Goal: Task Accomplishment & Management: Use online tool/utility

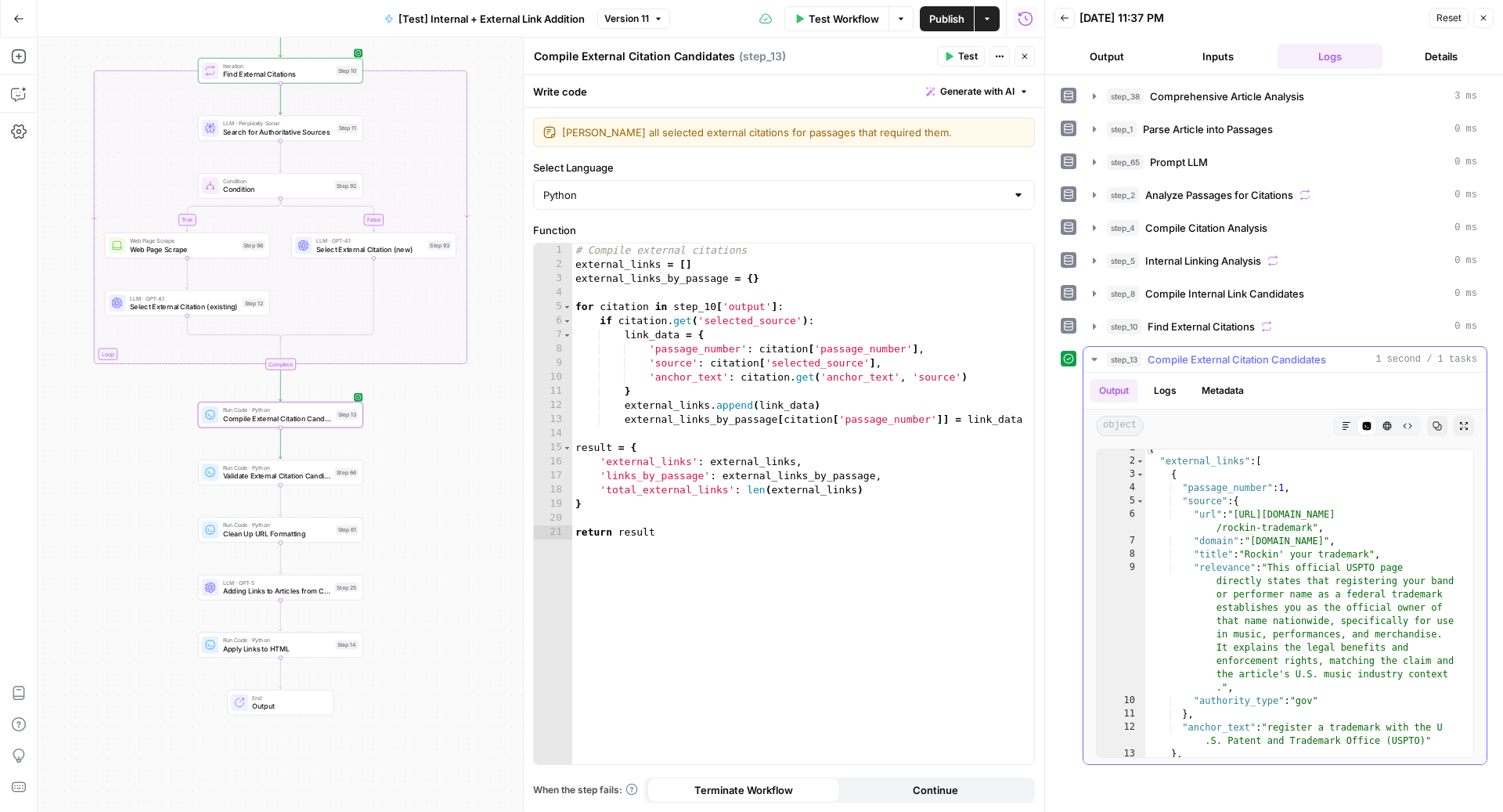
scroll to position [6, 0]
click at [1253, 314] on button "step_10 Find External Citations 0 ms" at bounding box center [1285, 327] width 404 height 26
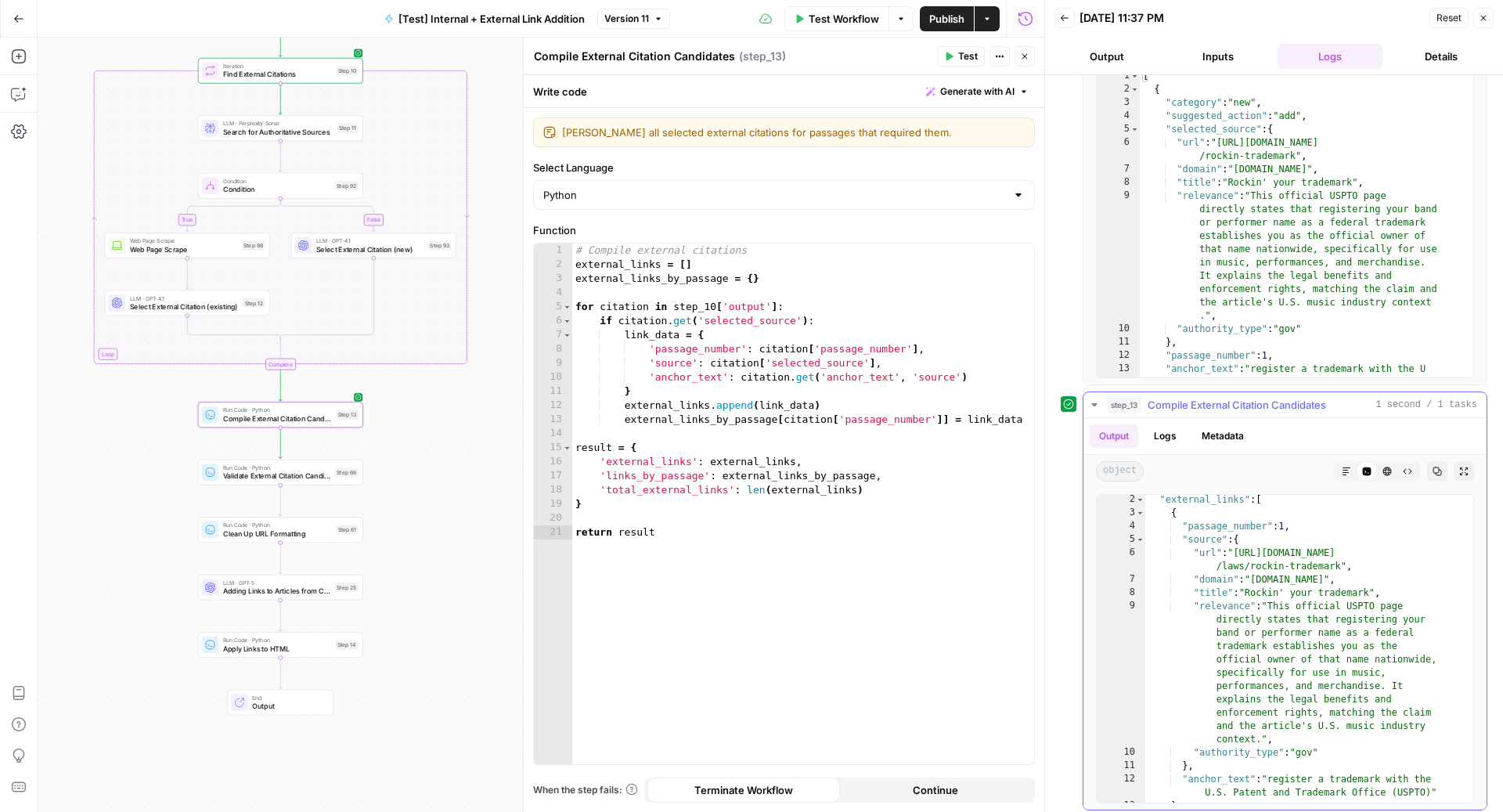
scroll to position [0, 0]
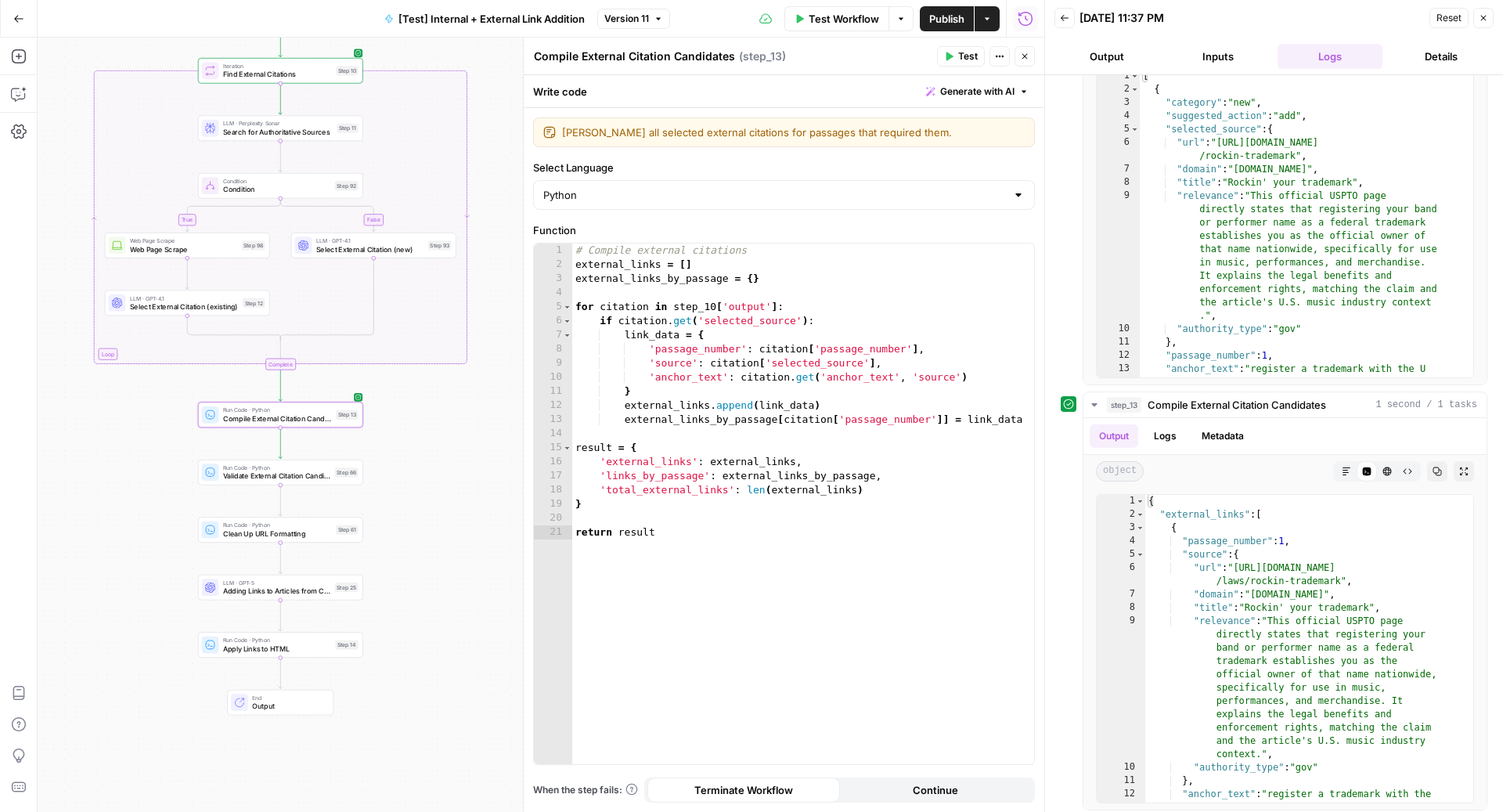
click at [963, 94] on span "Generate with AI" at bounding box center [977, 91] width 75 height 14
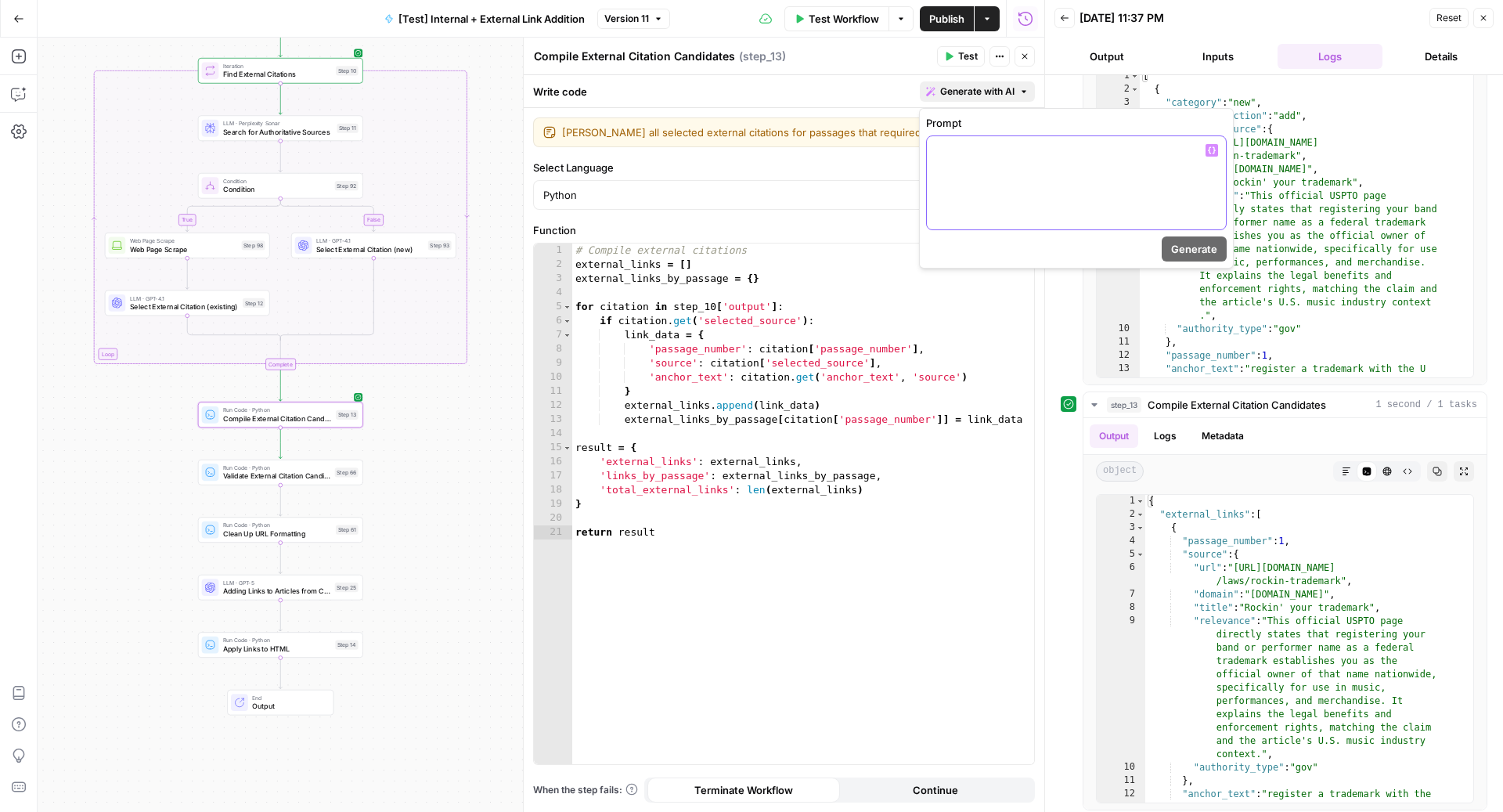
click at [1022, 210] on div at bounding box center [1077, 183] width 299 height 93
click at [1176, 247] on span "Generate" at bounding box center [1194, 249] width 46 height 16
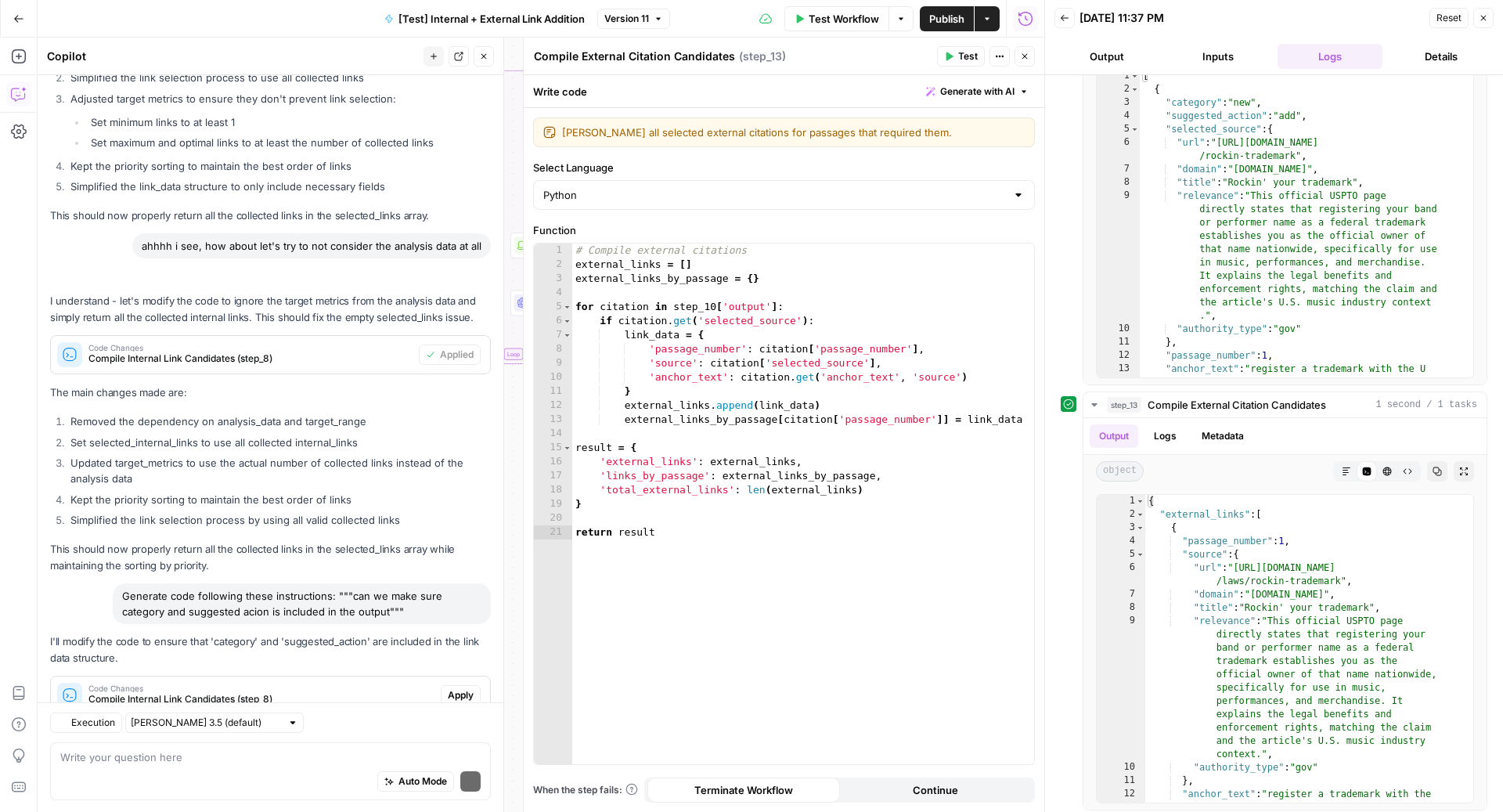
scroll to position [8778, 0]
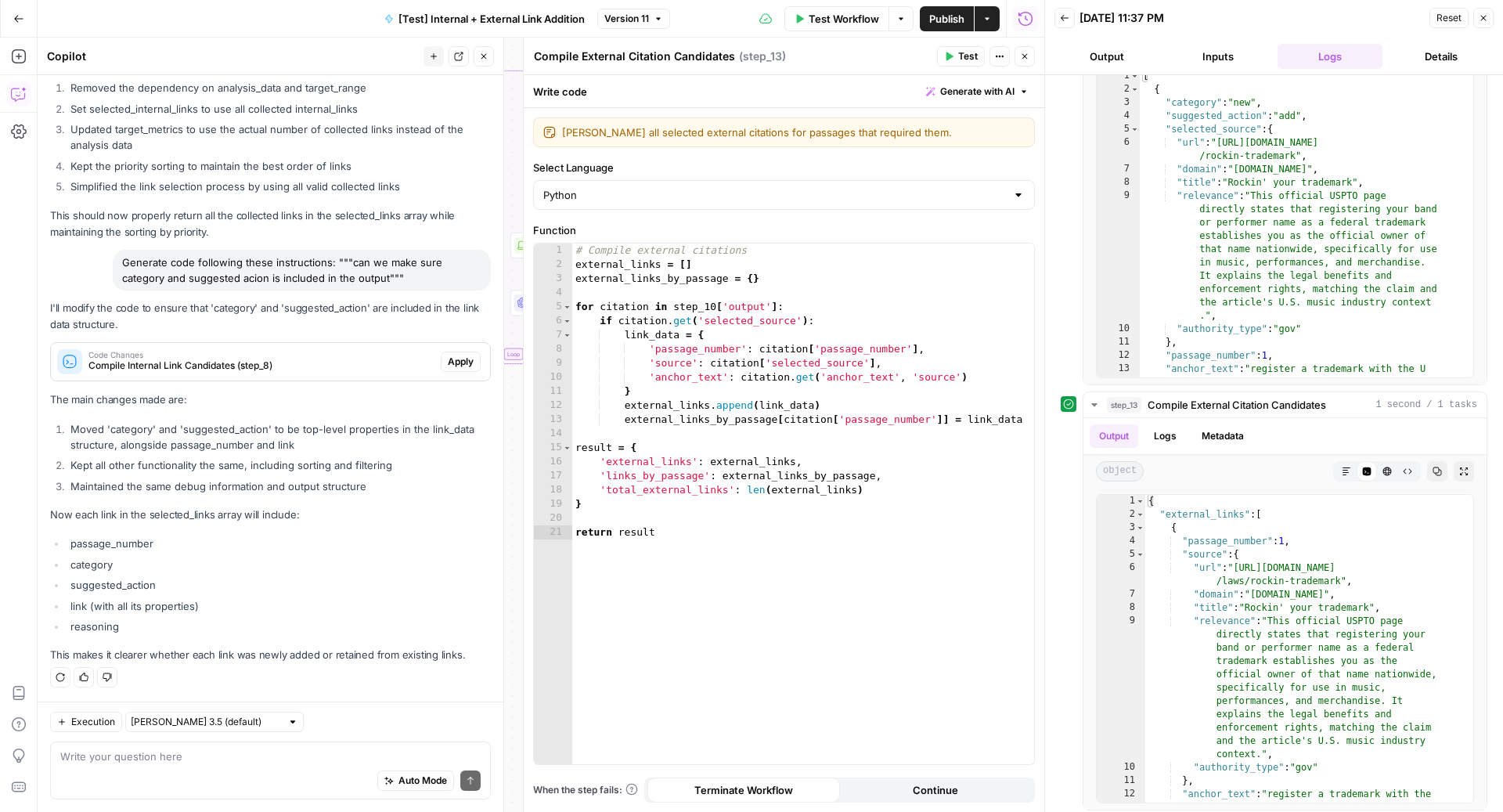
drag, startPoint x: 348, startPoint y: 305, endPoint x: 386, endPoint y: 284, distance: 43.4
click at [386, 284] on div "Generate code following these instructions: """can we make sure category and su…" at bounding box center [302, 269] width 378 height 40
copy div "can we make sure category and suggested acion is included in the output"
click at [227, 774] on div "Auto Mode Send" at bounding box center [270, 781] width 420 height 34
paste textarea "can we make sure category and suggested acion is included in the output"
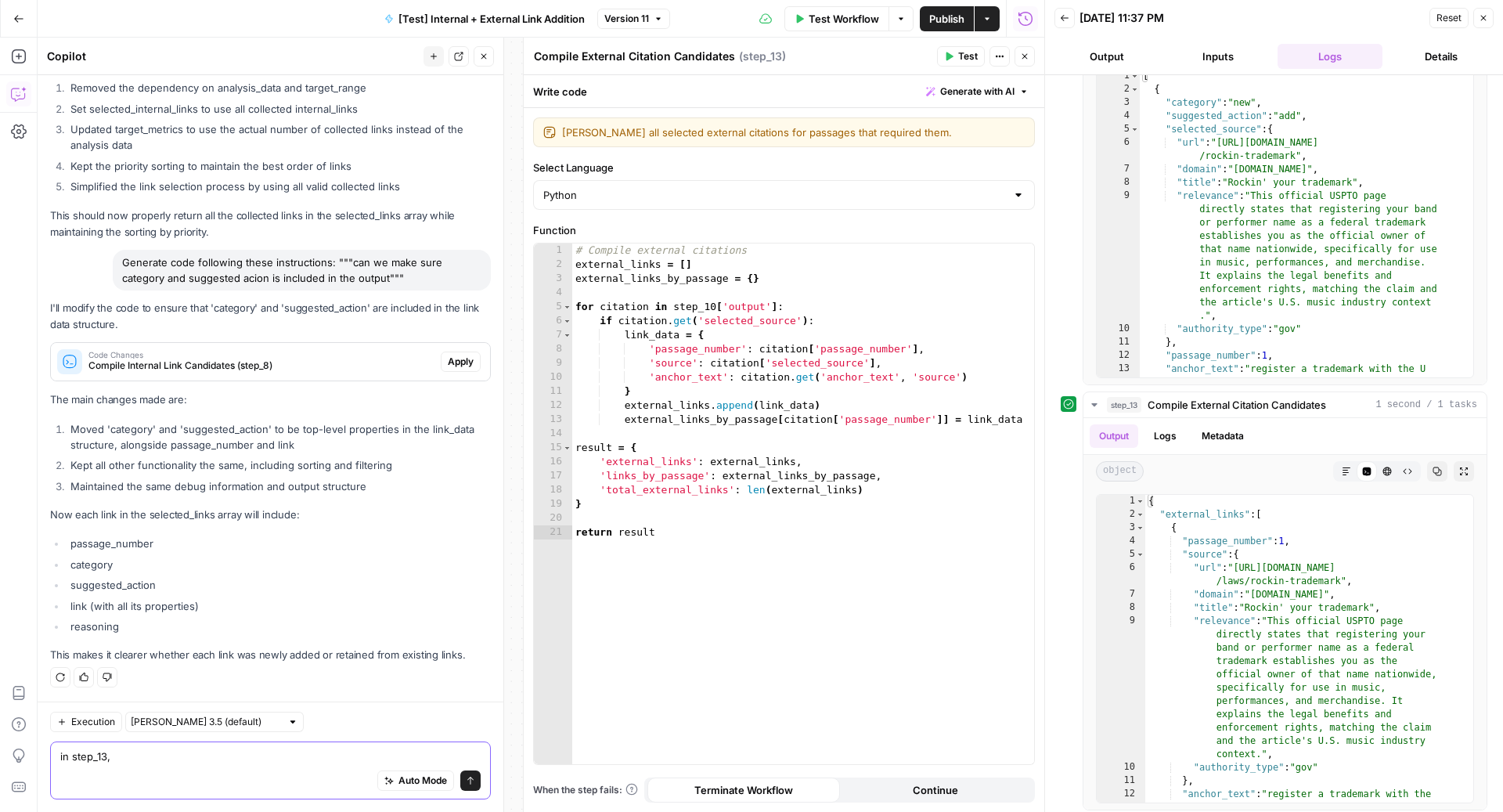
type textarea "in step_13, can we make sure category and suggested acion is included in the ou…"
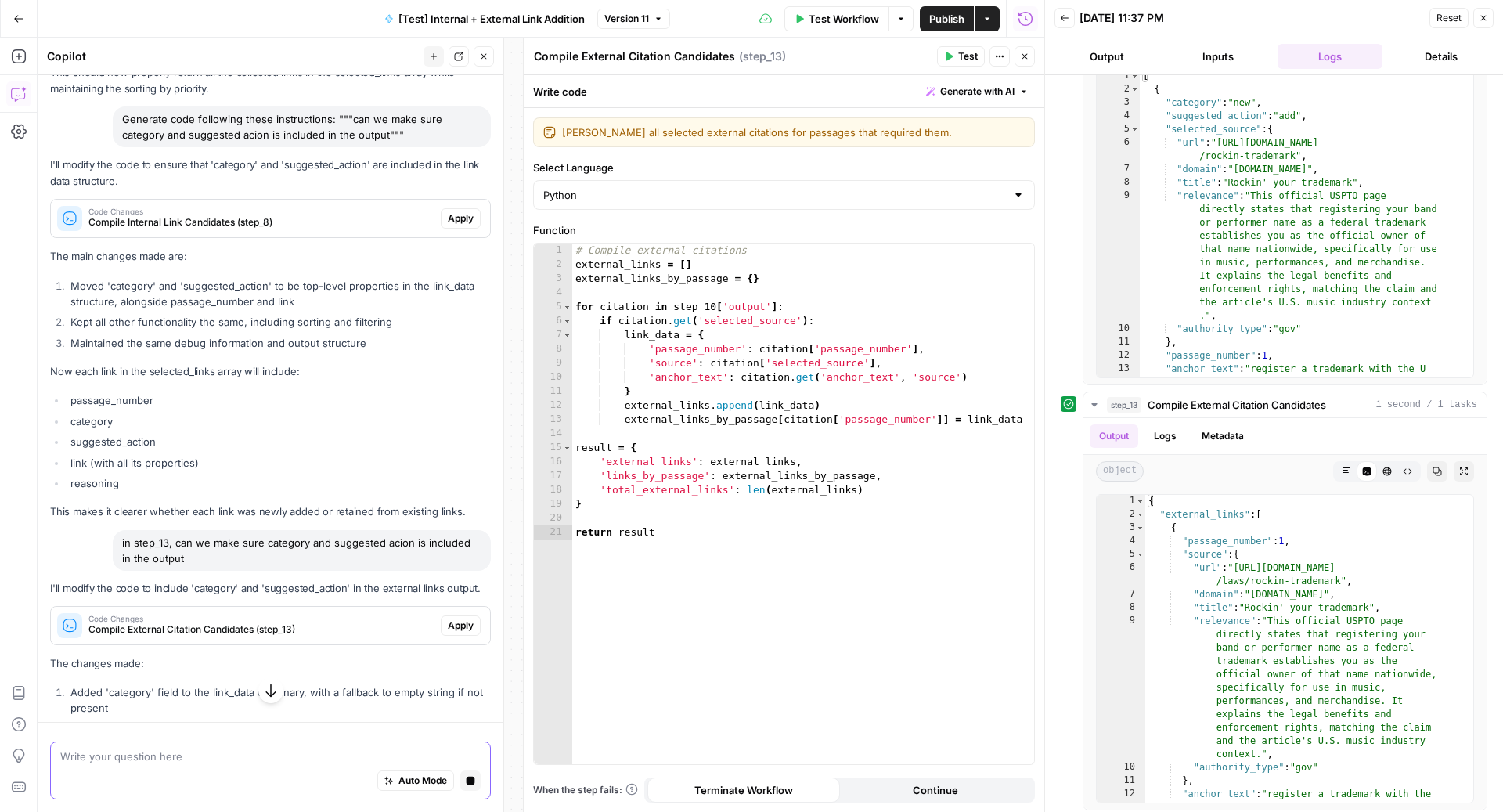
scroll to position [8639, 0]
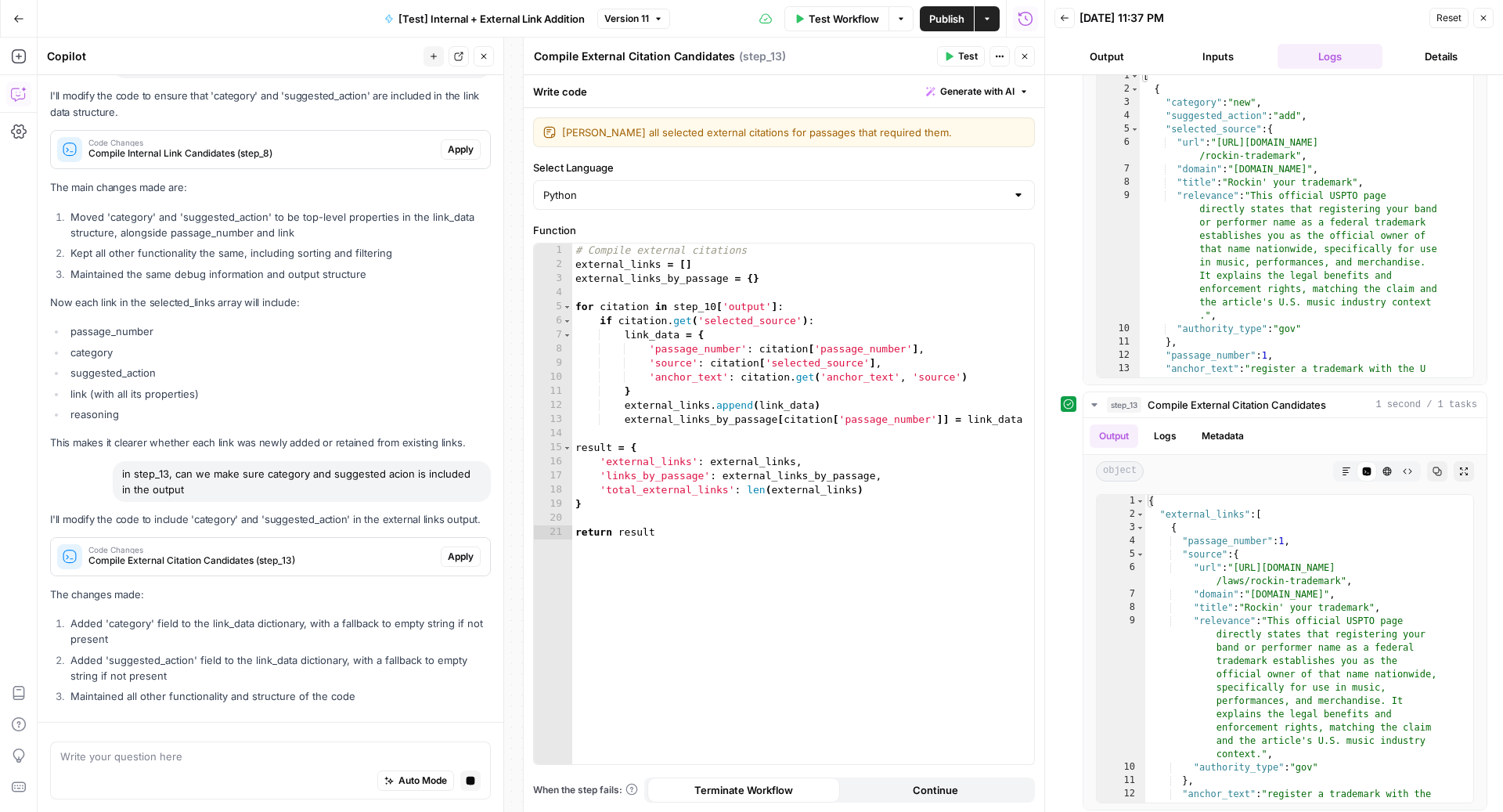
click at [454, 558] on span "Apply" at bounding box center [461, 557] width 26 height 14
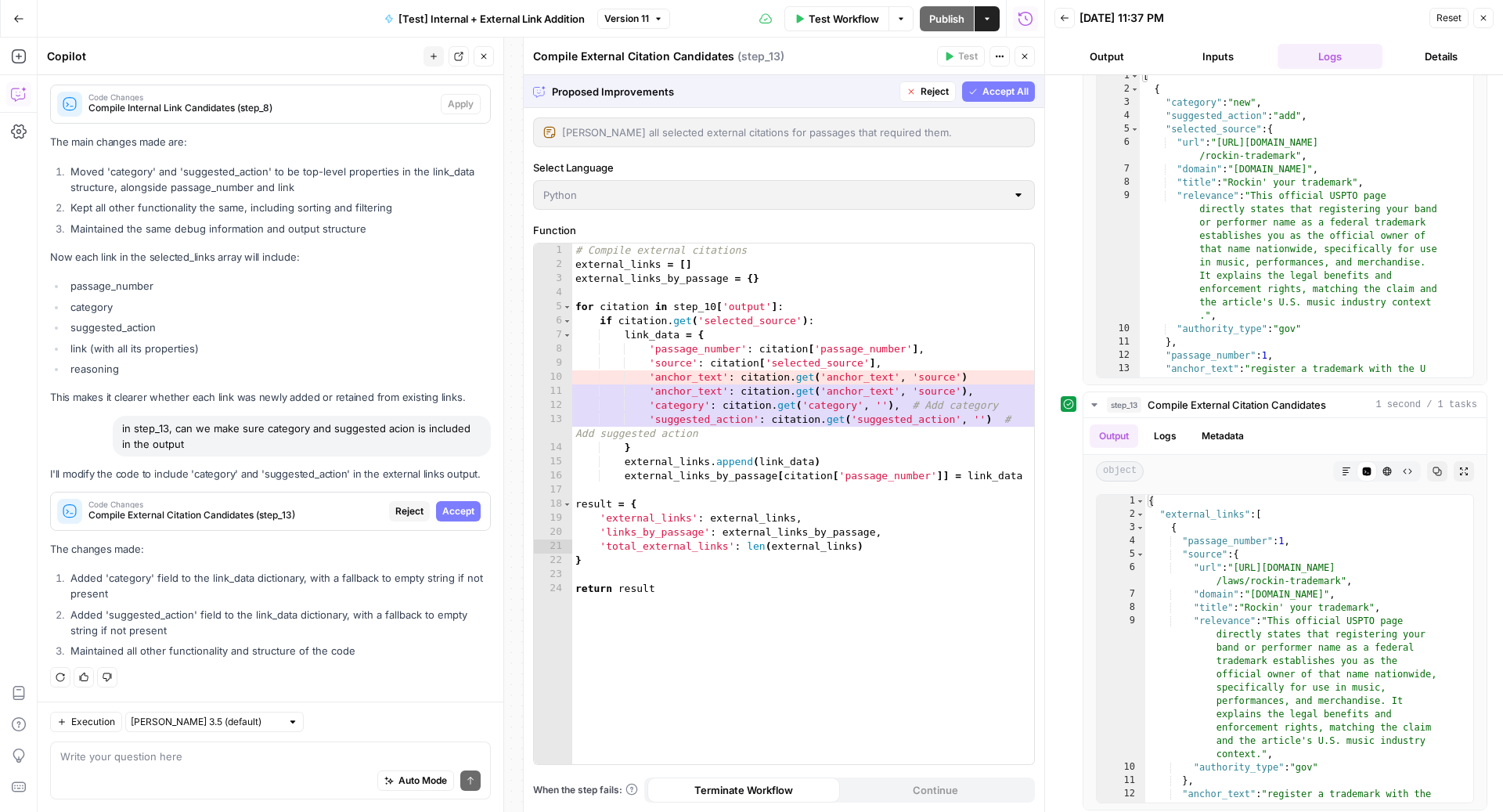
scroll to position [8685, 0]
click at [1012, 100] on button "Accept All" at bounding box center [999, 91] width 73 height 21
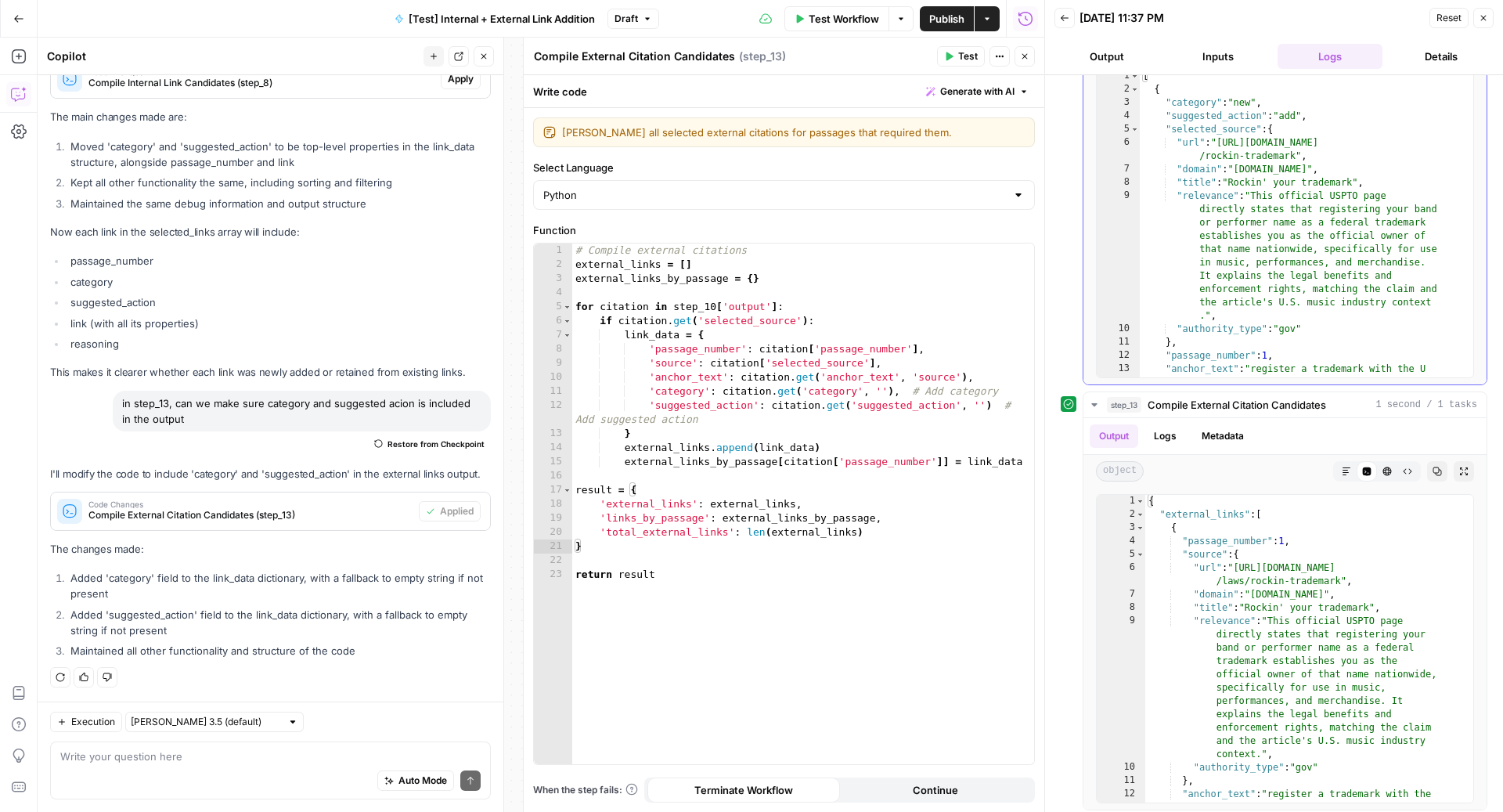
scroll to position [338, 0]
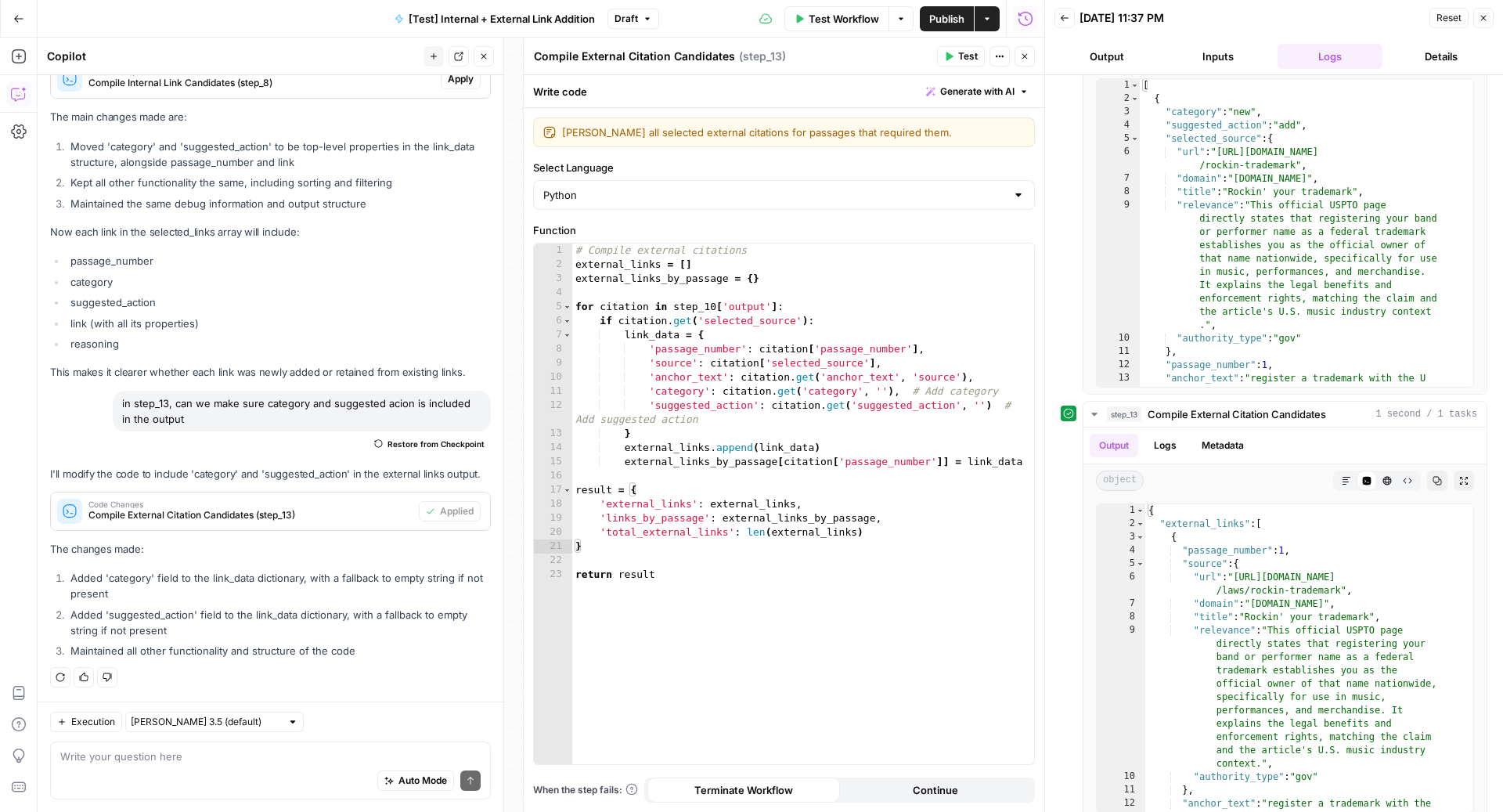
click at [964, 52] on span "Test" at bounding box center [969, 56] width 20 height 14
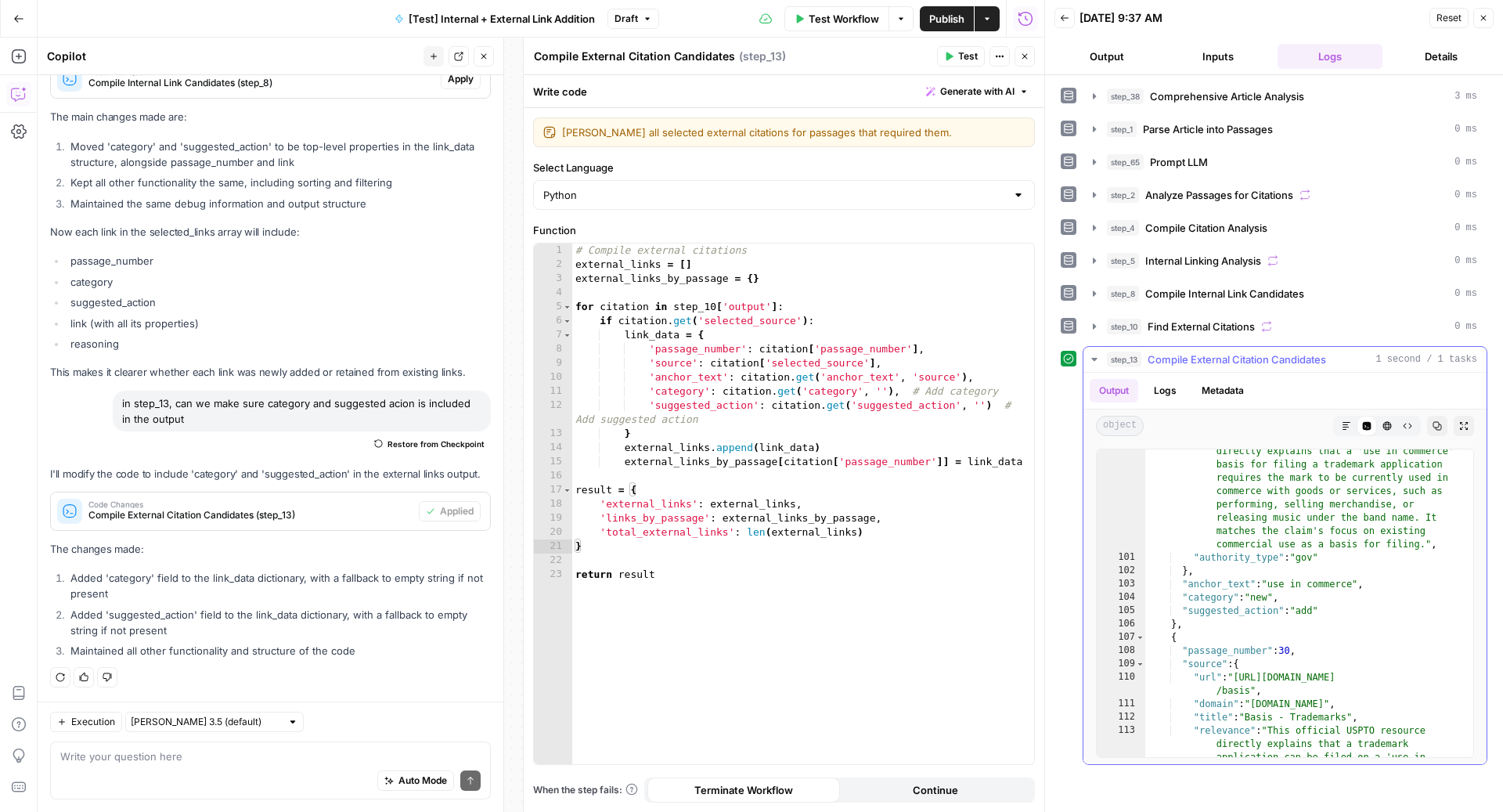
scroll to position [1896, 0]
click at [1022, 65] on button "Close" at bounding box center [1025, 56] width 21 height 21
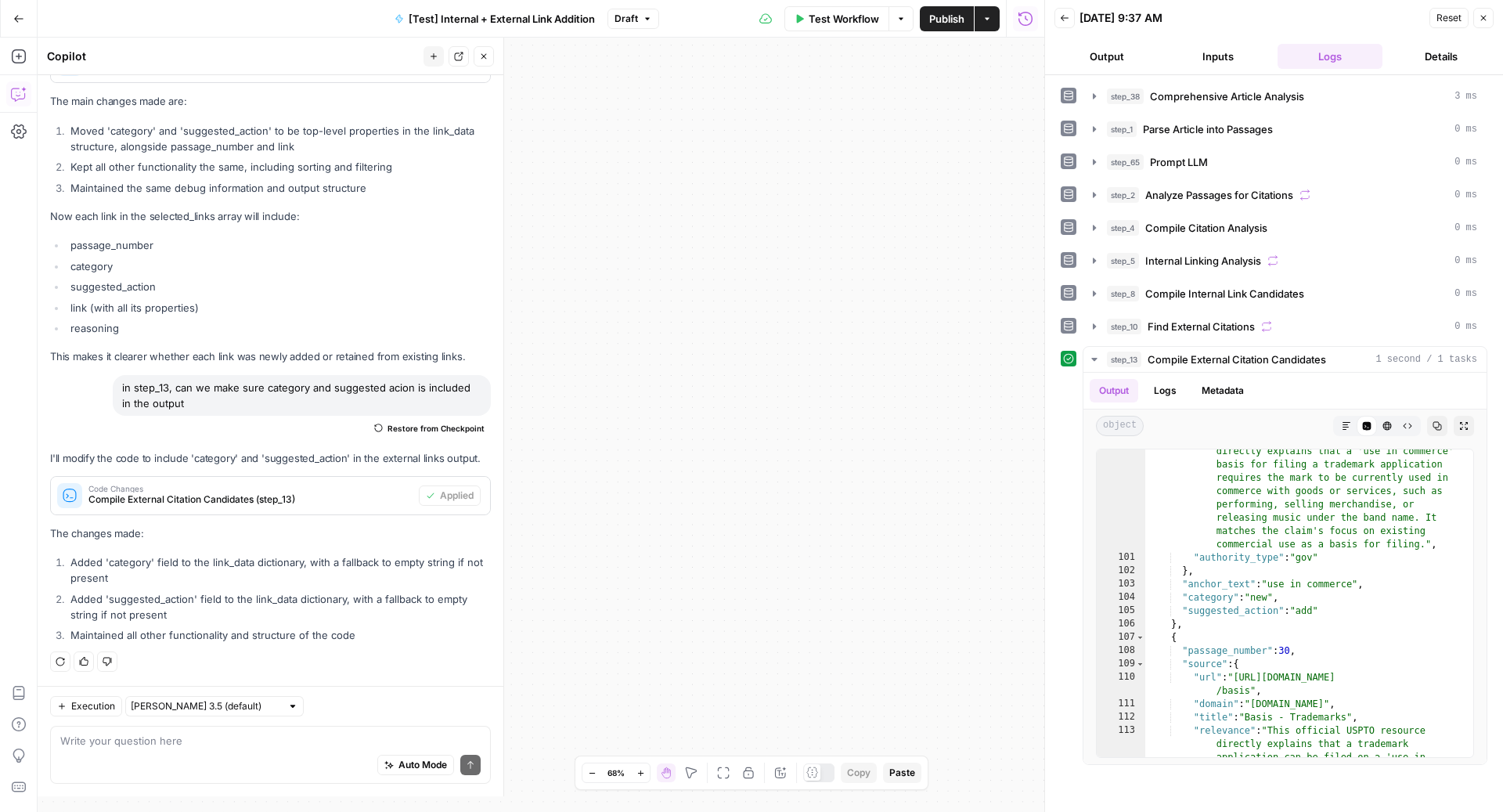
click at [942, 25] on span "Publish" at bounding box center [947, 19] width 35 height 16
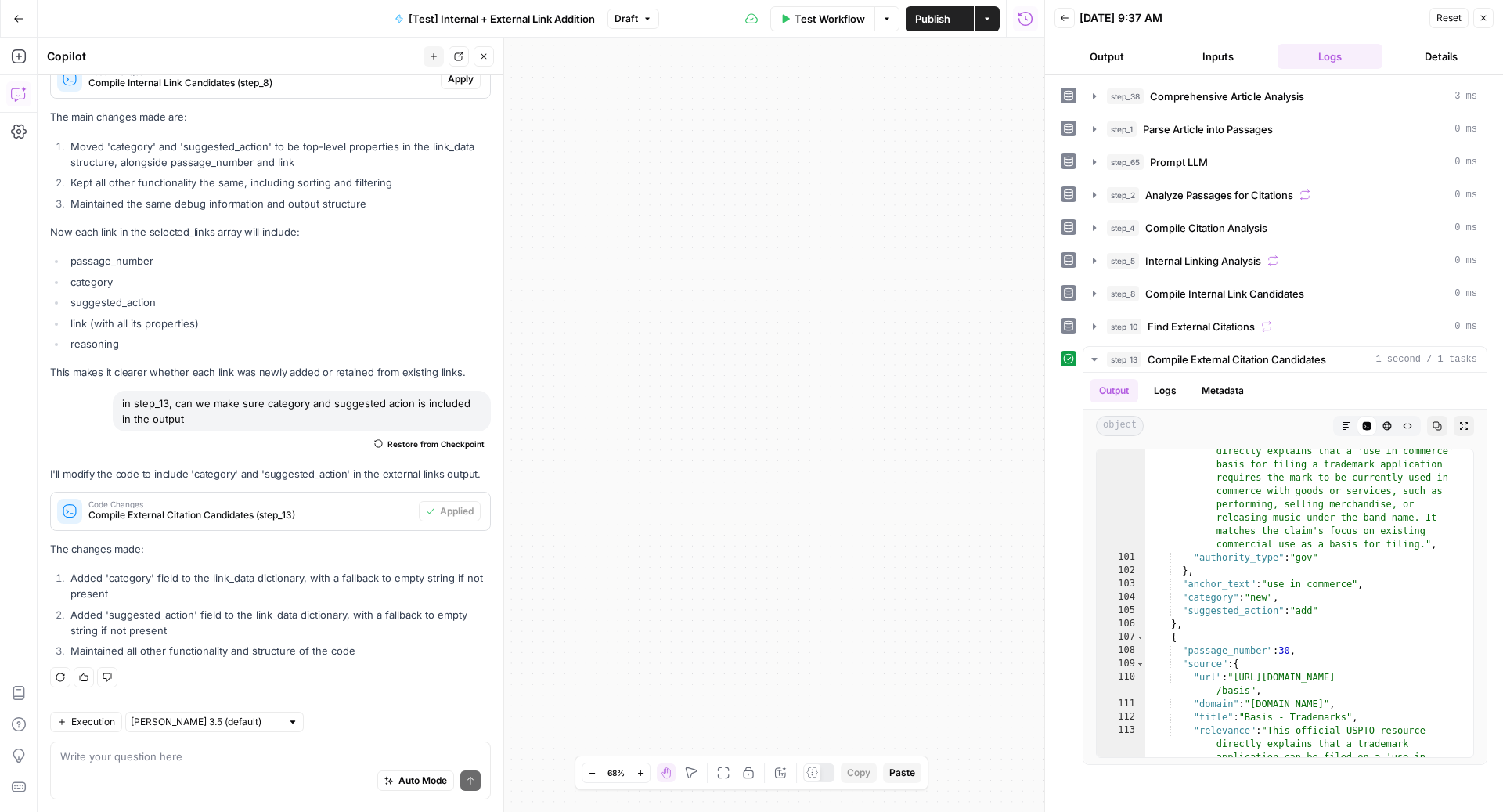
scroll to position [9085, 0]
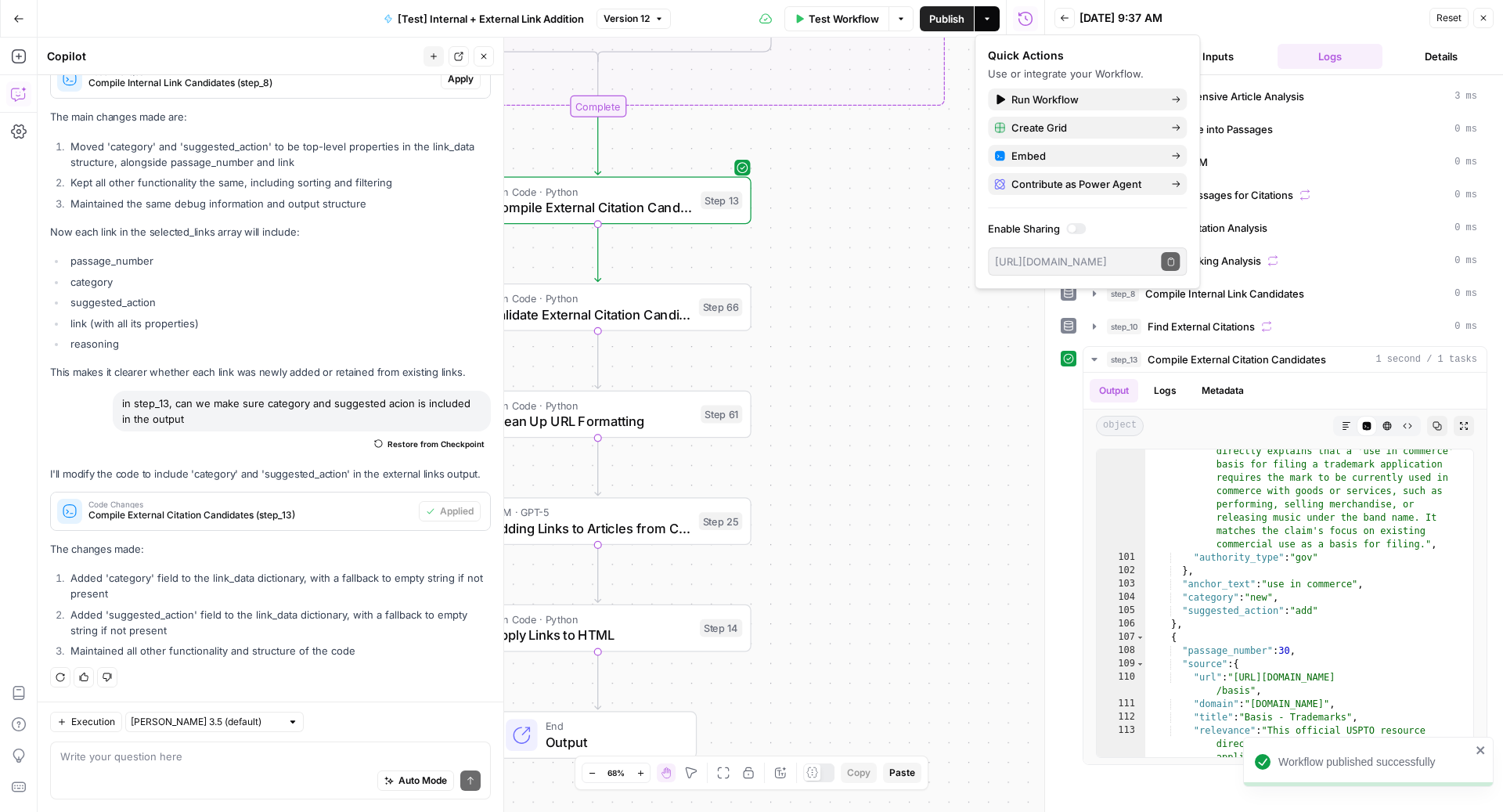
click at [873, 411] on div "true false false false true true Workflow Set Inputs Inputs Run Code · Python C…" at bounding box center [540, 424] width 1007 height 774
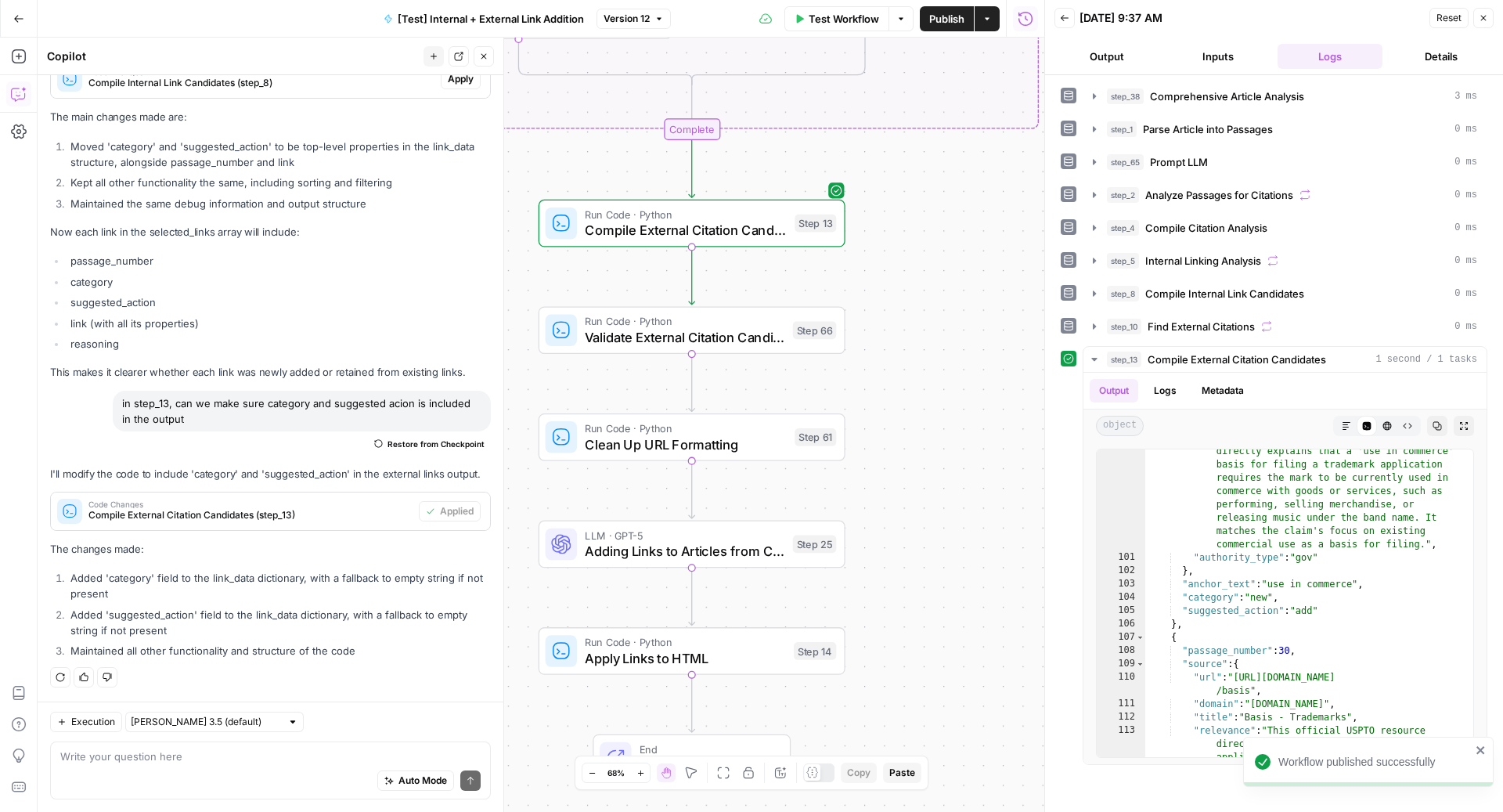
click at [766, 322] on span "Run Code · Python" at bounding box center [684, 321] width 199 height 16
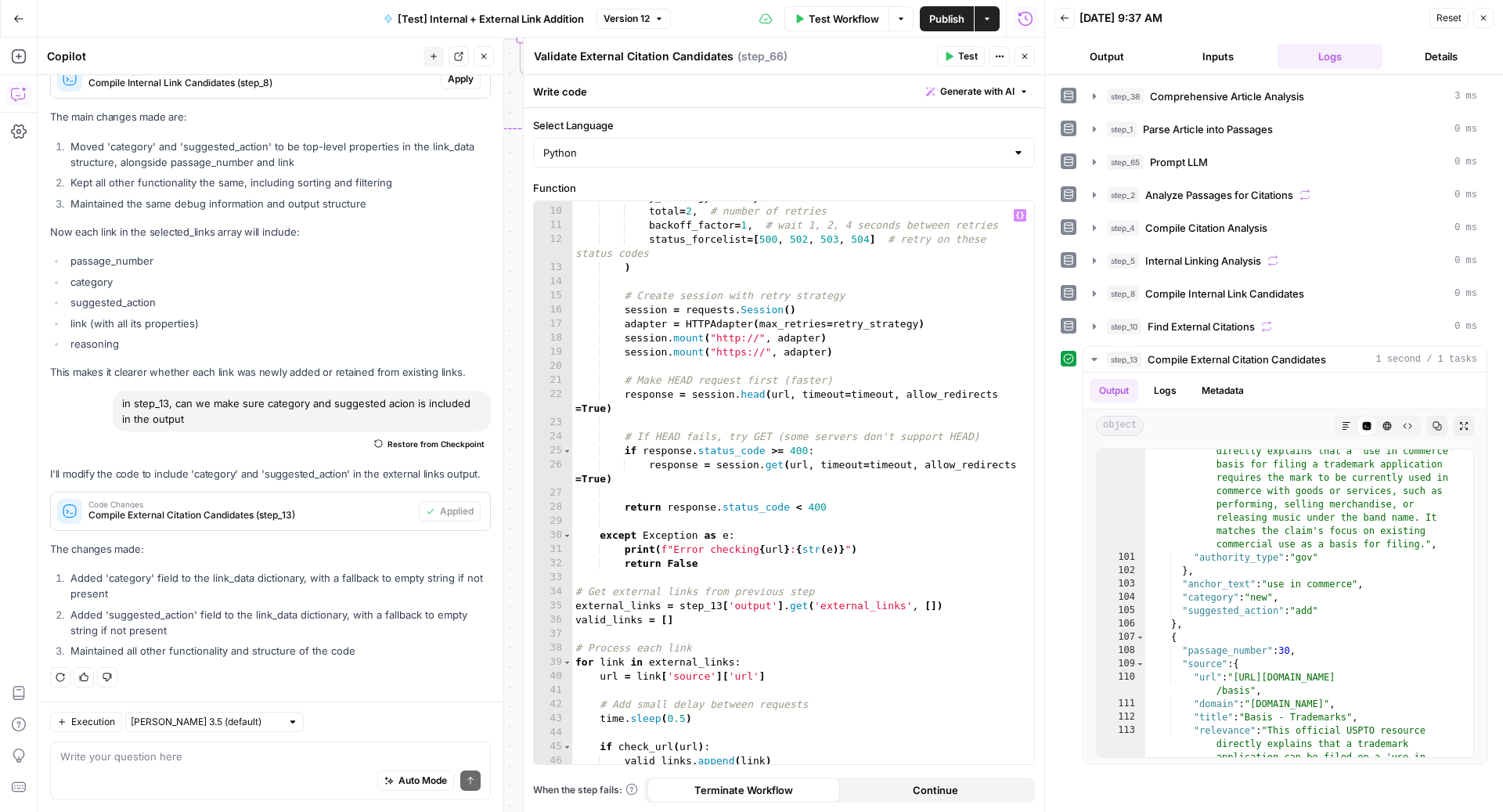
scroll to position [295, 0]
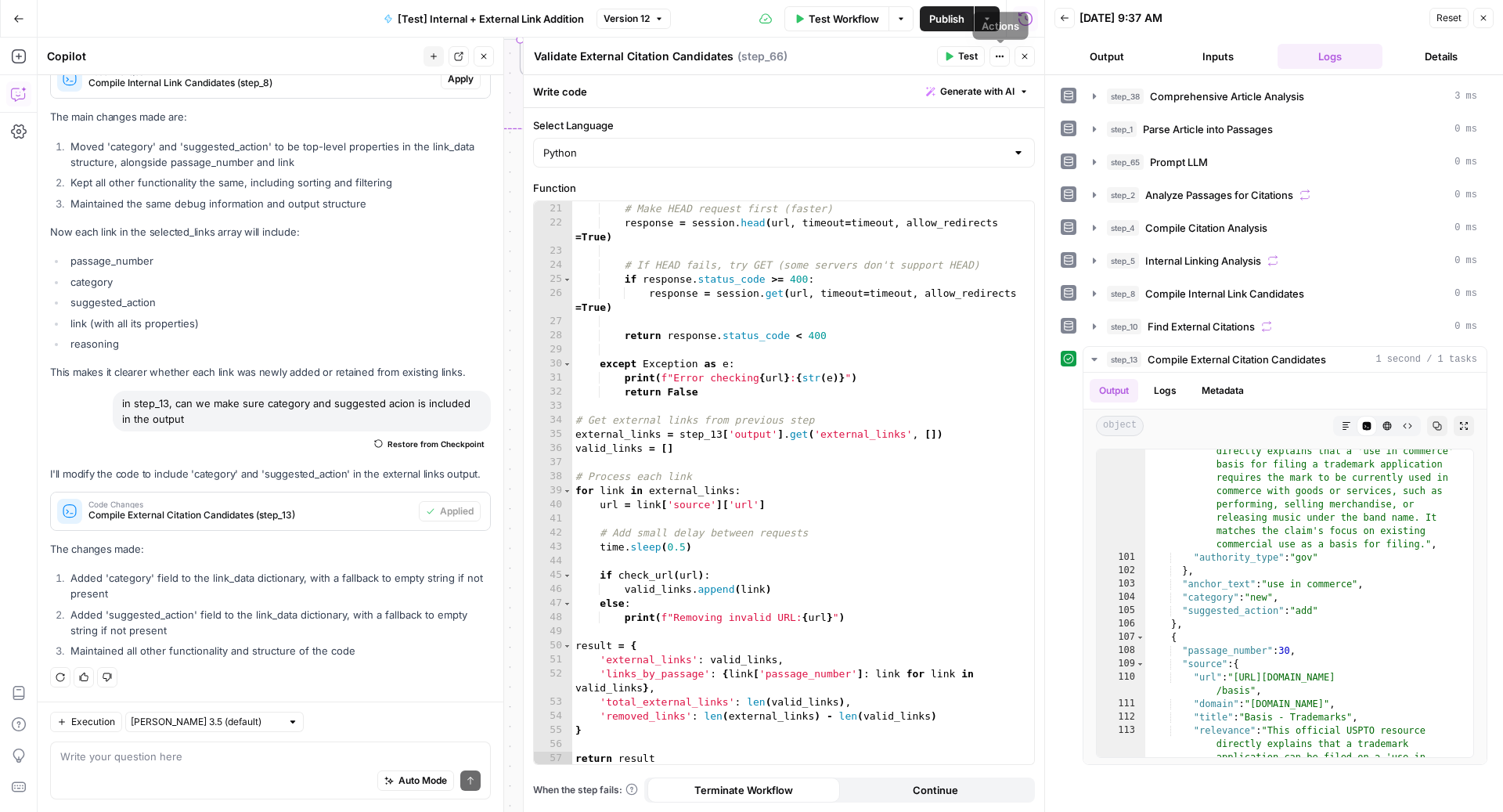
click at [971, 54] on span "Test" at bounding box center [969, 56] width 20 height 14
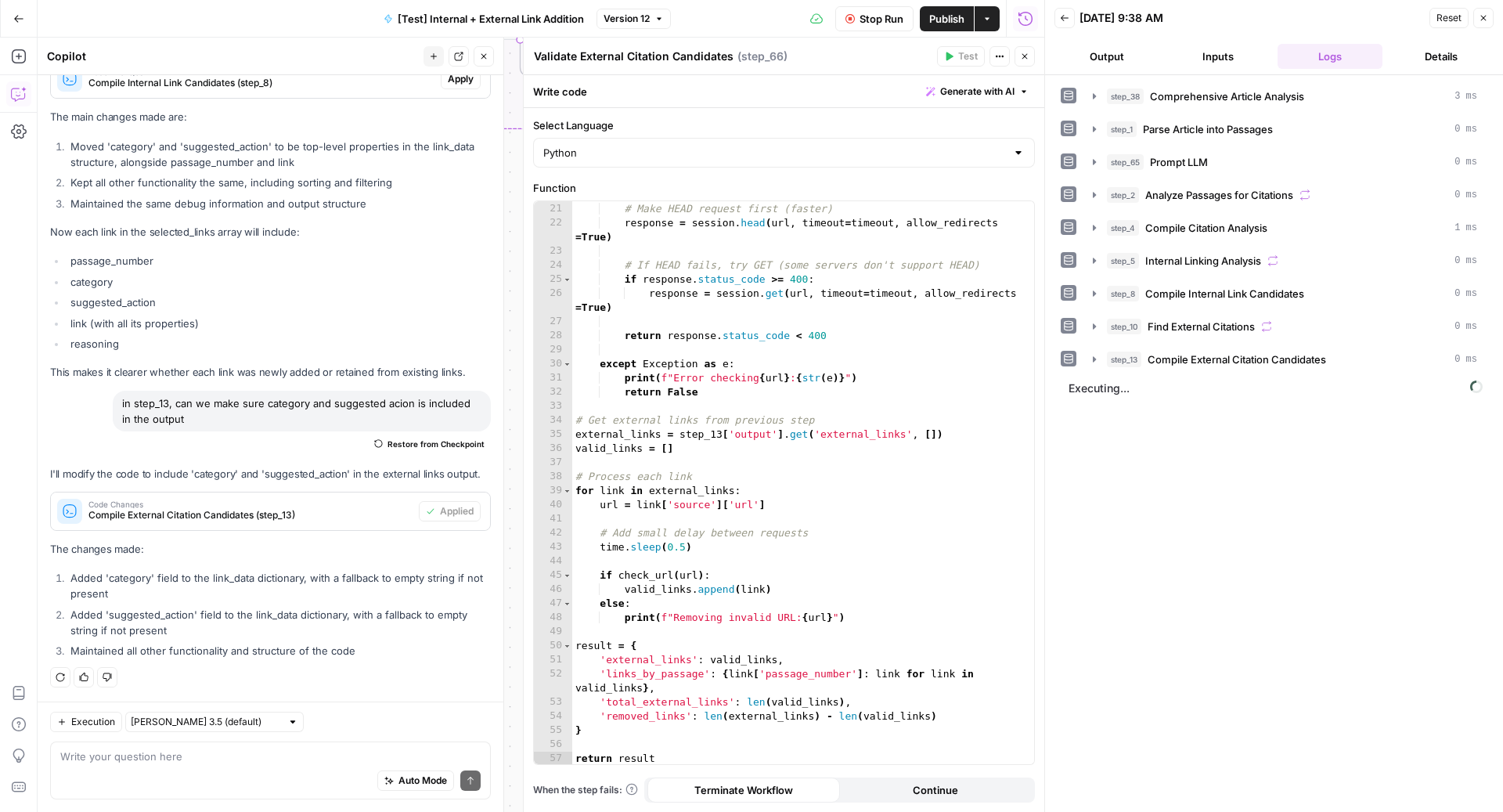
click at [488, 56] on span "Close" at bounding box center [488, 56] width 1 height 1
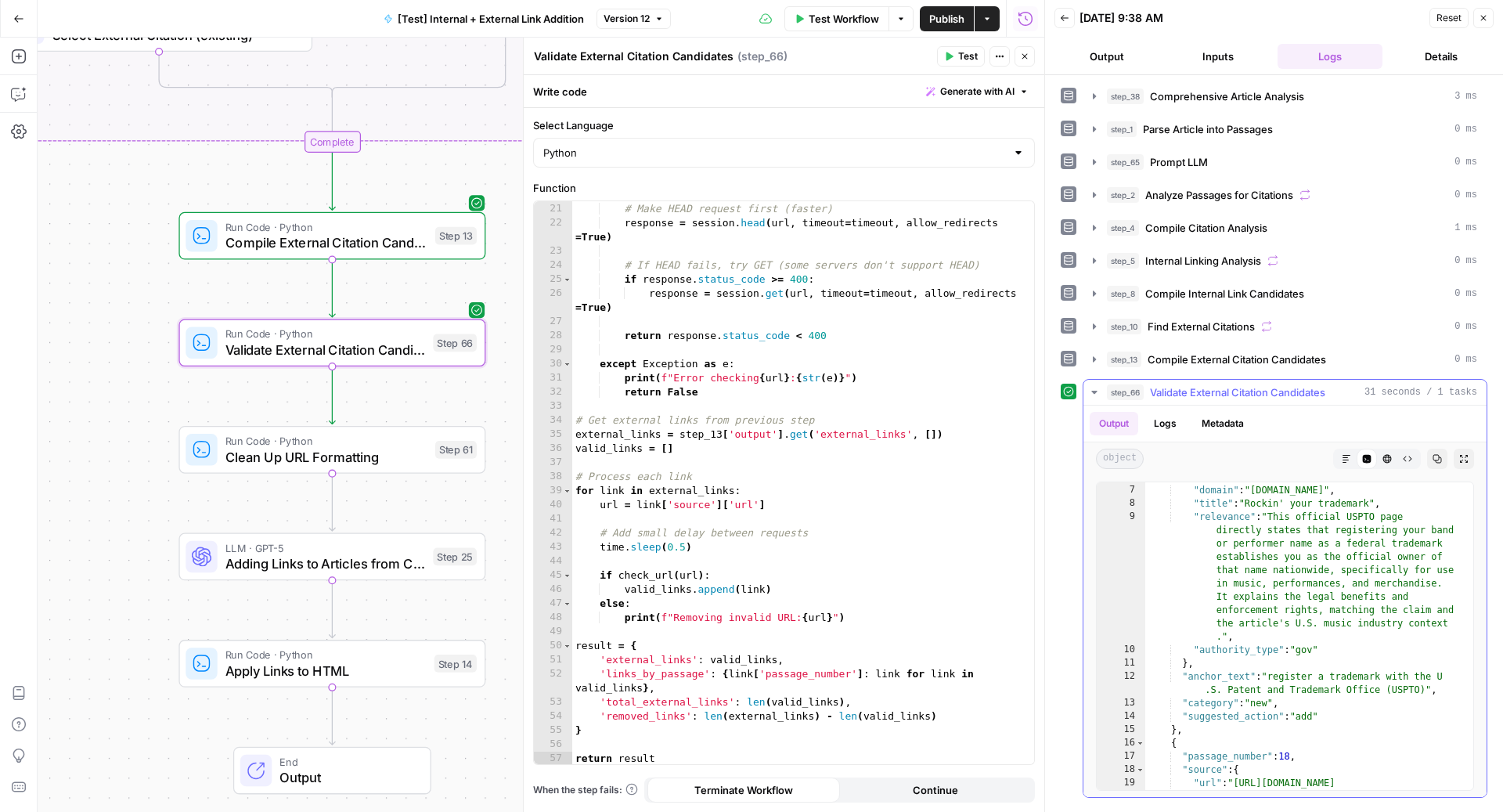
scroll to position [87, 0]
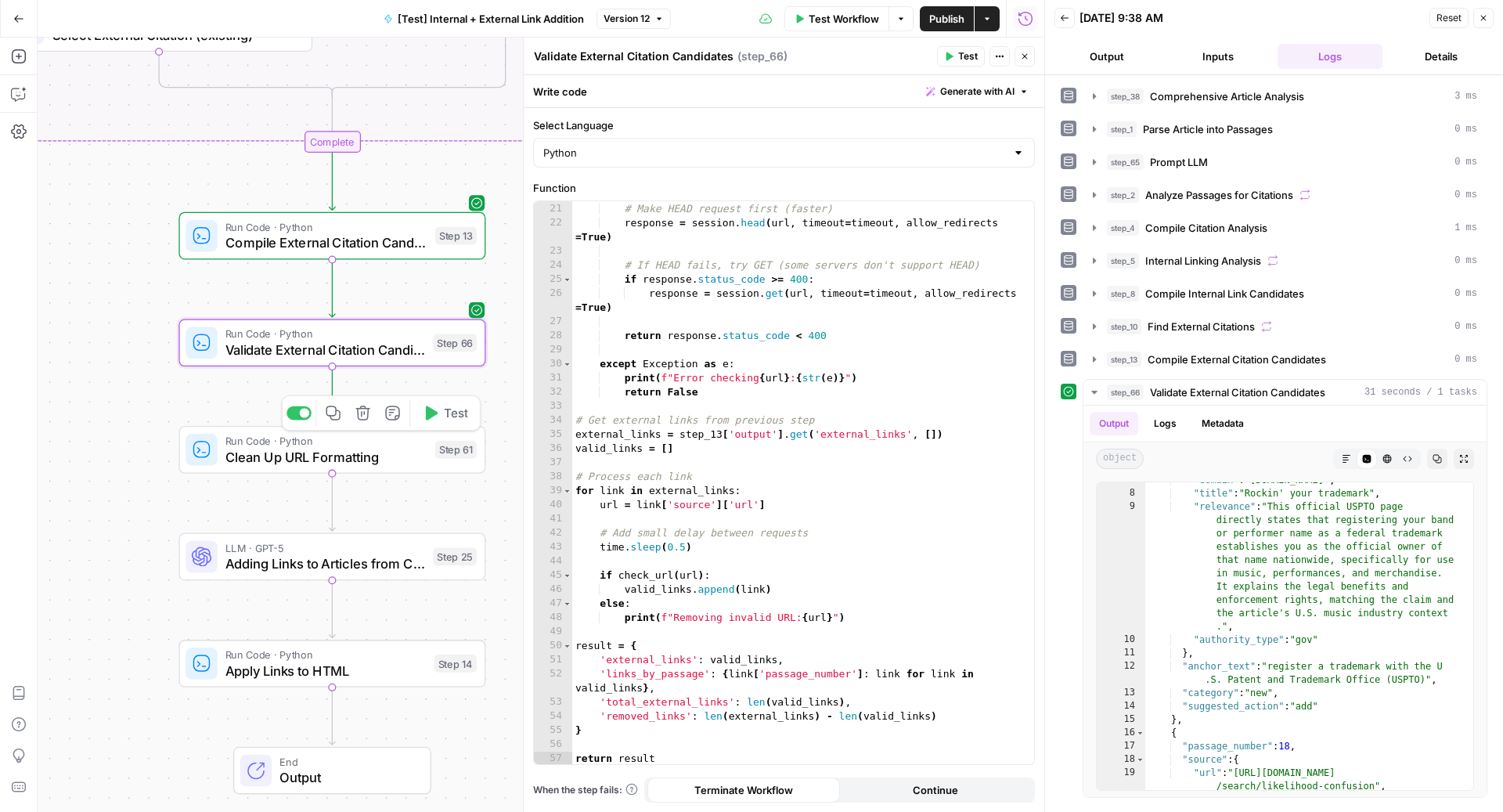
click at [445, 410] on span "Test" at bounding box center [456, 412] width 24 height 18
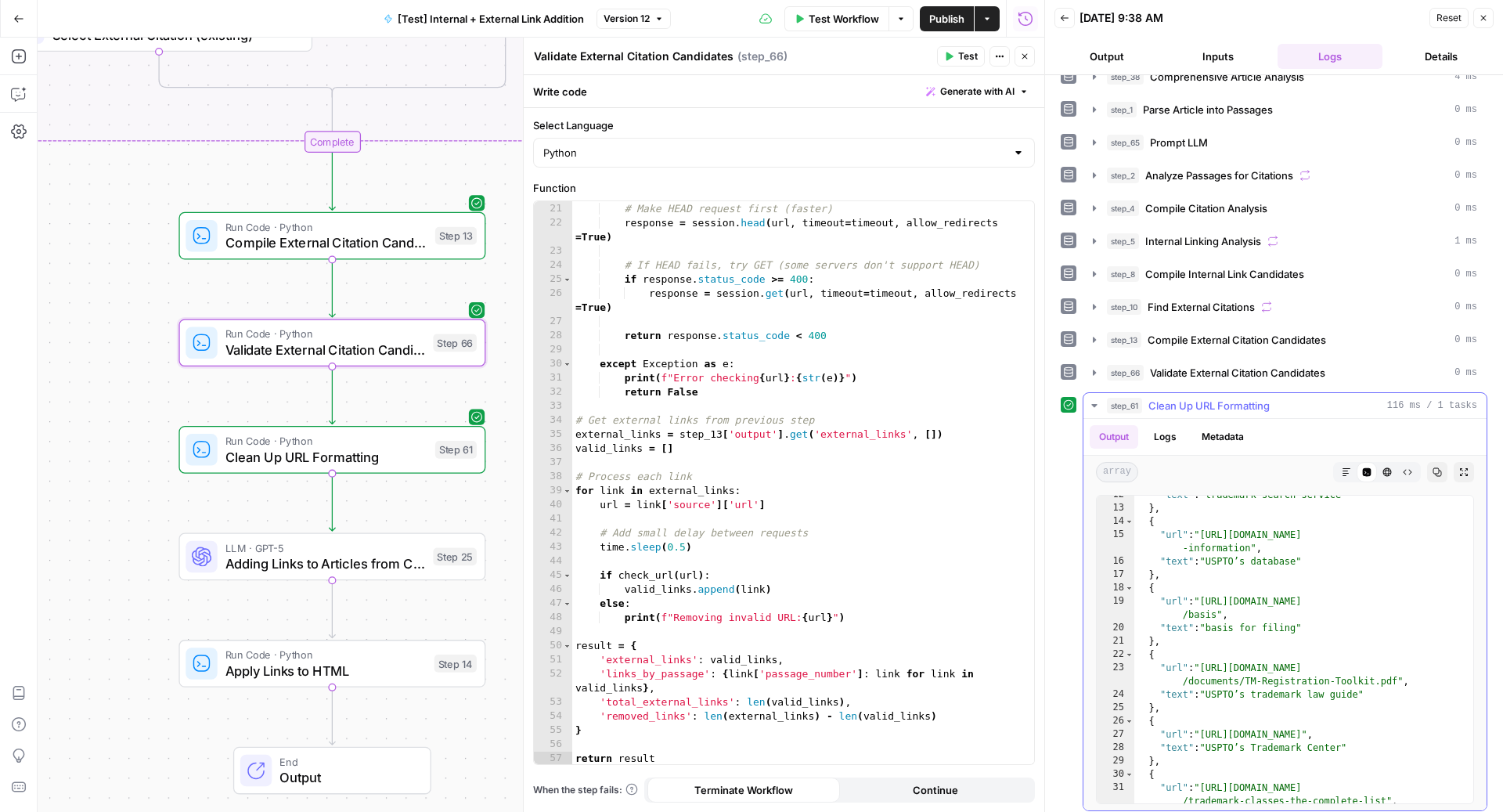
scroll to position [0, 0]
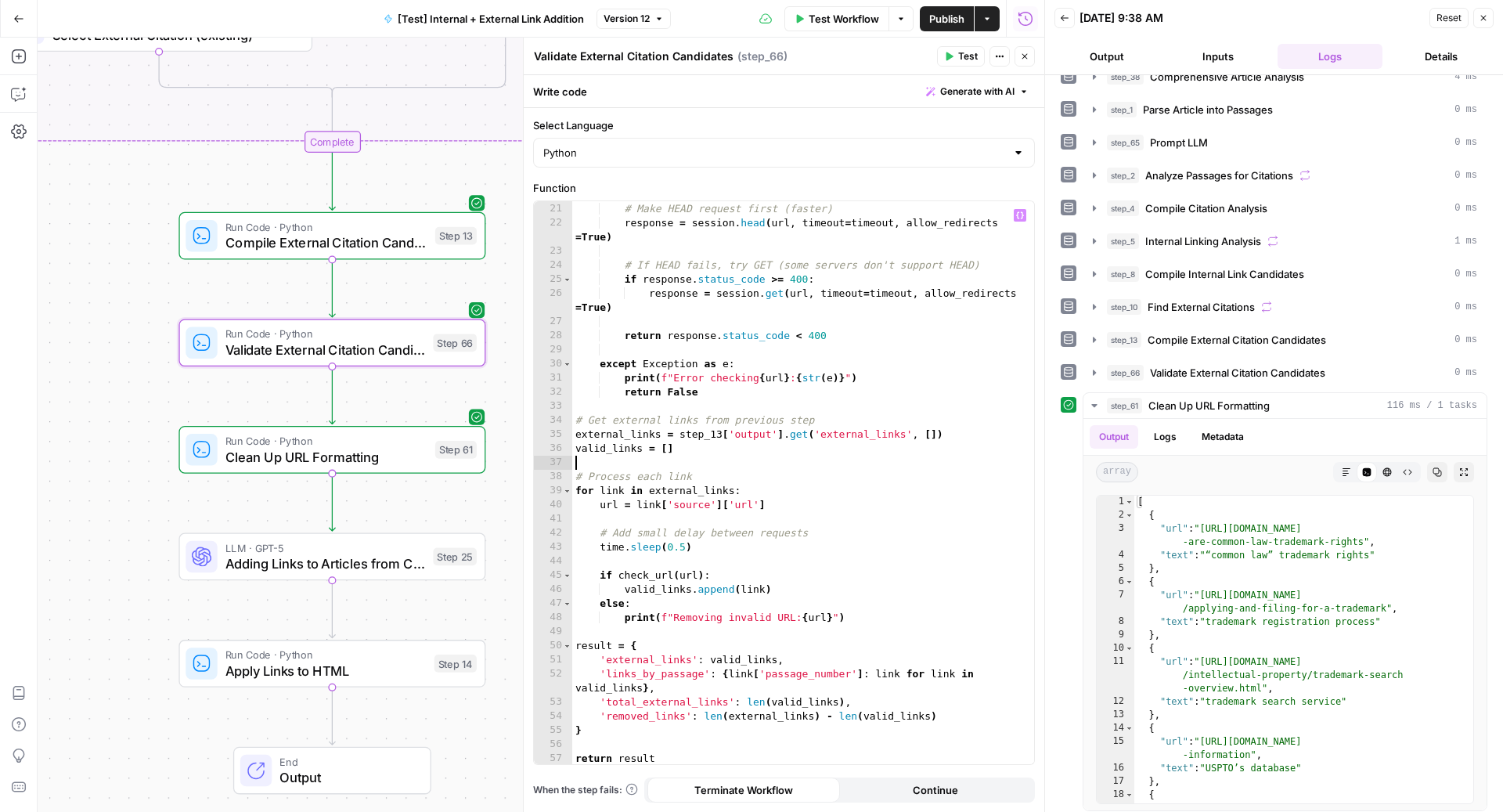
click at [729, 460] on div "# Make HEAD request first (faster) response = session . head ( url , timeout = …" at bounding box center [796, 483] width 447 height 592
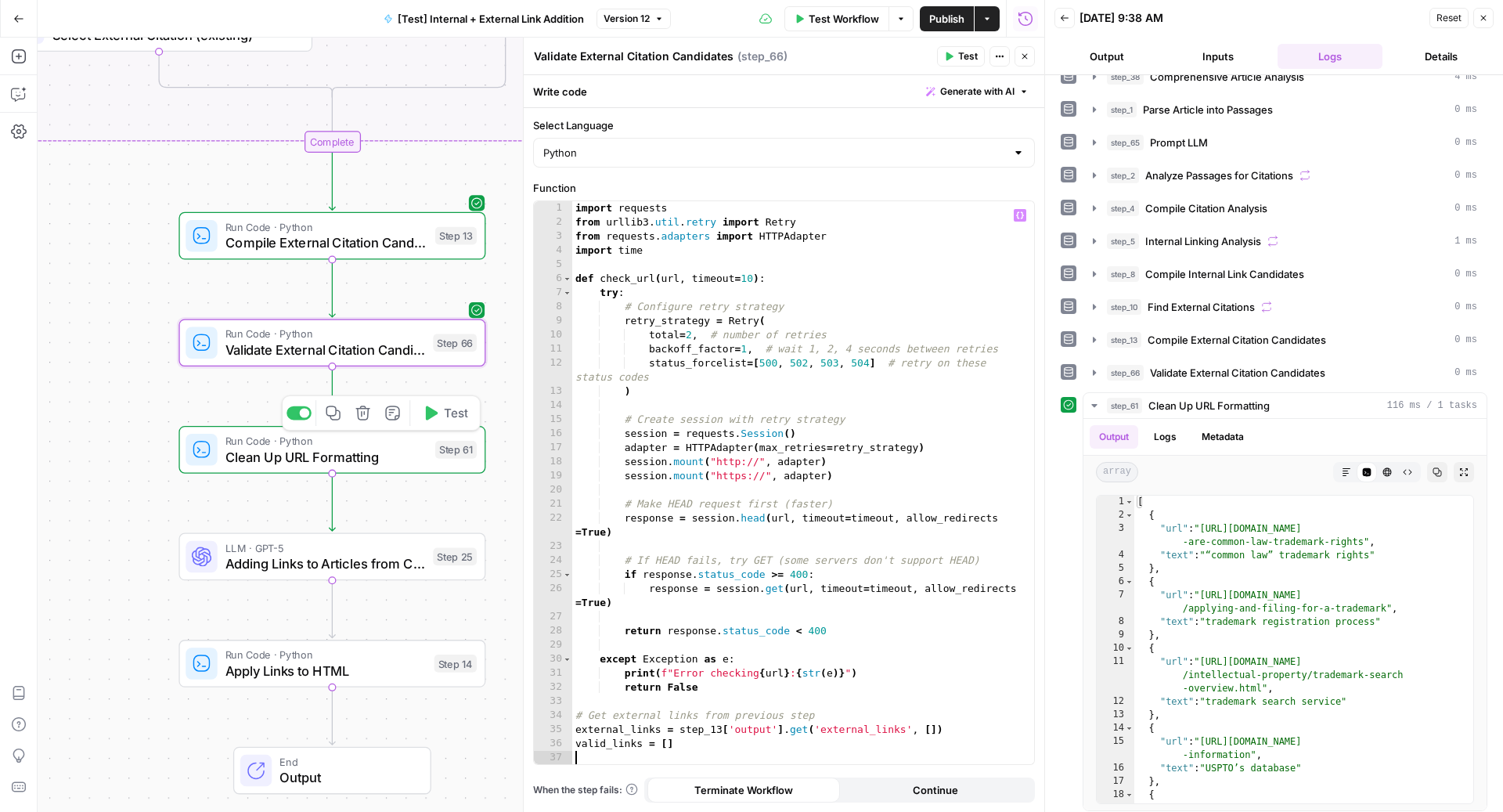
click at [363, 453] on span "Clean Up URL Formatting" at bounding box center [327, 457] width 202 height 20
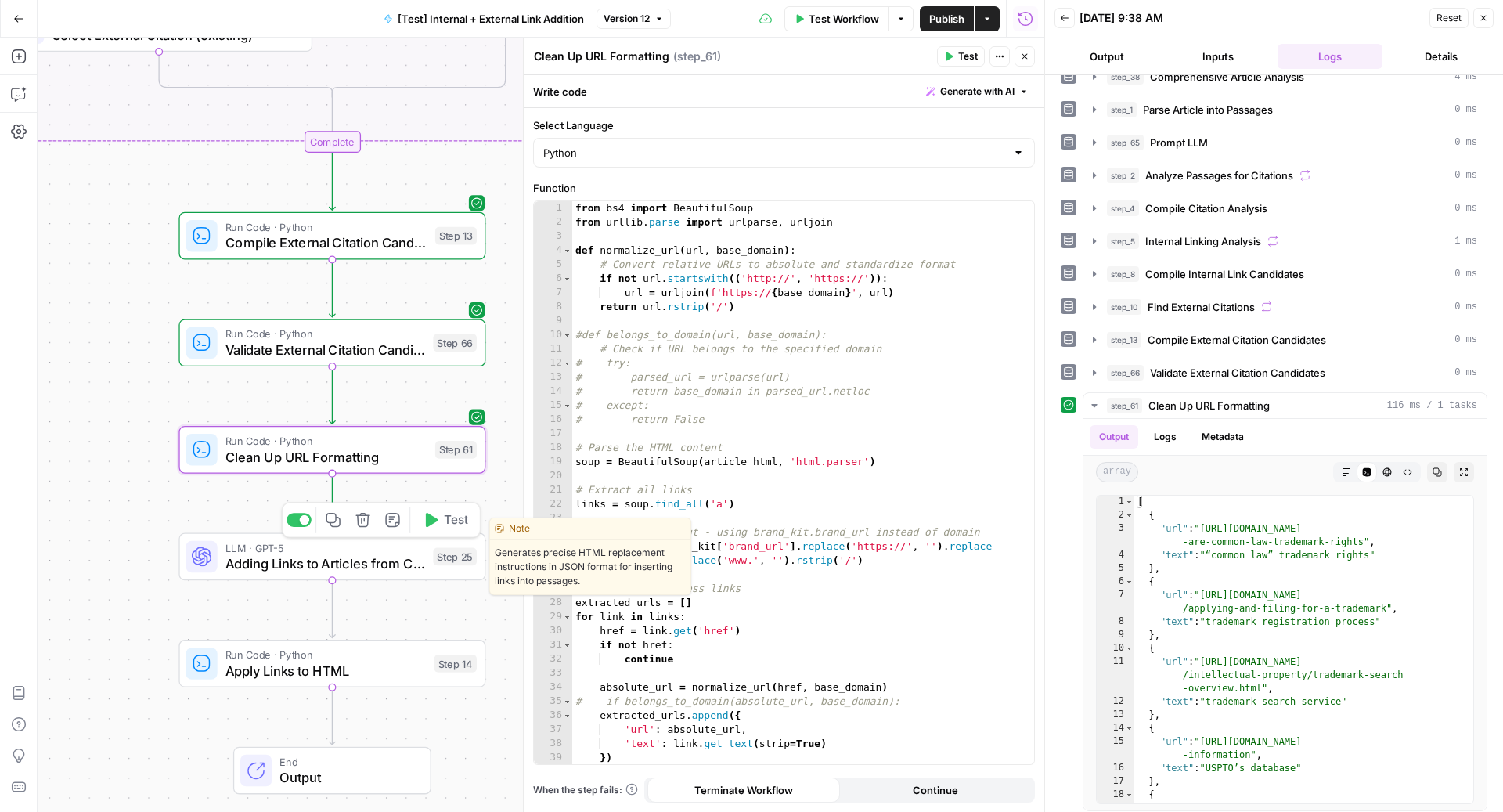
click at [280, 568] on span "Adding Links to Articles from Candidates List" at bounding box center [325, 564] width 199 height 20
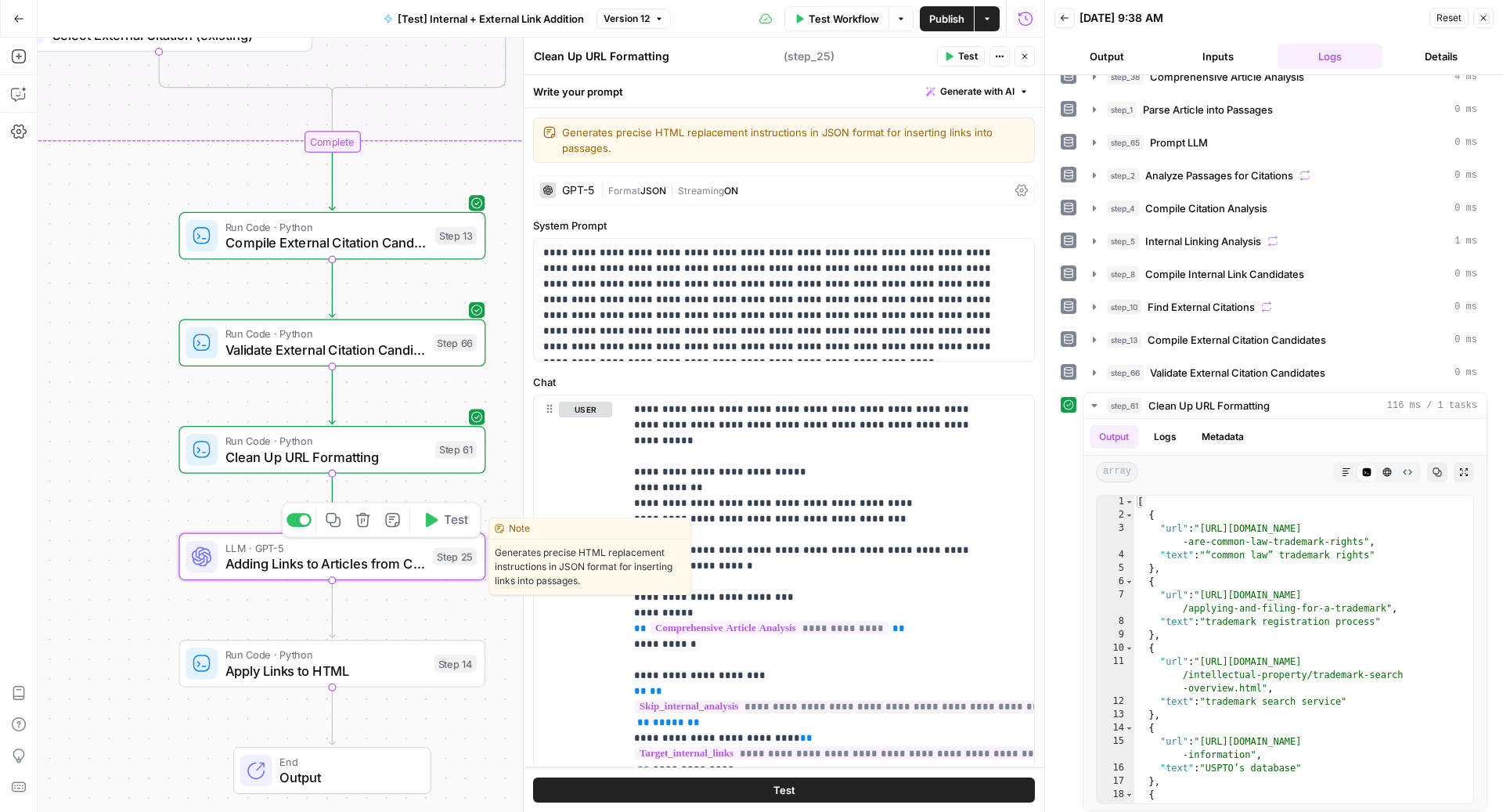
type textarea "Adding Links to Articles from Candidates List"
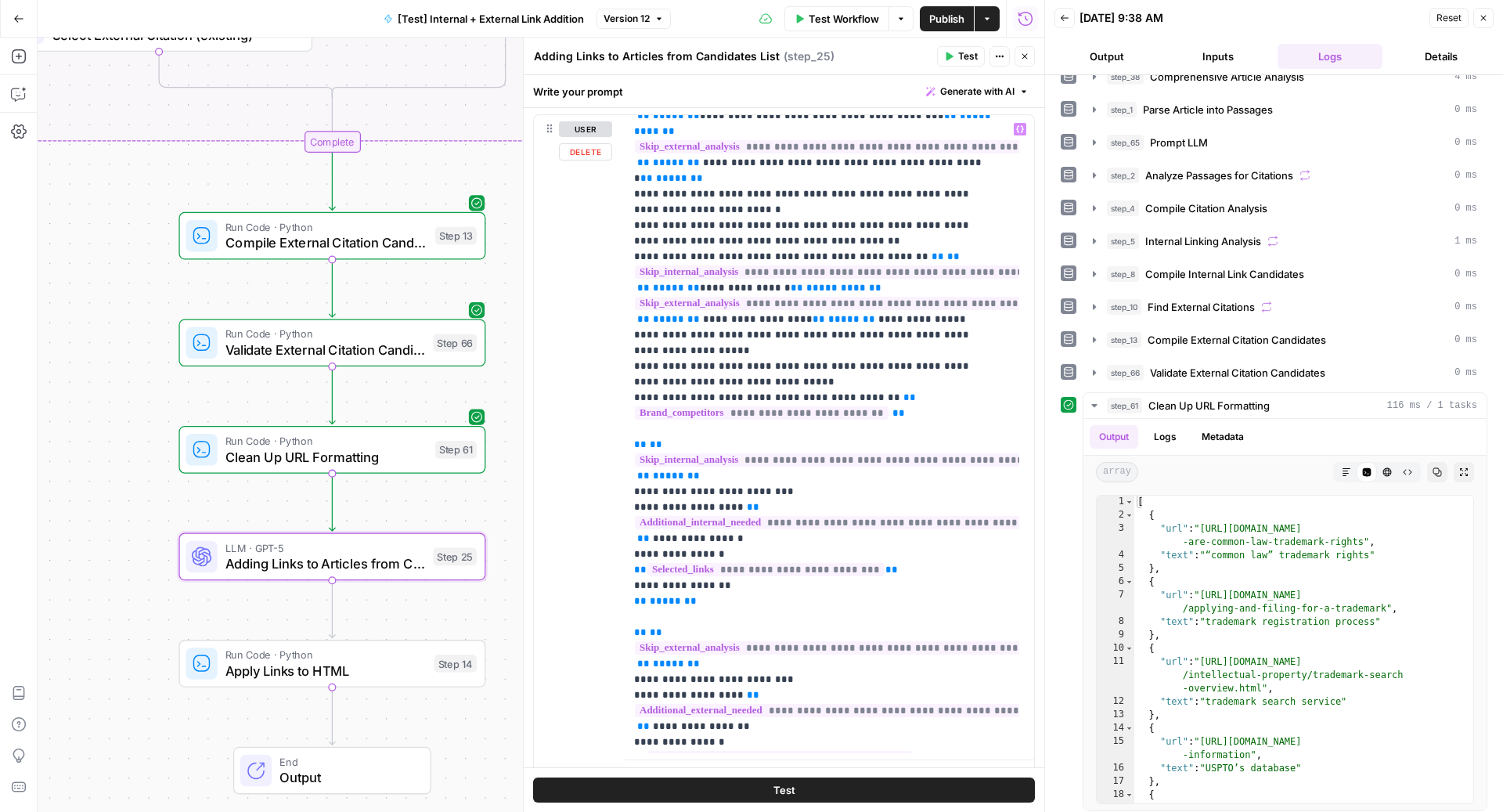
scroll to position [4164, 0]
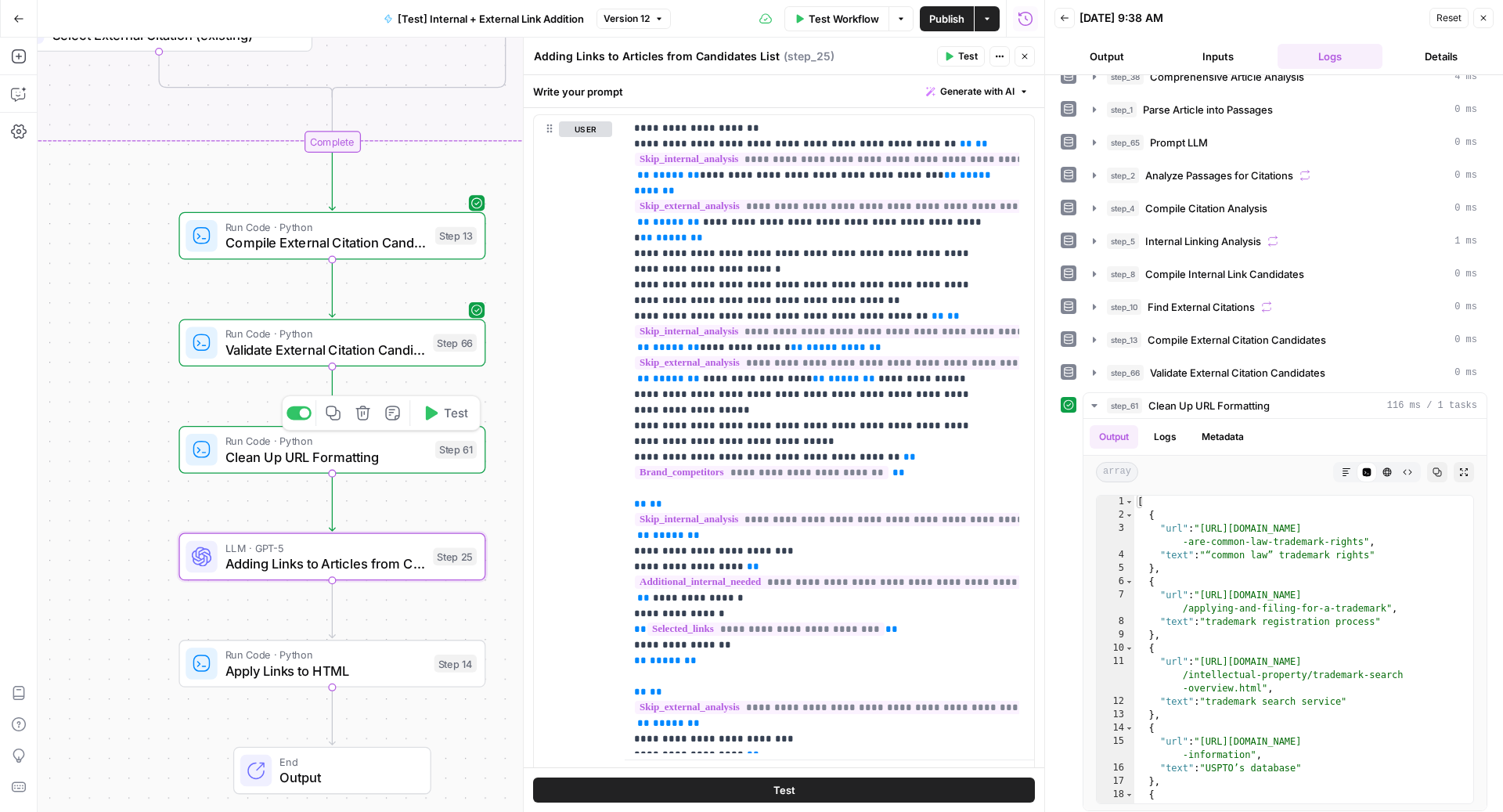
click at [369, 454] on span "Clean Up URL Formatting" at bounding box center [327, 457] width 202 height 20
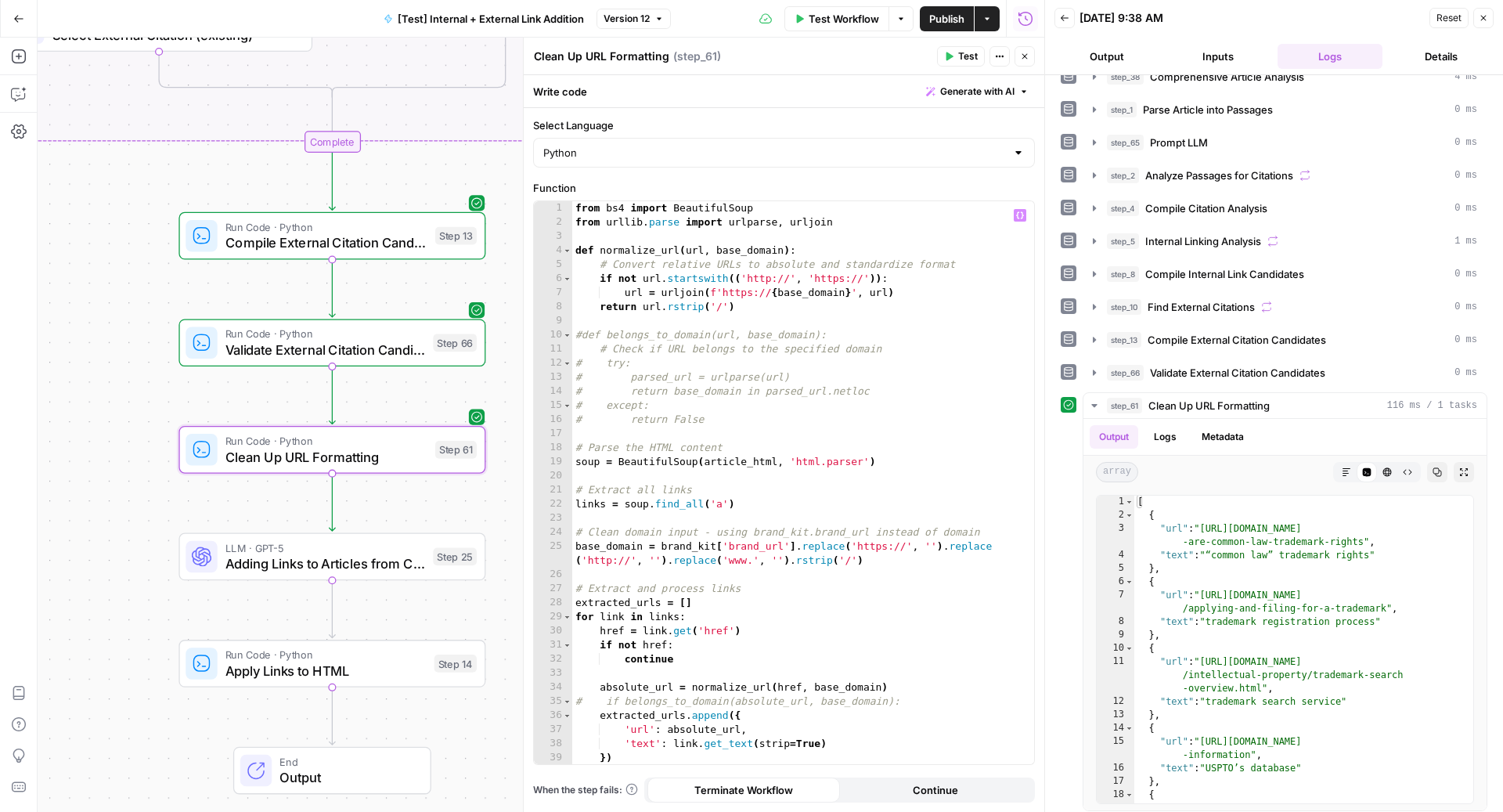
click at [754, 415] on div "from bs4 import BeautifulSoup from urllib . parse import urlparse , urljoin def…" at bounding box center [796, 497] width 447 height 592
type textarea "**********"
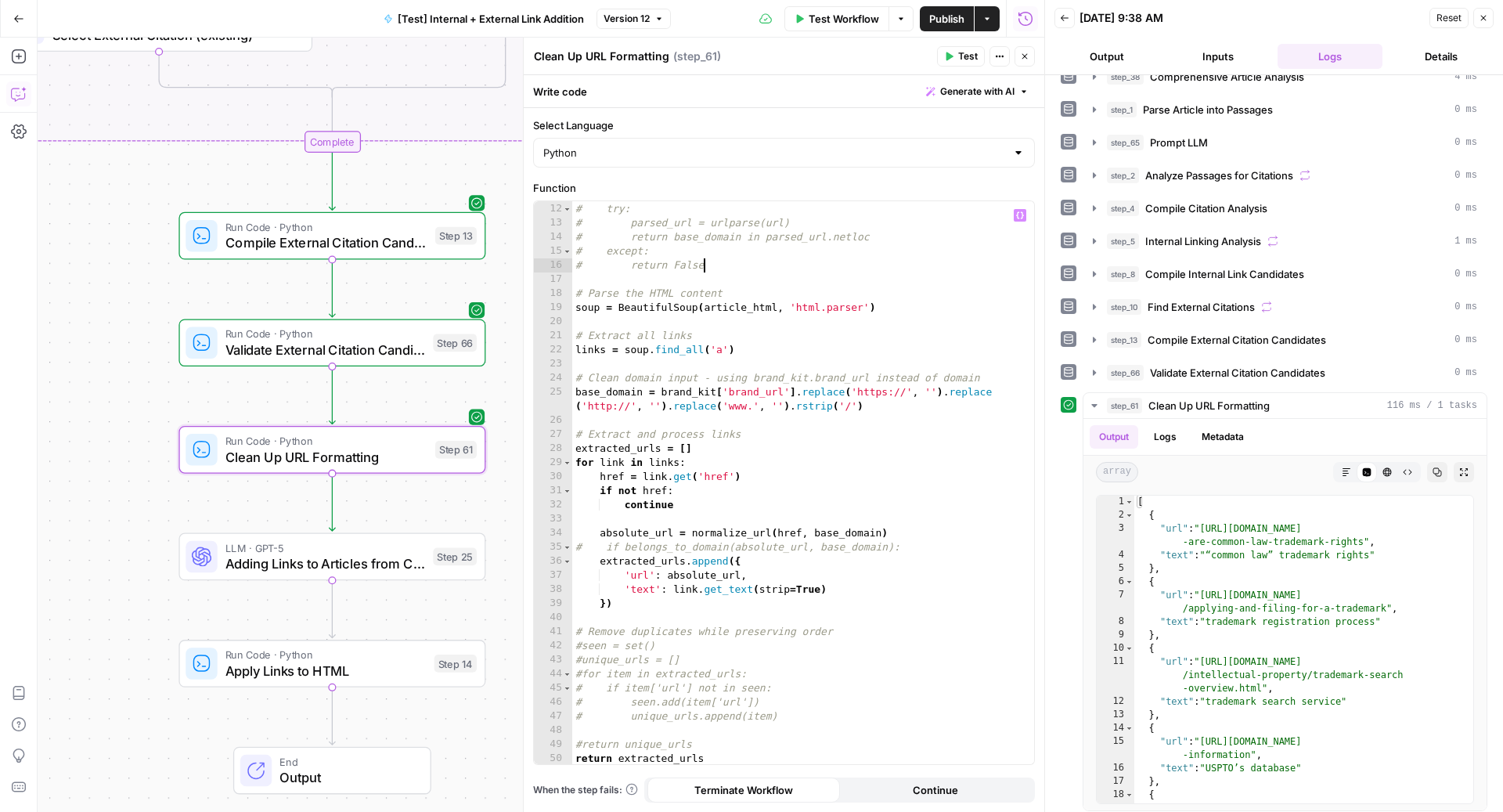
click at [11, 93] on icon "button" at bounding box center [19, 94] width 16 height 16
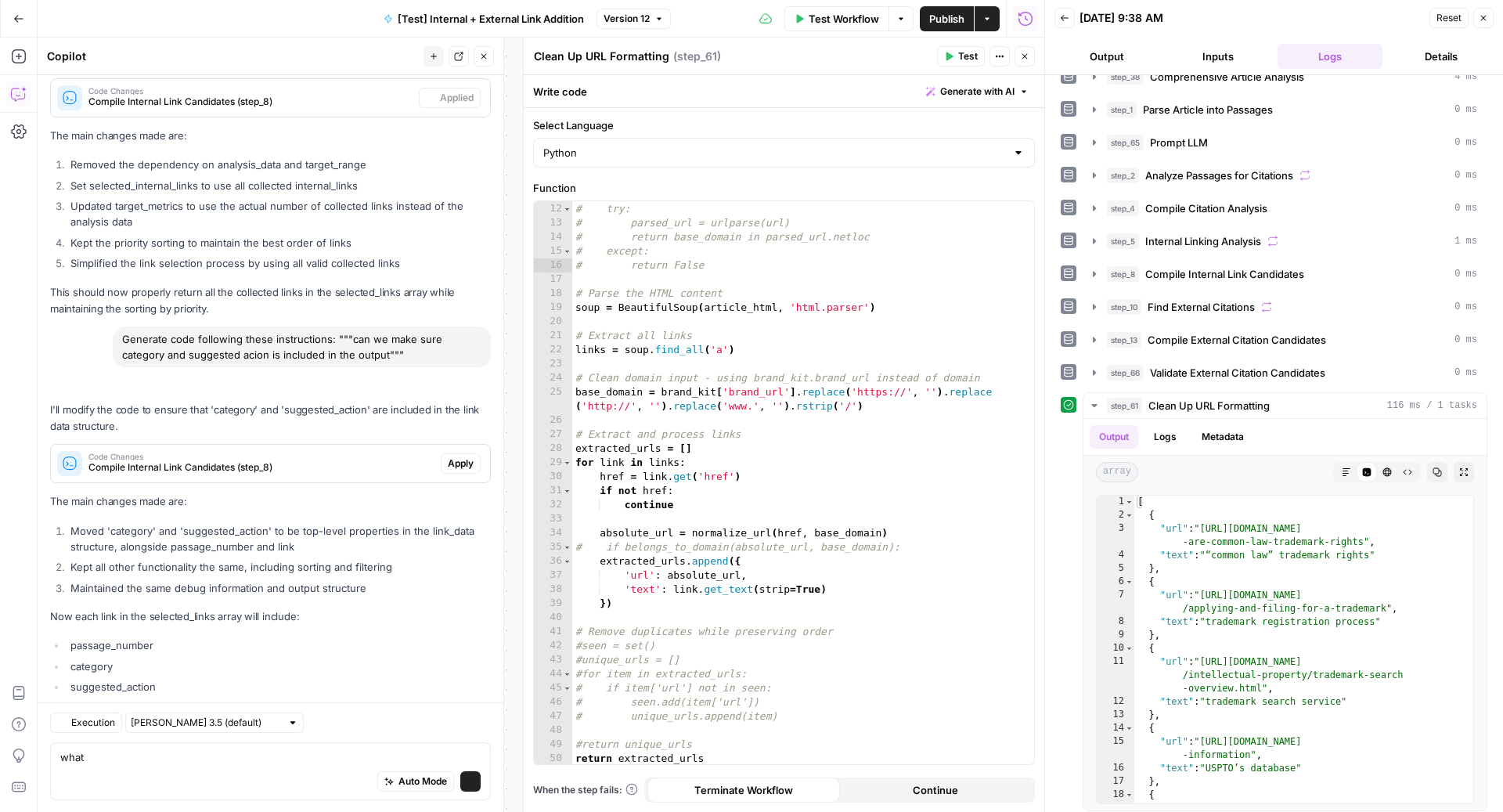
scroll to position [9085, 0]
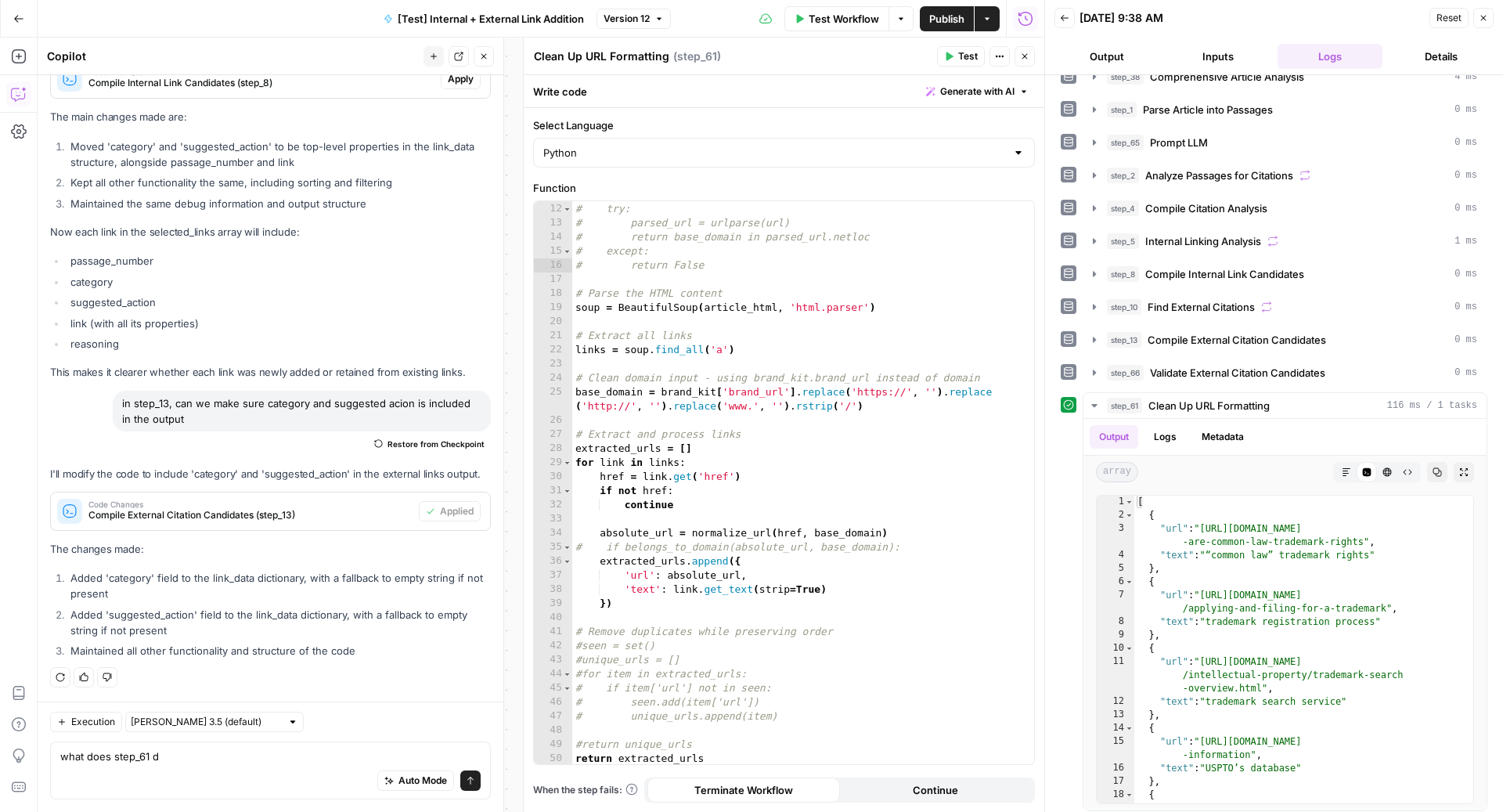
type textarea "what does step_61 do"
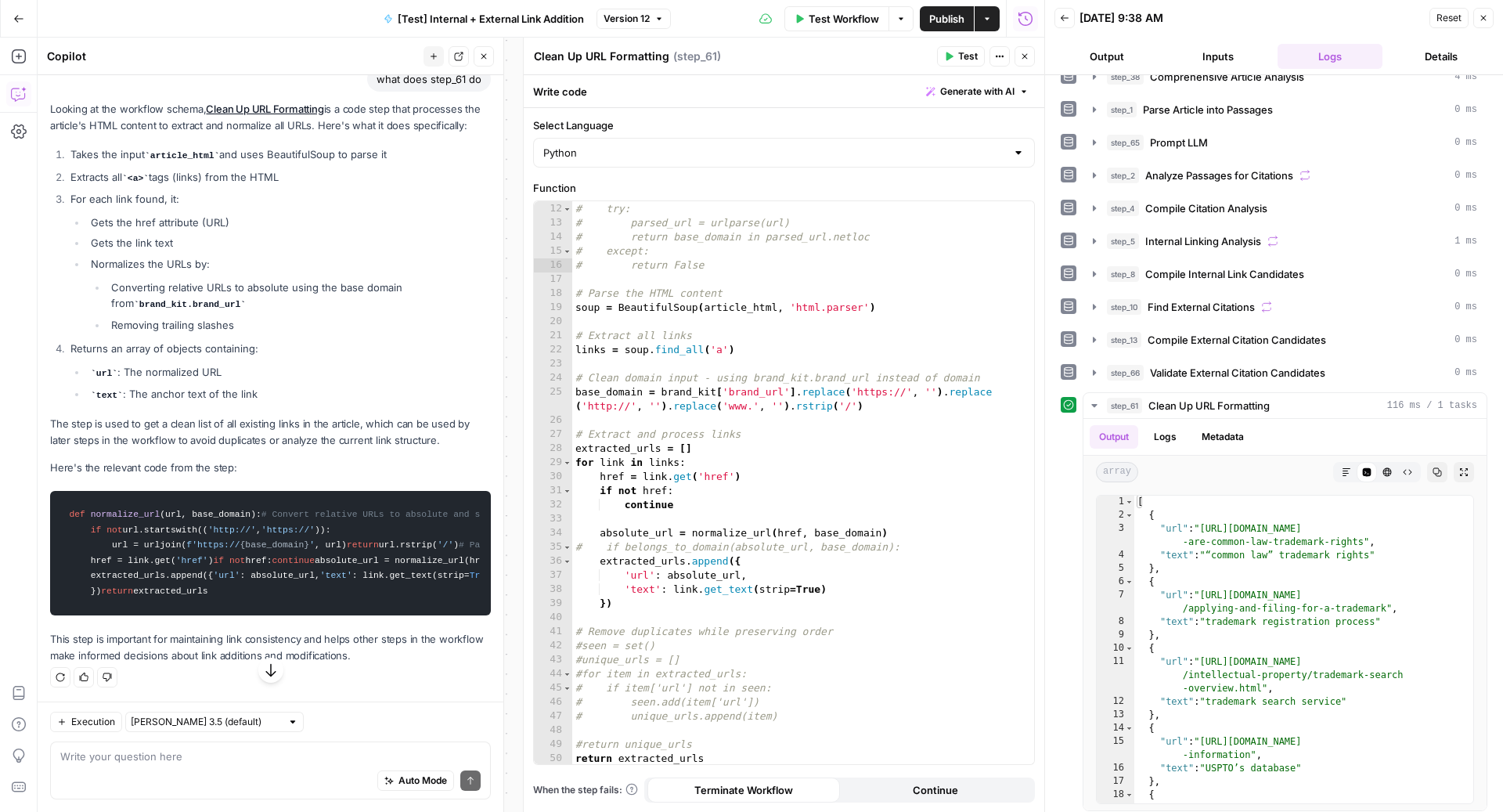
scroll to position [10070, 0]
click at [480, 52] on icon "button" at bounding box center [484, 57] width 10 height 10
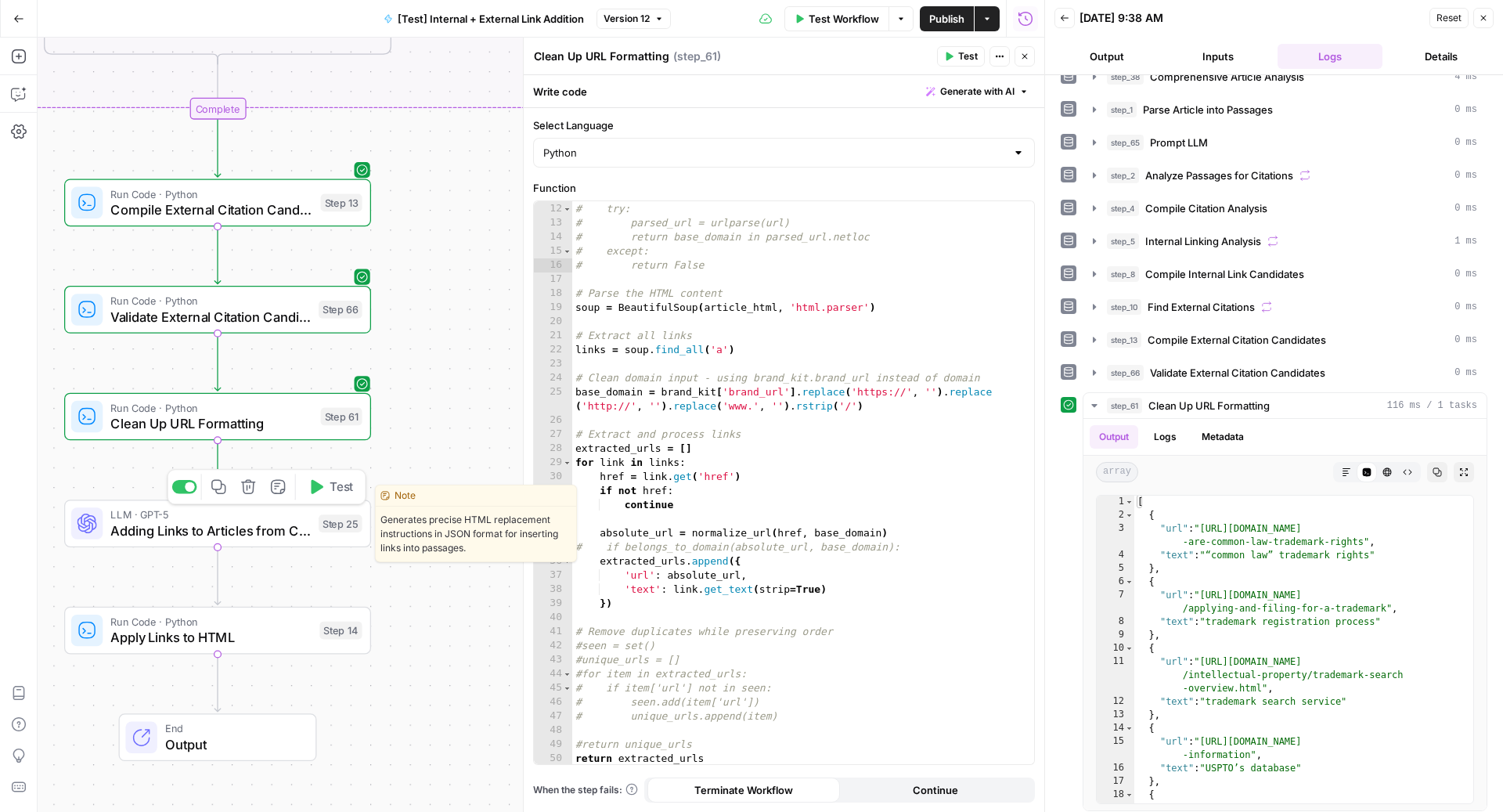
click at [283, 539] on div "LLM · GPT-5 Adding Links to Articles from Candidates List Step 25 Copy step Del…" at bounding box center [217, 523] width 306 height 48
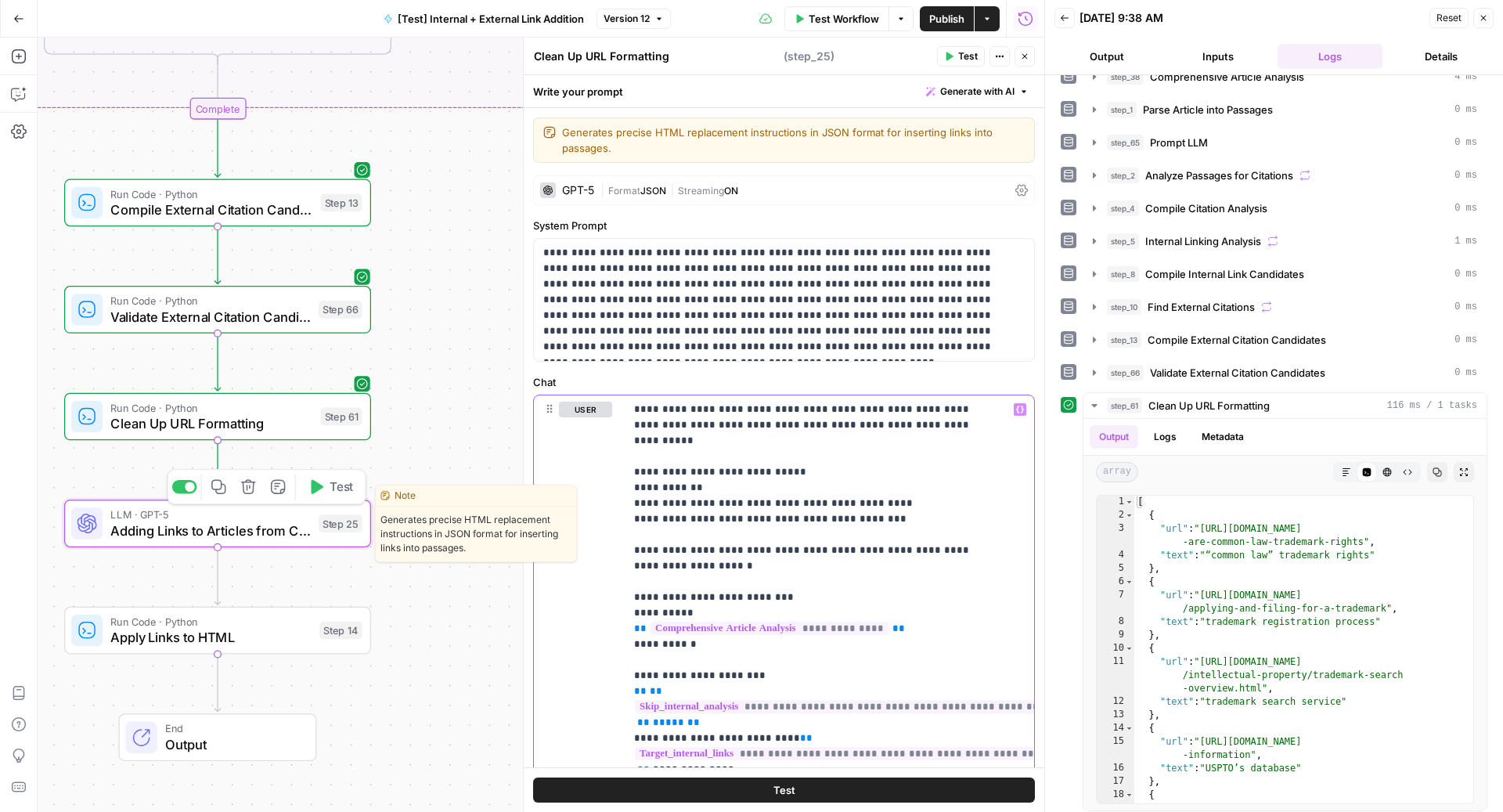
type textarea "Adding Links to Articles from Candidates List"
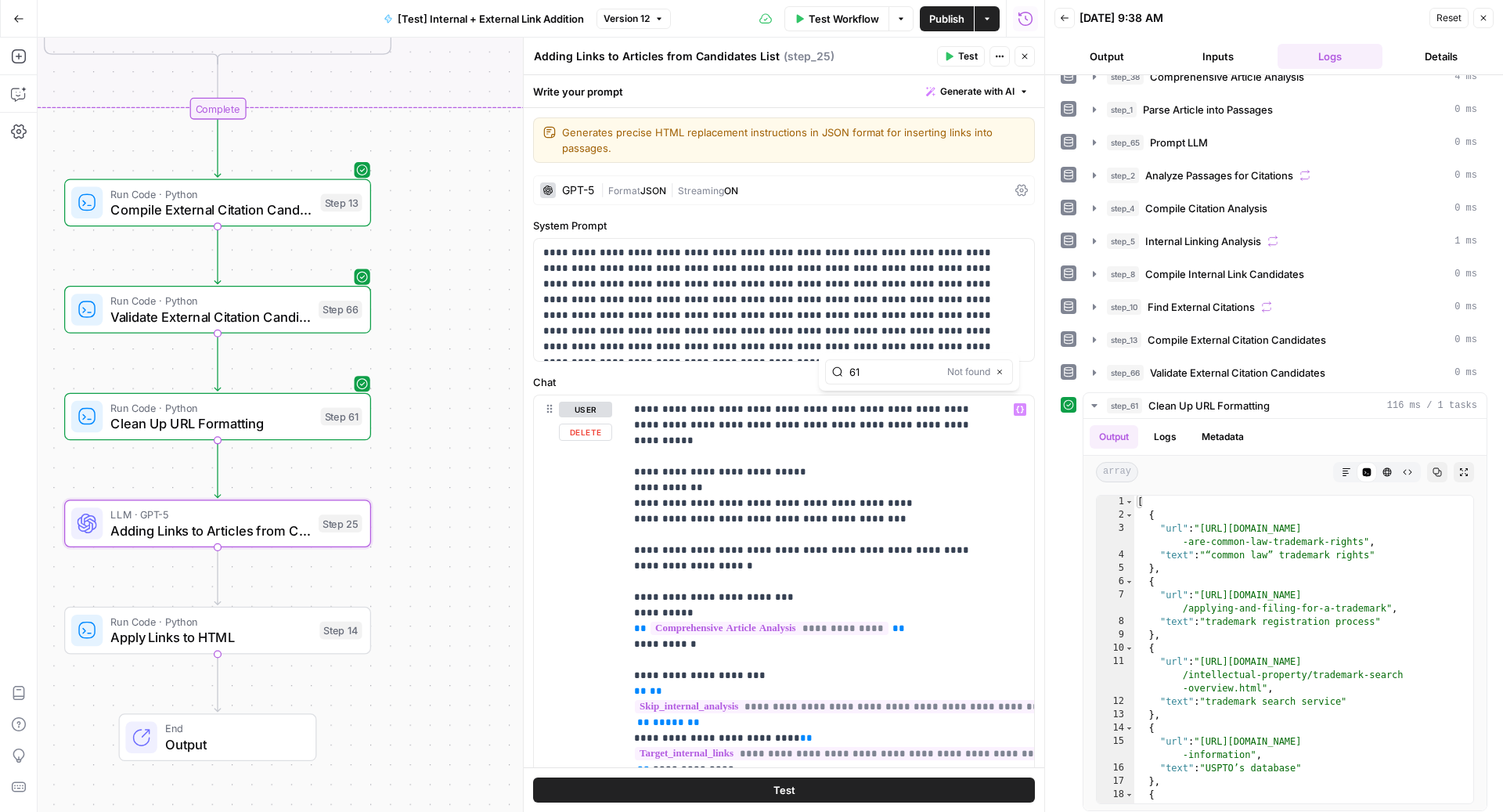
type input "61"
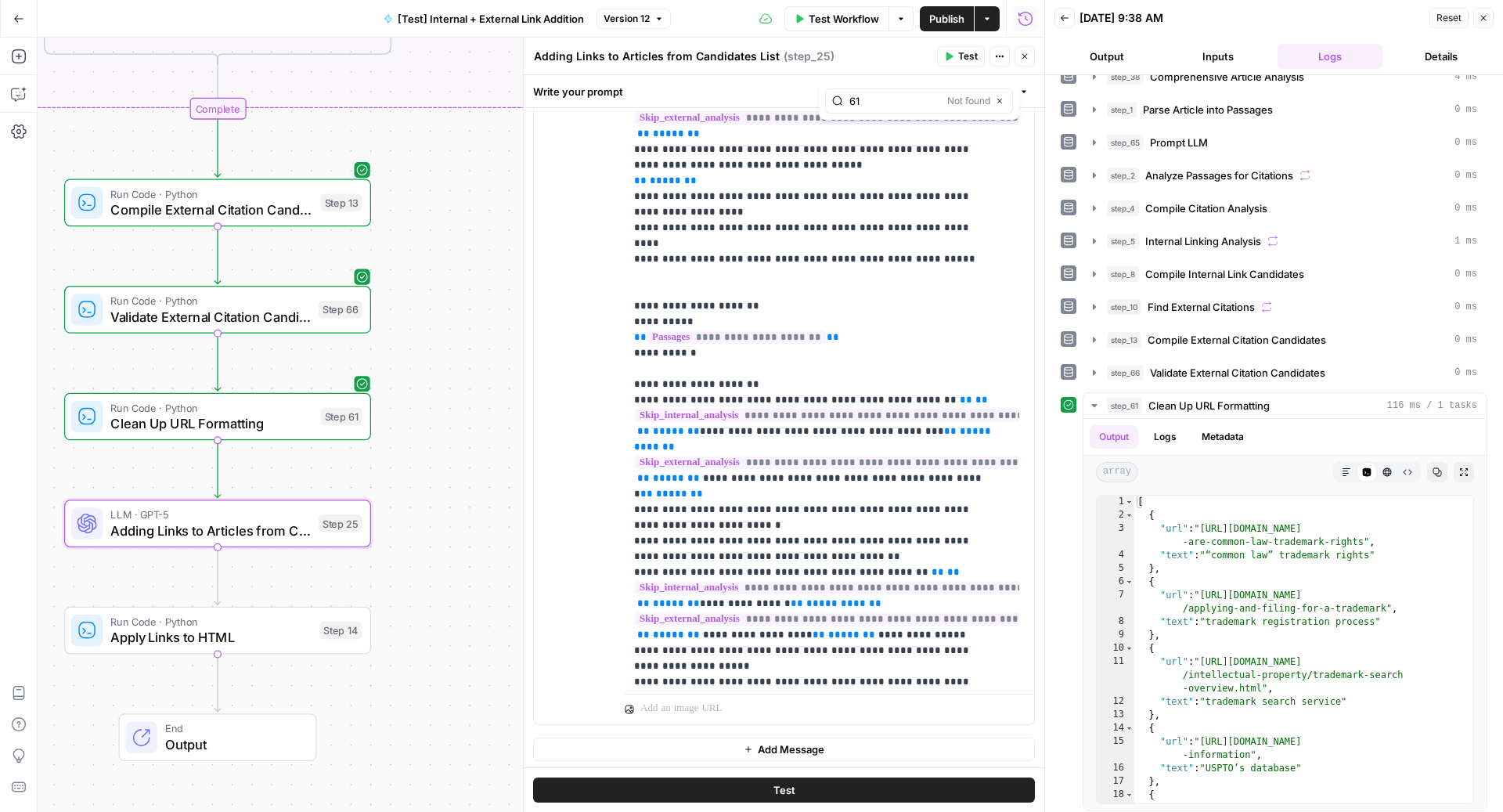
scroll to position [4885, 0]
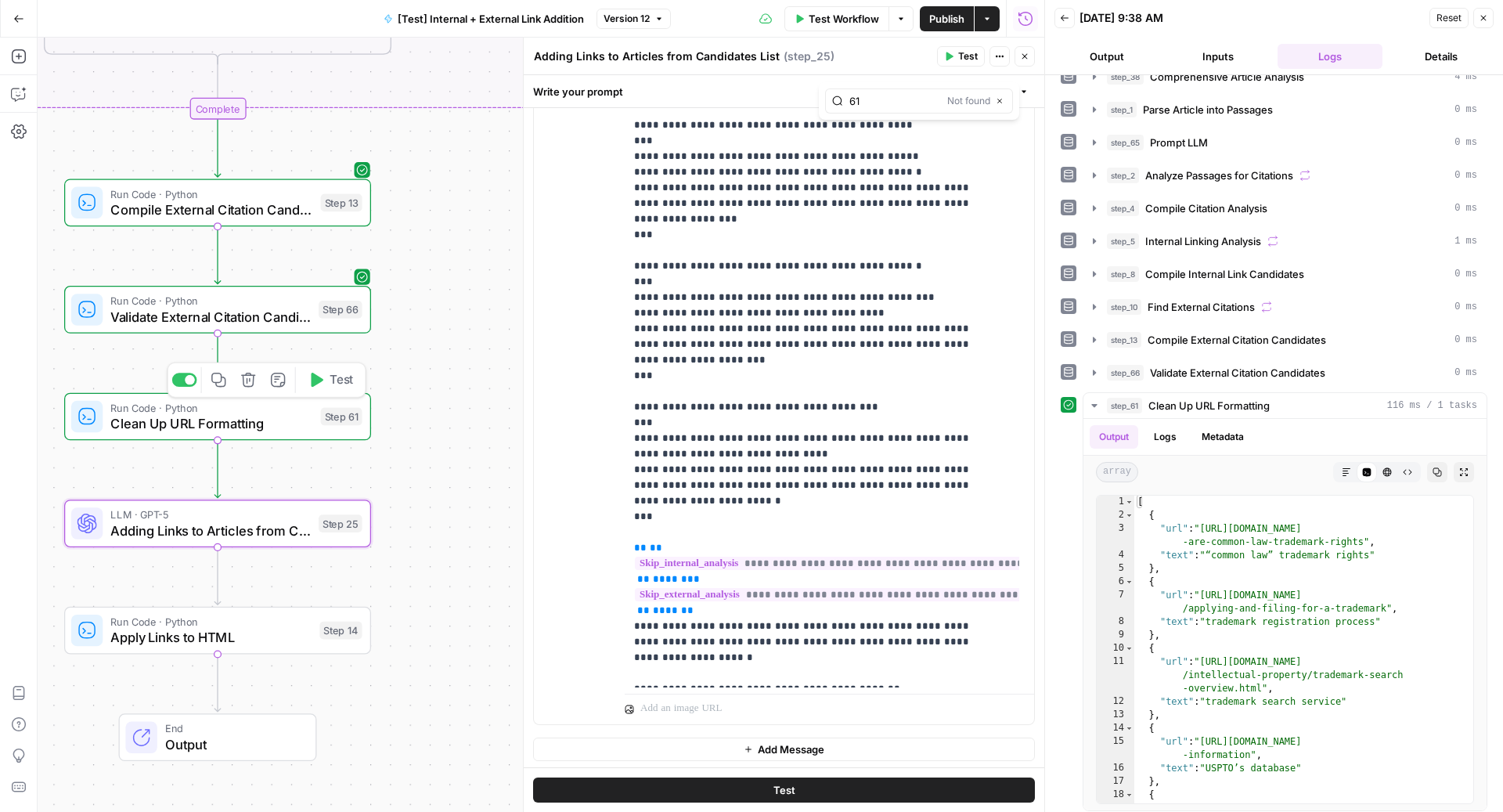
click at [185, 376] on div at bounding box center [185, 379] width 26 height 14
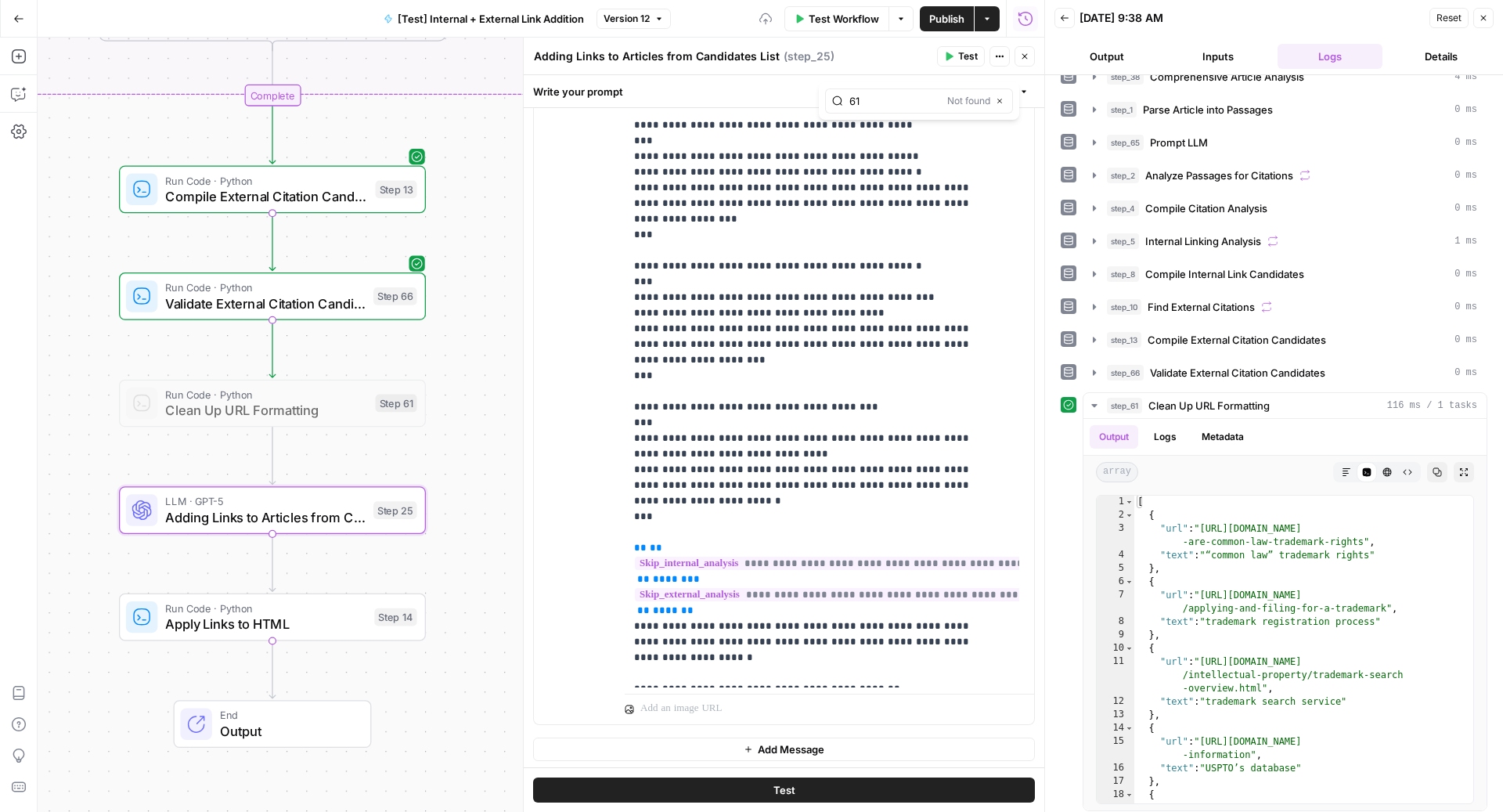
drag, startPoint x: 481, startPoint y: 346, endPoint x: 536, endPoint y: 332, distance: 56.8
click at [536, 332] on body "LegalZoom New Home Browse Your Data Usage Settings Recent Grids Article Linking…" at bounding box center [752, 406] width 1503 height 812
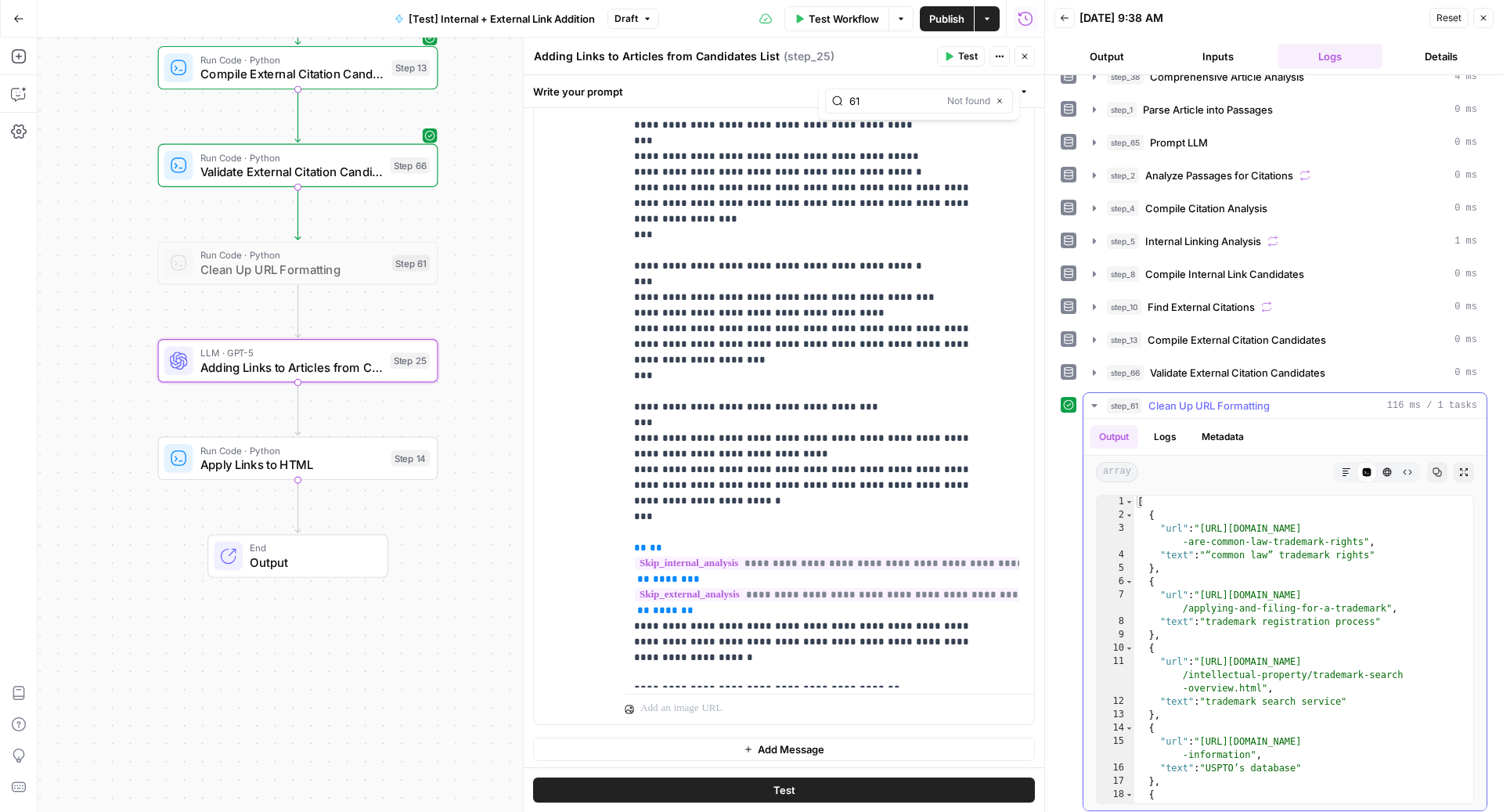
click at [1262, 398] on span "Clean Up URL Formatting" at bounding box center [1209, 406] width 122 height 16
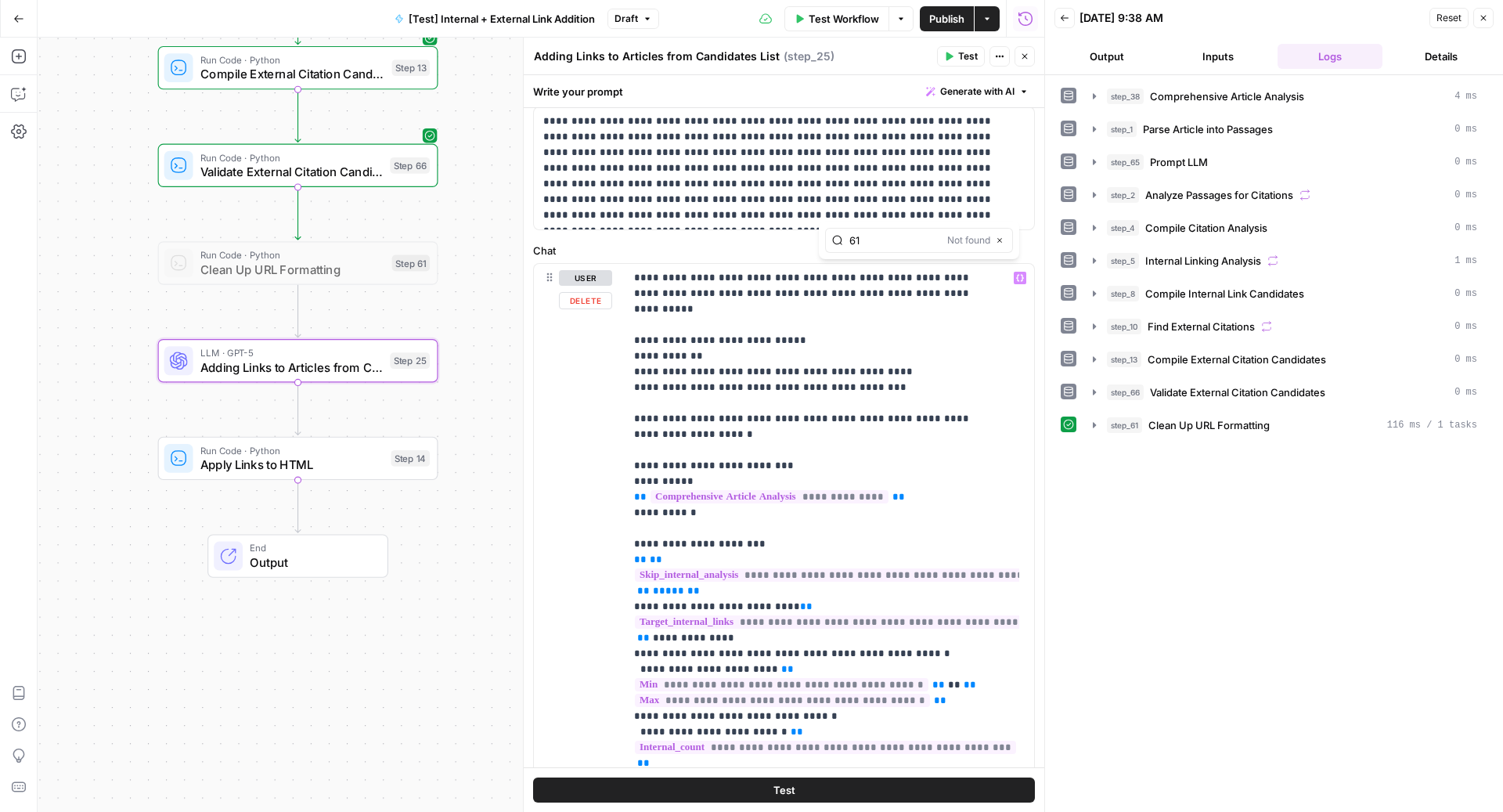
scroll to position [120, 0]
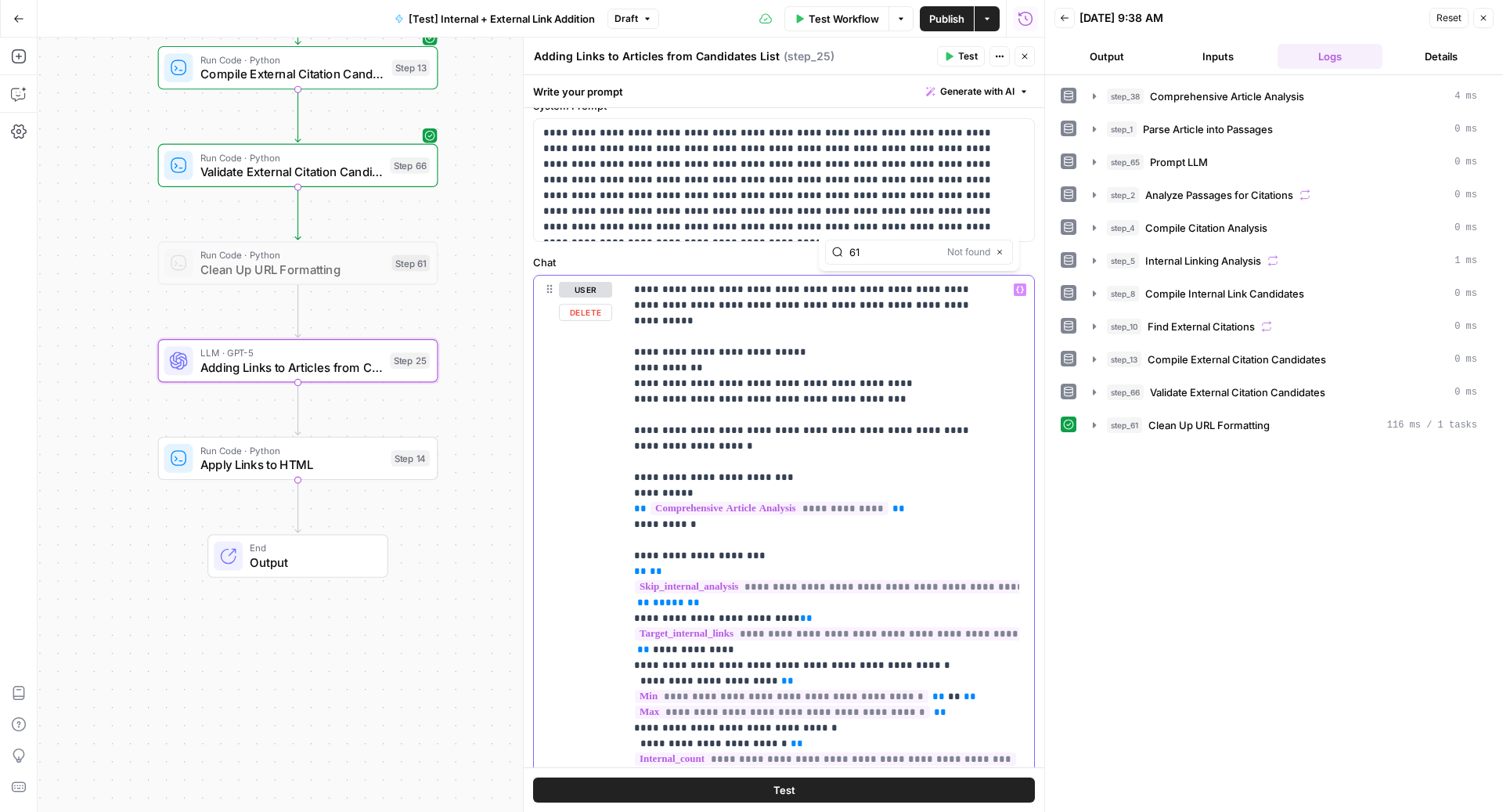
click at [940, 17] on span "Publish" at bounding box center [947, 19] width 35 height 16
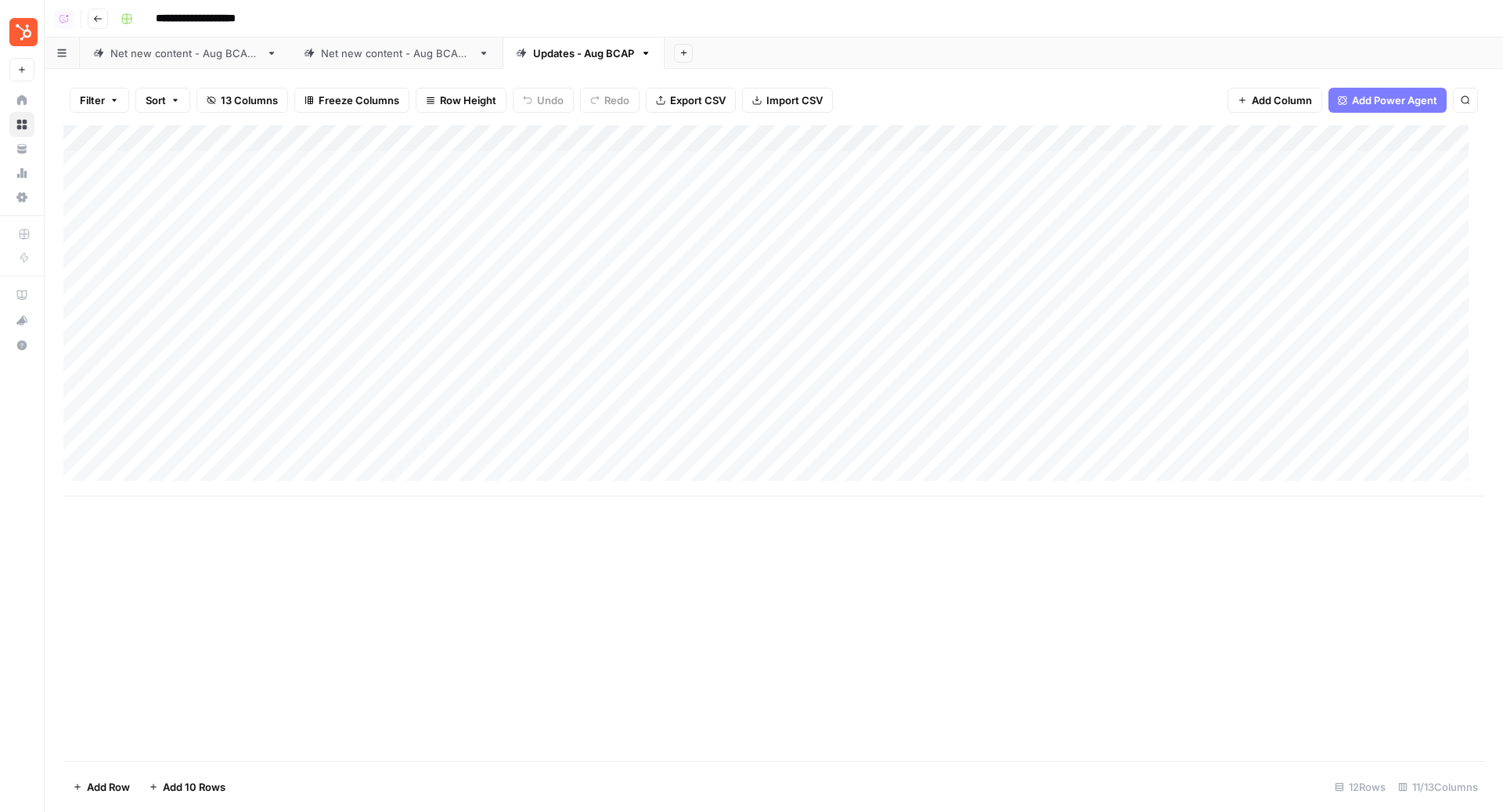
click at [963, 76] on div "Filter Sort 13 Columns Freeze Columns Row Height Undo Redo Export CSV Import CS…" at bounding box center [774, 100] width 1421 height 50
click at [894, 162] on div "Add Column" at bounding box center [774, 311] width 1421 height 371
click at [893, 163] on div "Add Column" at bounding box center [774, 311] width 1421 height 371
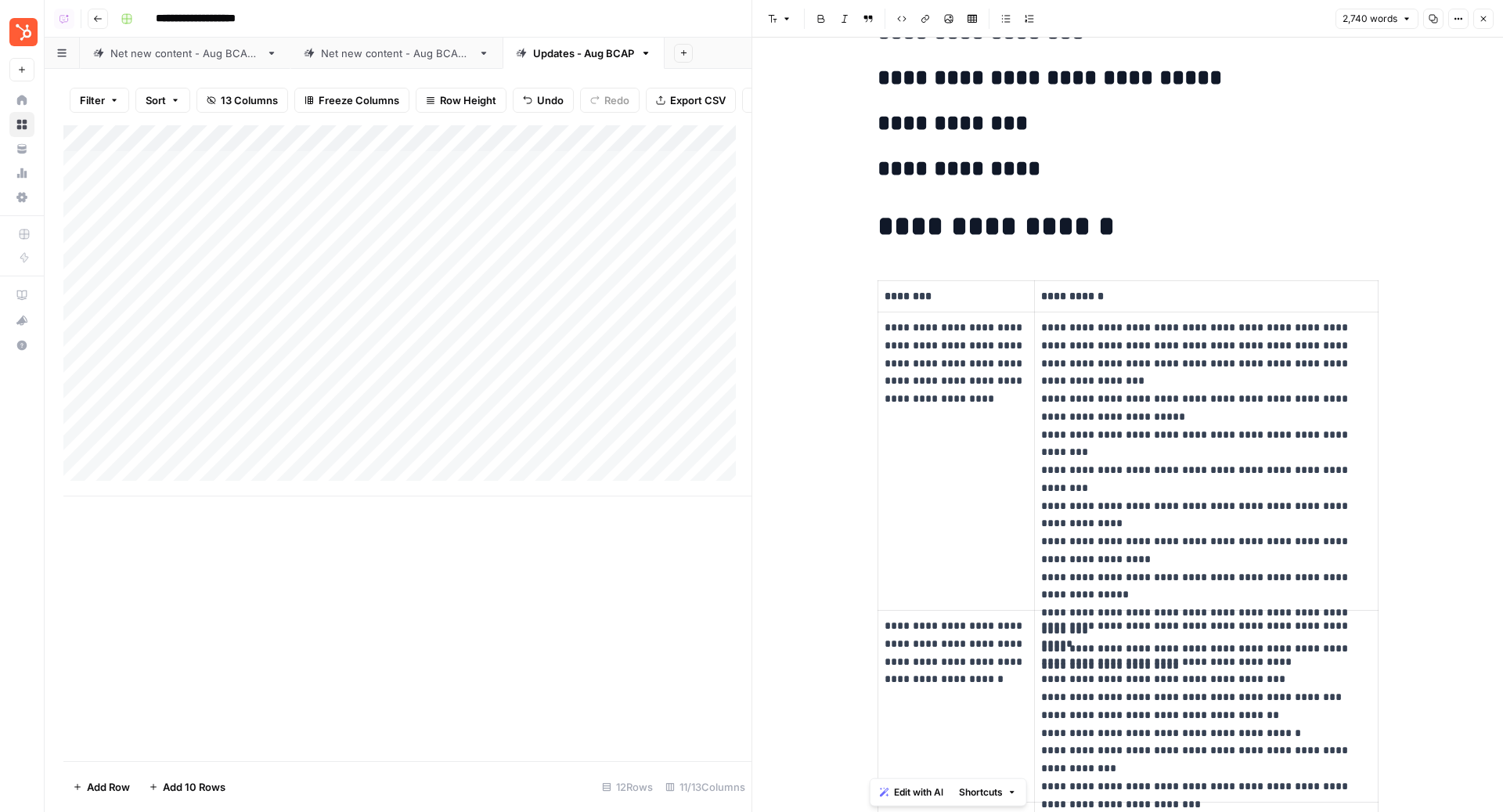
scroll to position [2296, 0]
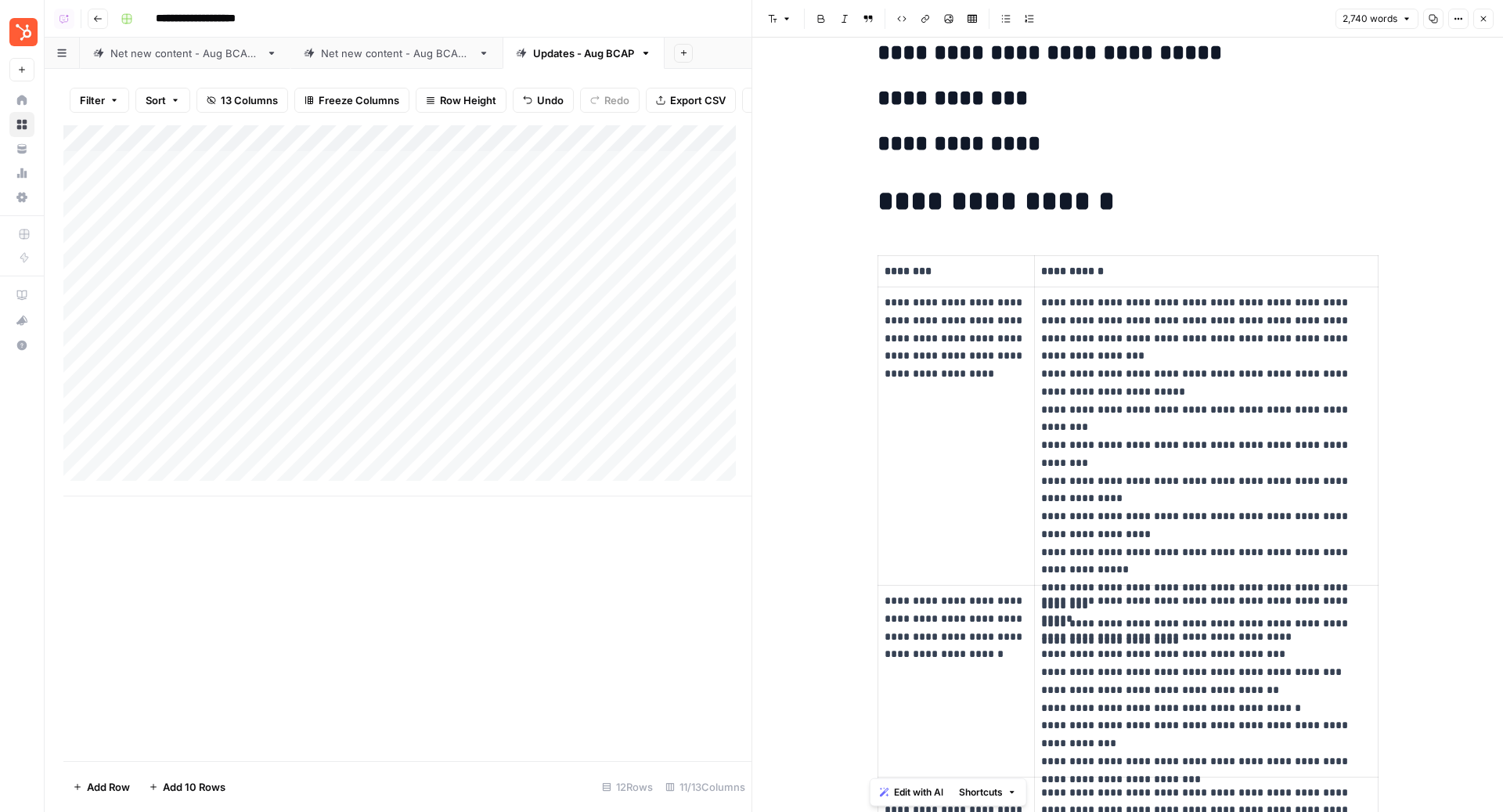
click at [918, 264] on p "********" at bounding box center [957, 271] width 143 height 18
drag, startPoint x: 1035, startPoint y: 258, endPoint x: 1119, endPoint y: 258, distance: 84.0
click at [1119, 262] on p "**********" at bounding box center [1206, 271] width 331 height 18
click at [1481, 16] on icon "button" at bounding box center [1484, 19] width 10 height 10
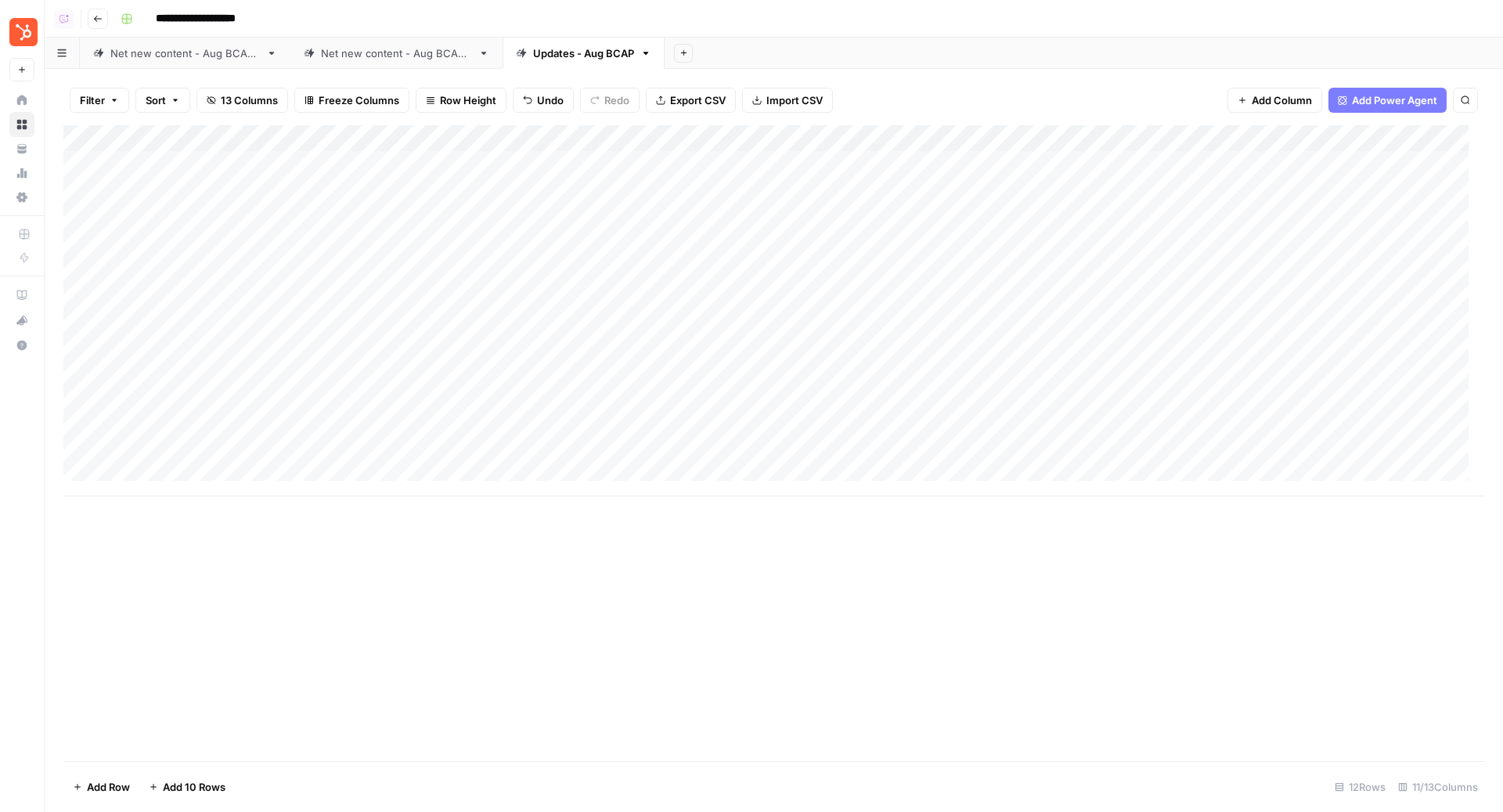
click at [875, 162] on div "Add Column" at bounding box center [774, 311] width 1421 height 371
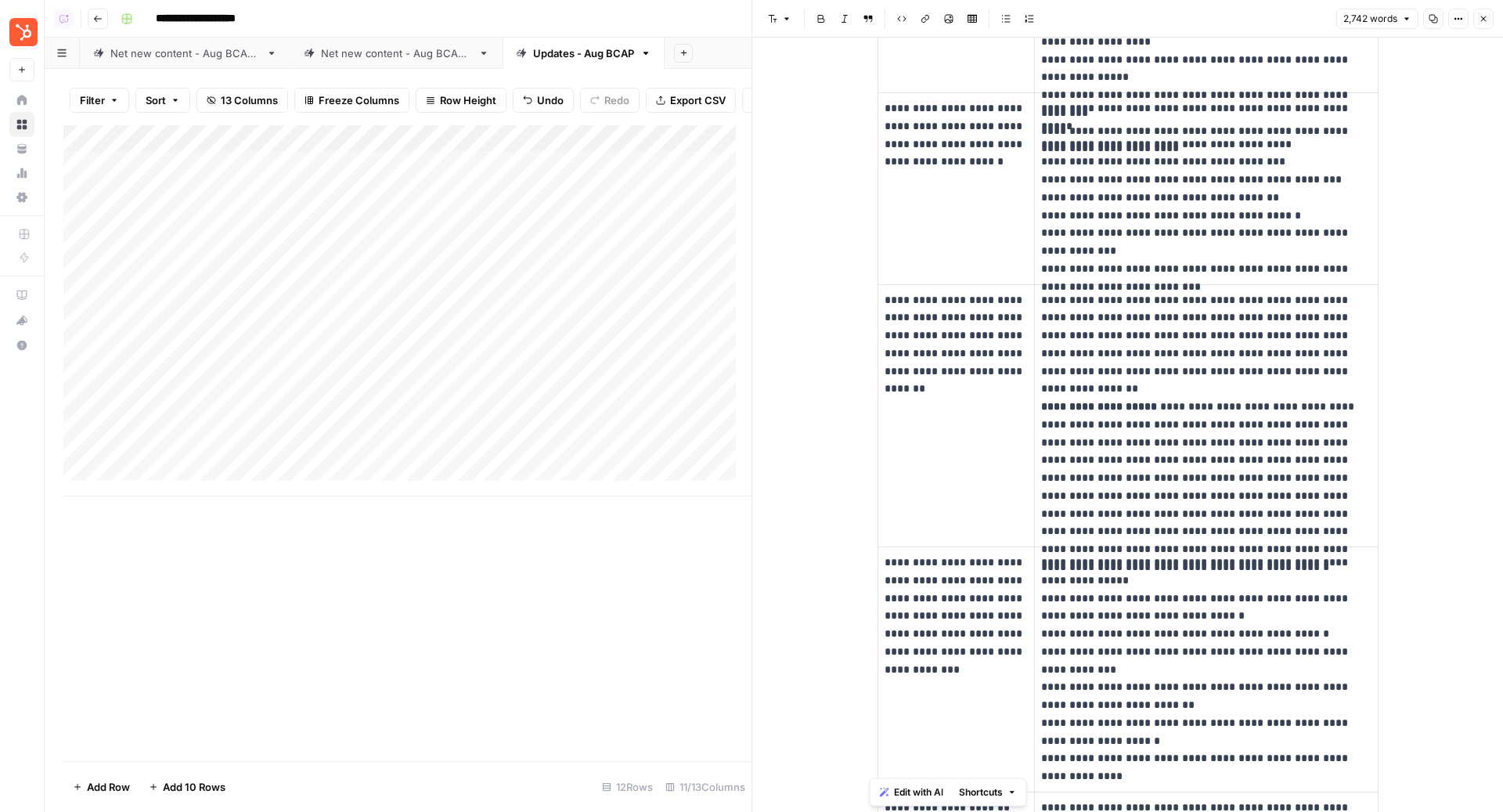
scroll to position [3262, 0]
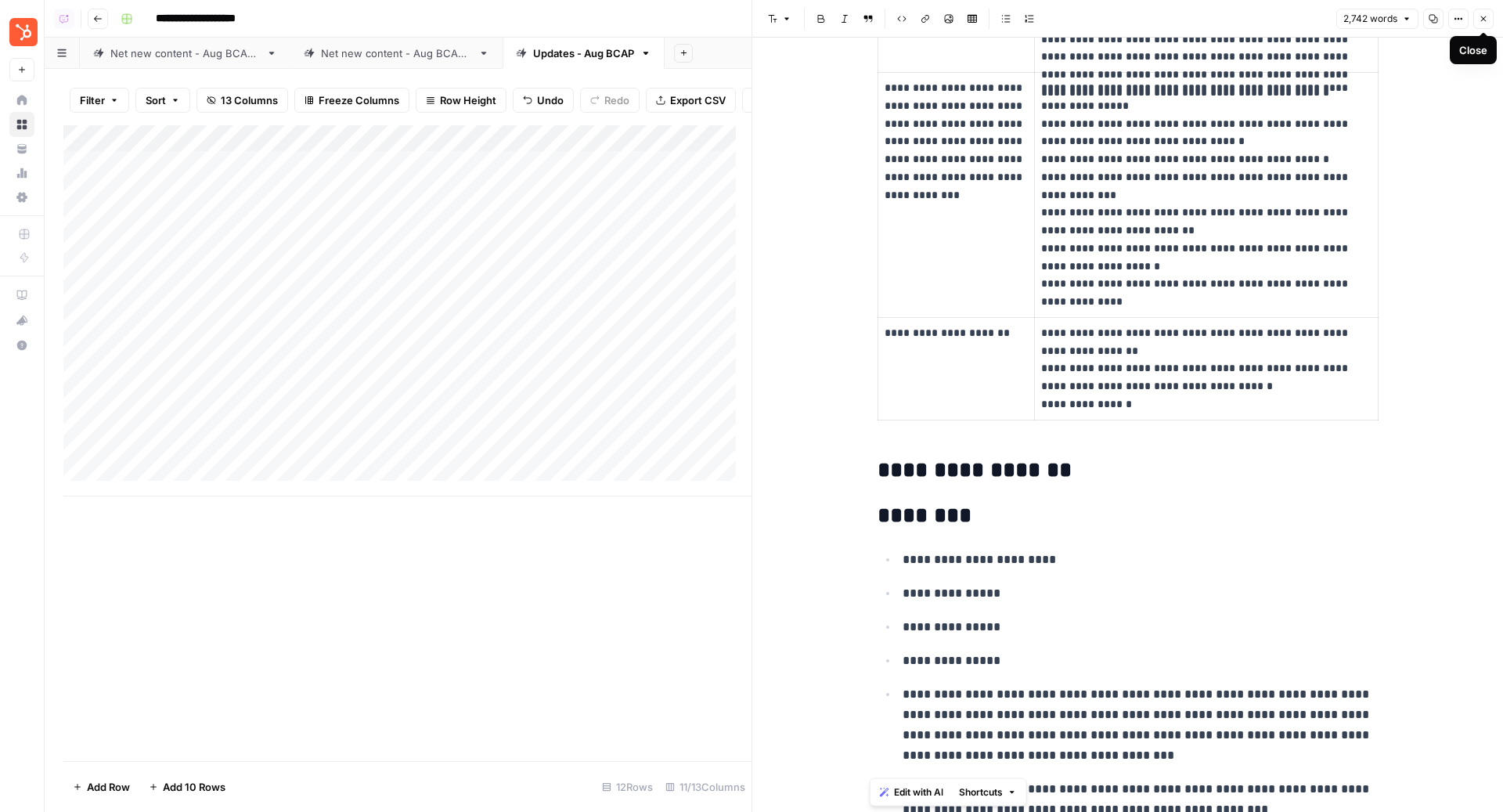
click at [1483, 14] on icon "button" at bounding box center [1484, 19] width 10 height 10
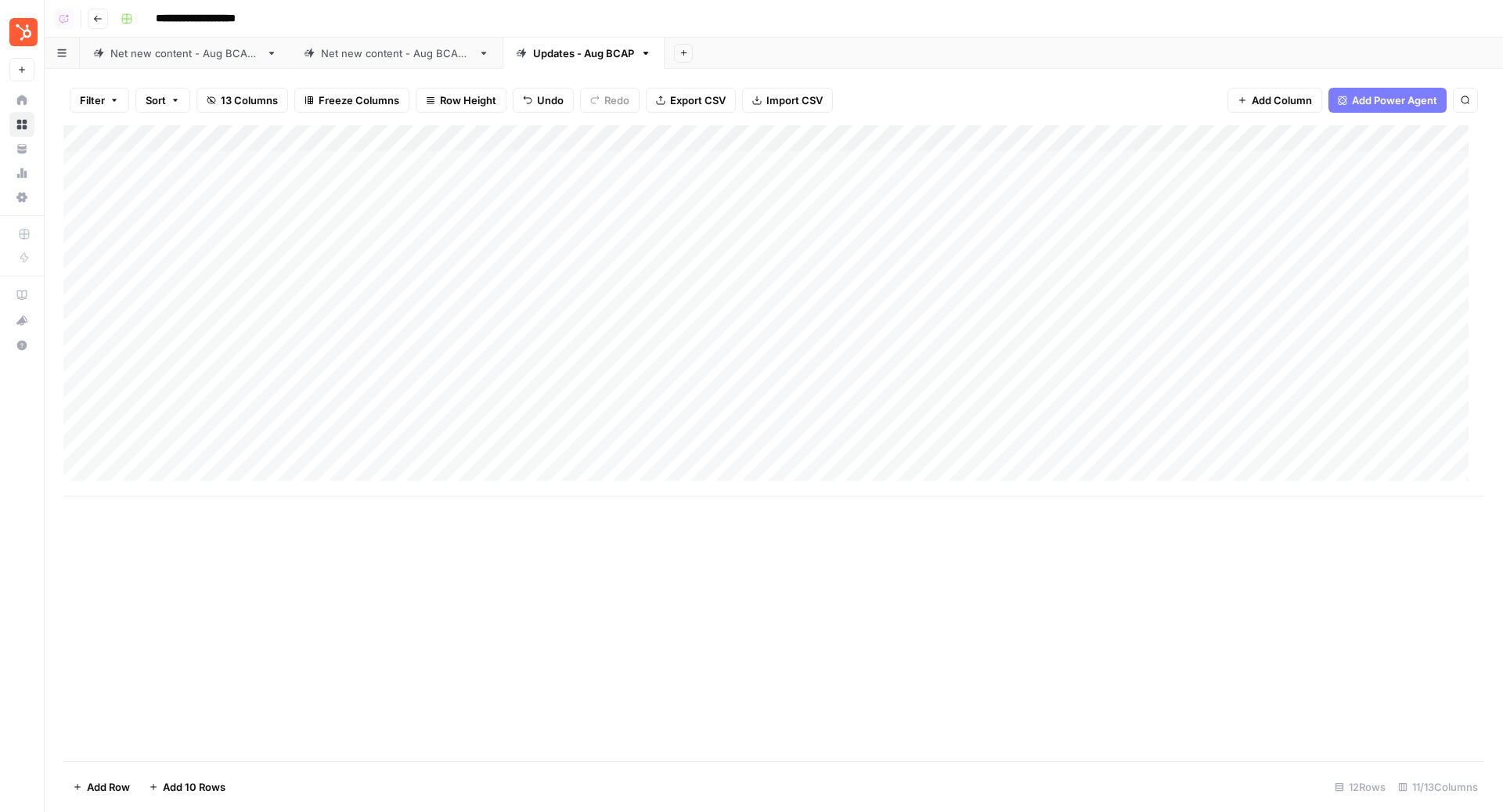
click at [896, 188] on div "Add Column" at bounding box center [774, 311] width 1421 height 371
click at [895, 219] on div "Add Column" at bounding box center [774, 311] width 1421 height 371
click at [893, 242] on div "Add Column" at bounding box center [774, 311] width 1421 height 371
click at [897, 270] on div "Add Column" at bounding box center [774, 311] width 1421 height 371
click at [894, 190] on div "Add Column" at bounding box center [774, 311] width 1421 height 371
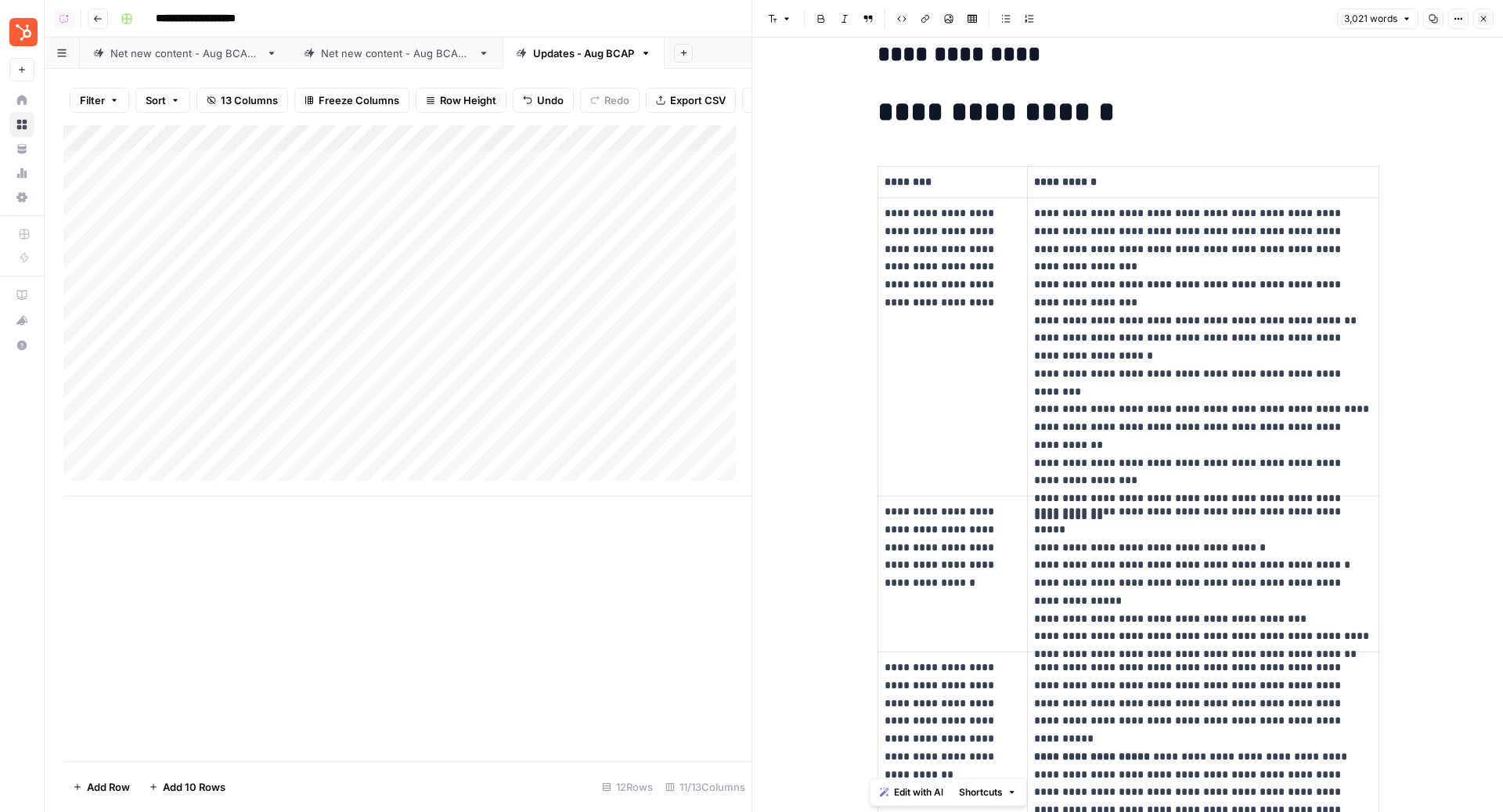
scroll to position [2594, 0]
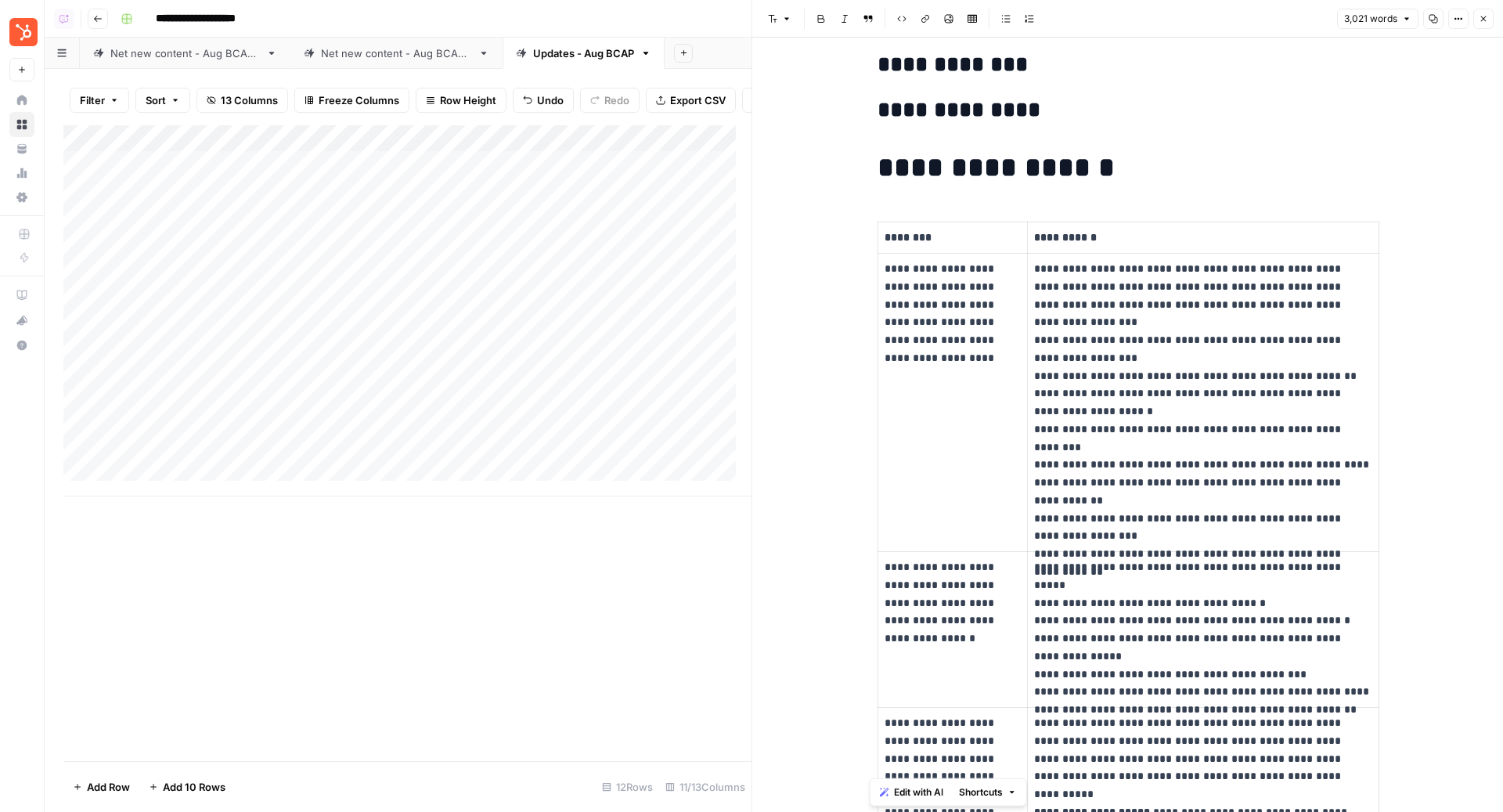
click at [922, 229] on p "********" at bounding box center [953, 238] width 137 height 18
drag, startPoint x: 1111, startPoint y: 225, endPoint x: 1029, endPoint y: 228, distance: 82.1
click at [1034, 229] on p "**********" at bounding box center [1203, 238] width 338 height 18
click at [1479, 22] on icon "button" at bounding box center [1484, 19] width 10 height 10
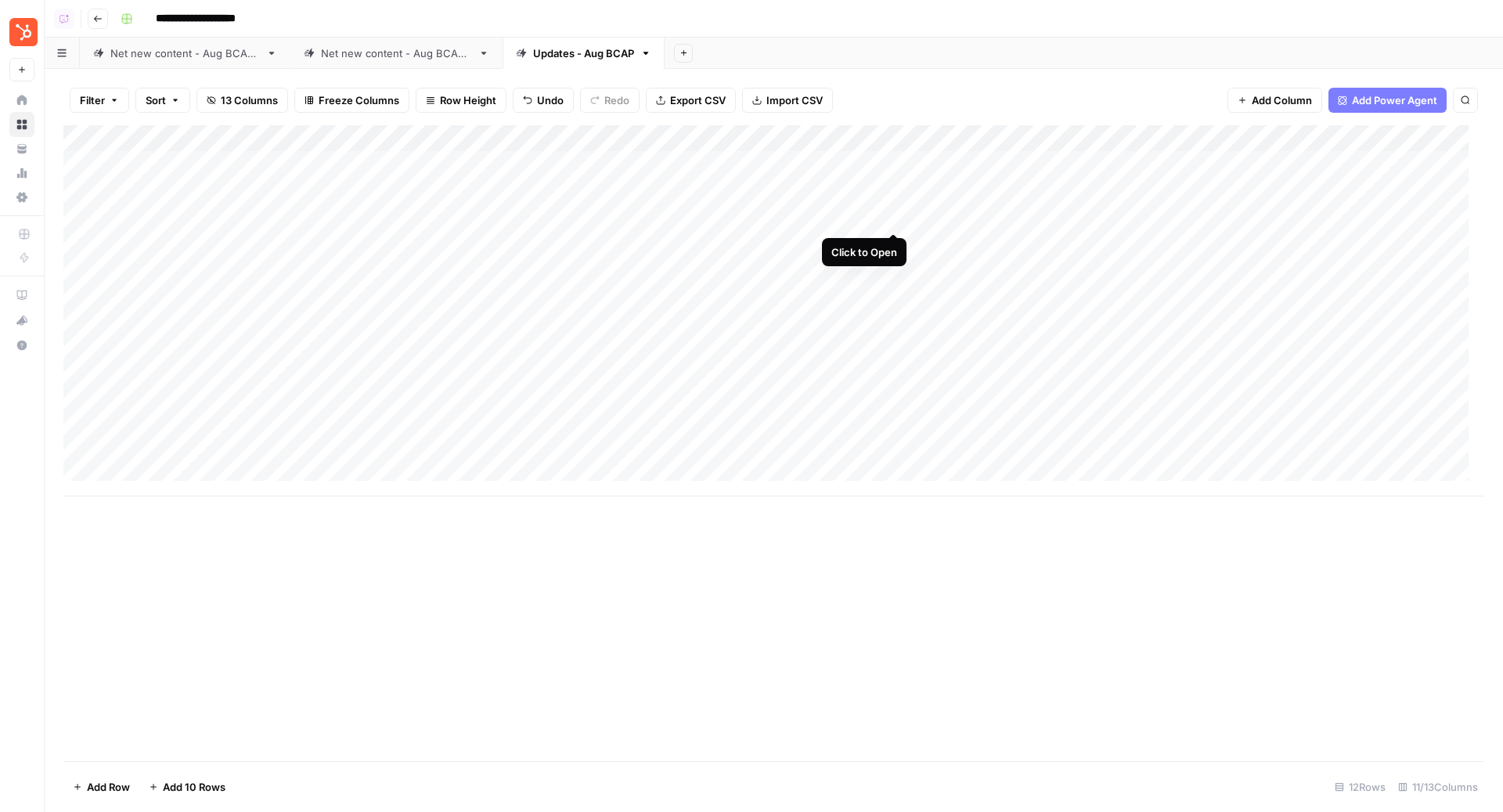
click at [893, 215] on div "Add Column" at bounding box center [774, 311] width 1421 height 371
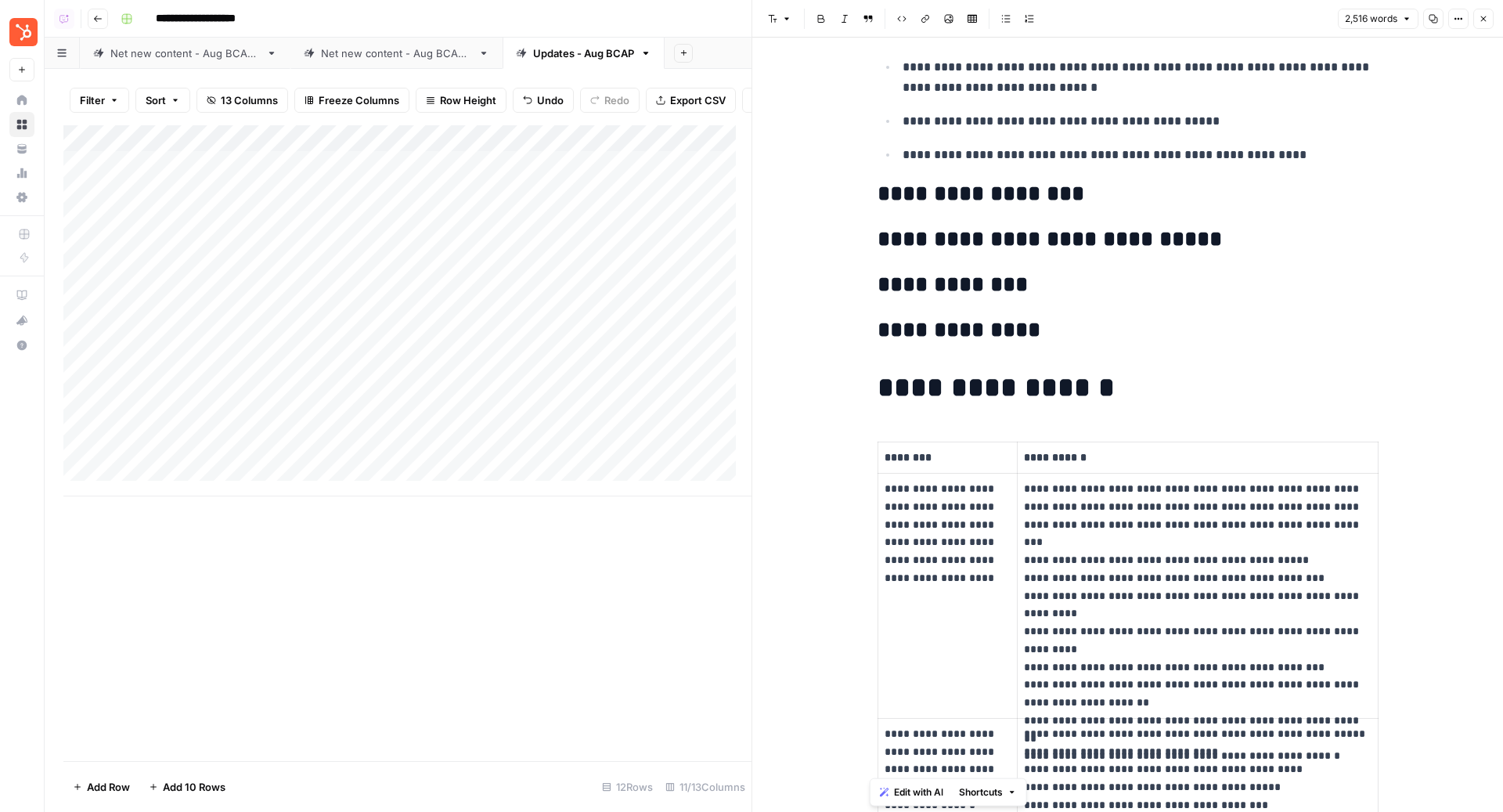
scroll to position [2290, 0]
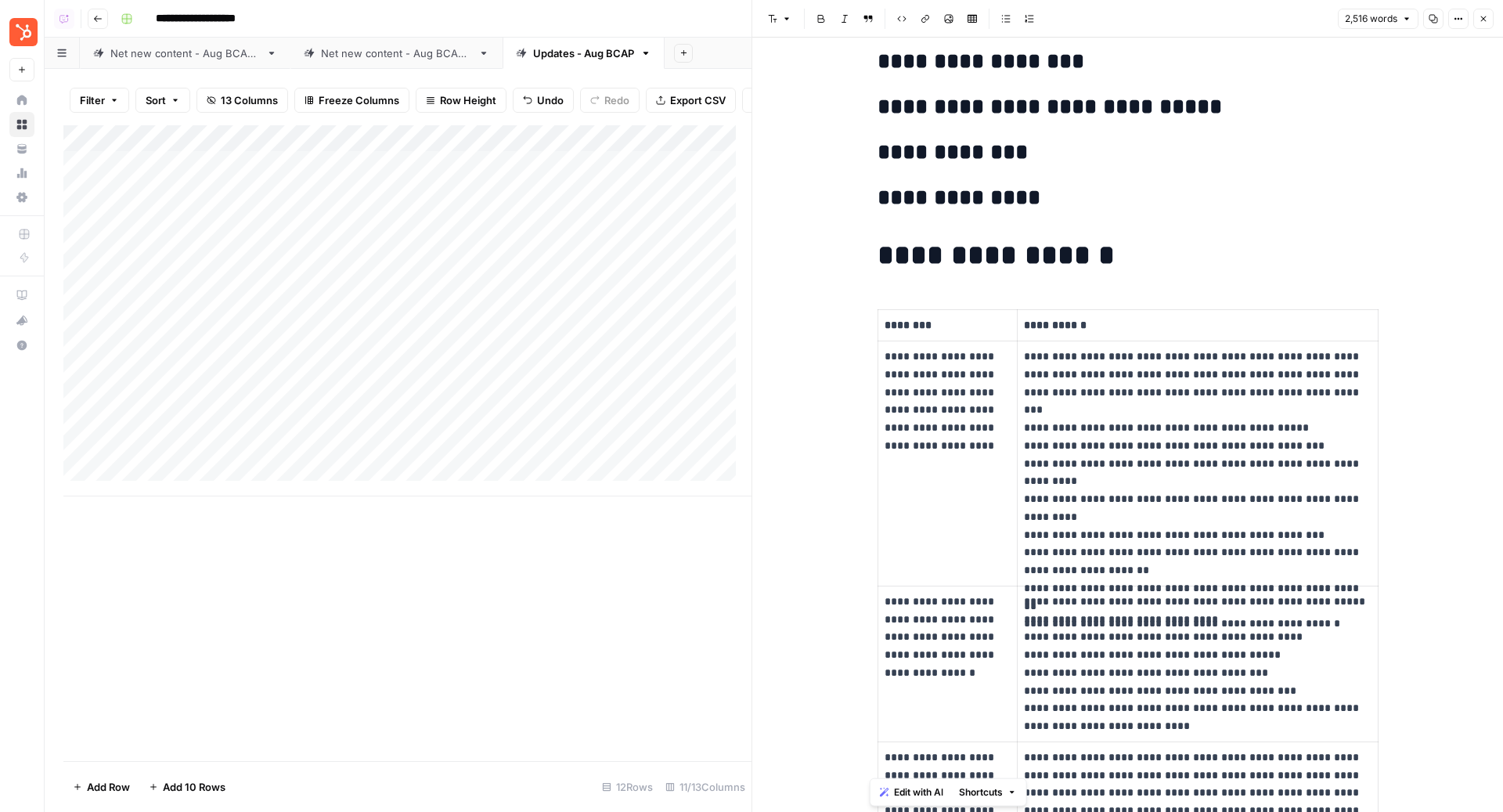
click at [919, 320] on p "********" at bounding box center [948, 325] width 127 height 18
click at [923, 317] on p "**********" at bounding box center [948, 325] width 127 height 18
drag, startPoint x: 1017, startPoint y: 317, endPoint x: 1083, endPoint y: 317, distance: 66.0
click at [1083, 317] on p "**********" at bounding box center [1198, 325] width 348 height 18
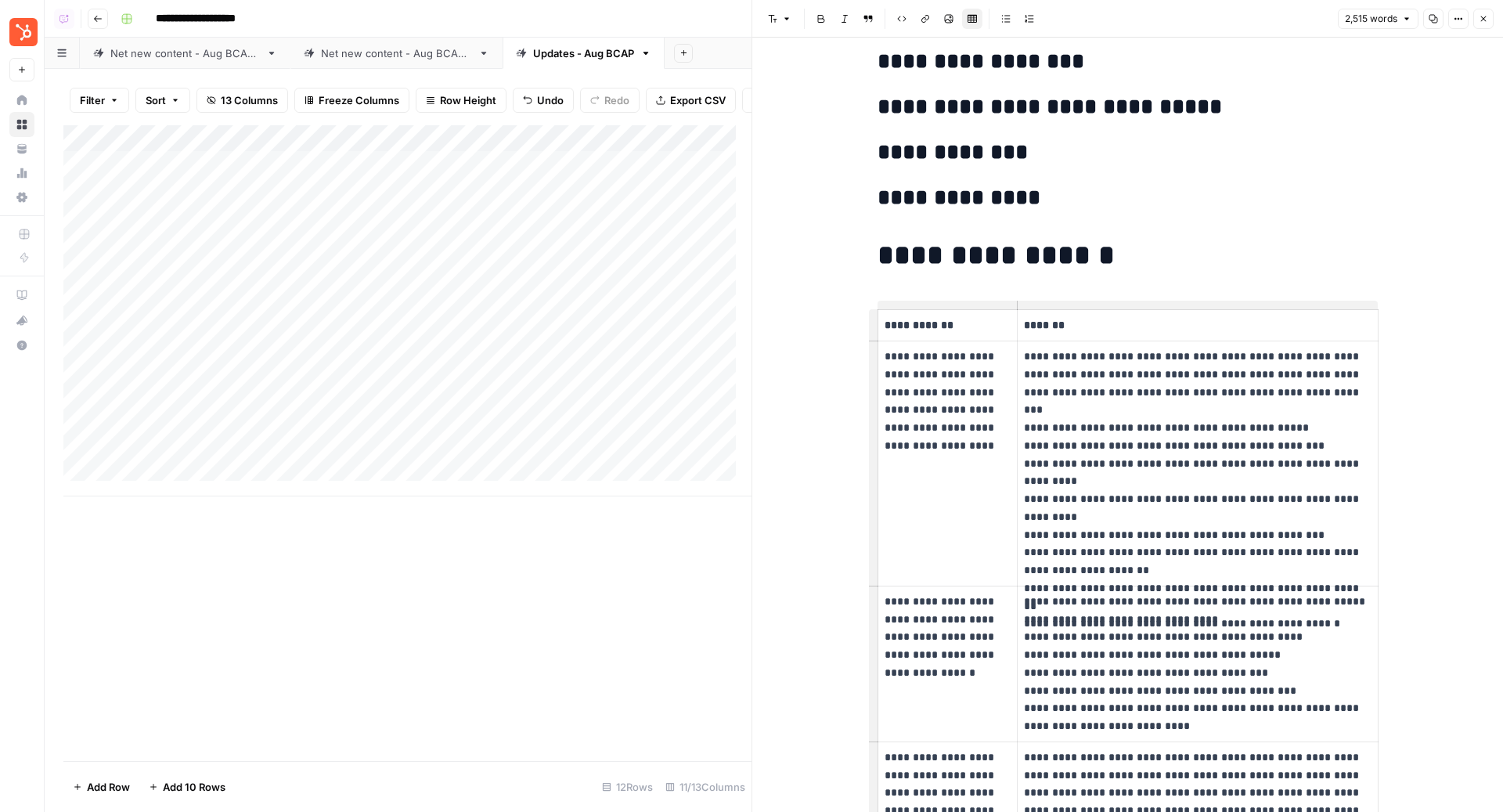
click at [1487, 22] on icon "button" at bounding box center [1484, 19] width 10 height 10
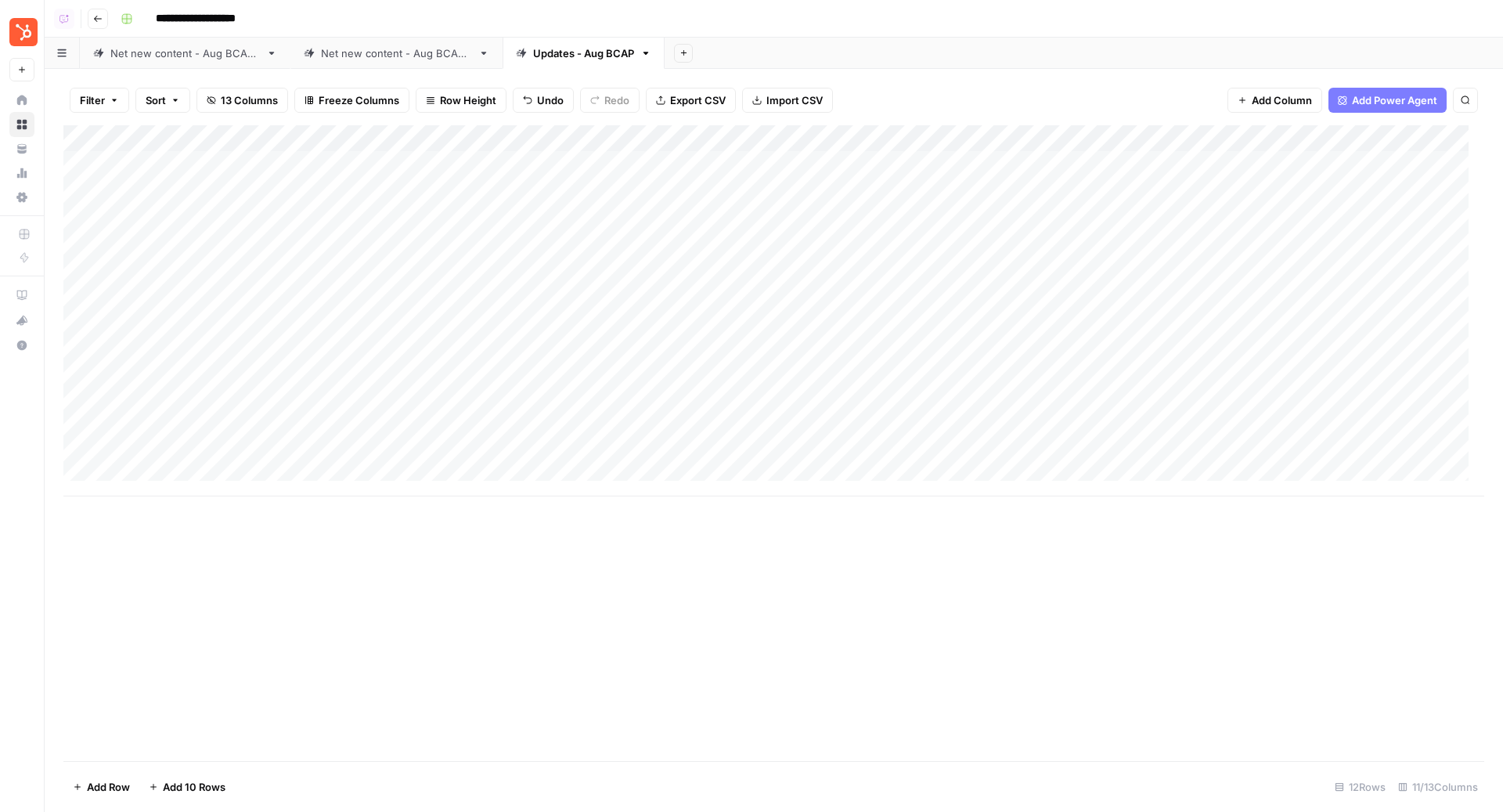
click at [897, 244] on div "Add Column" at bounding box center [774, 311] width 1421 height 371
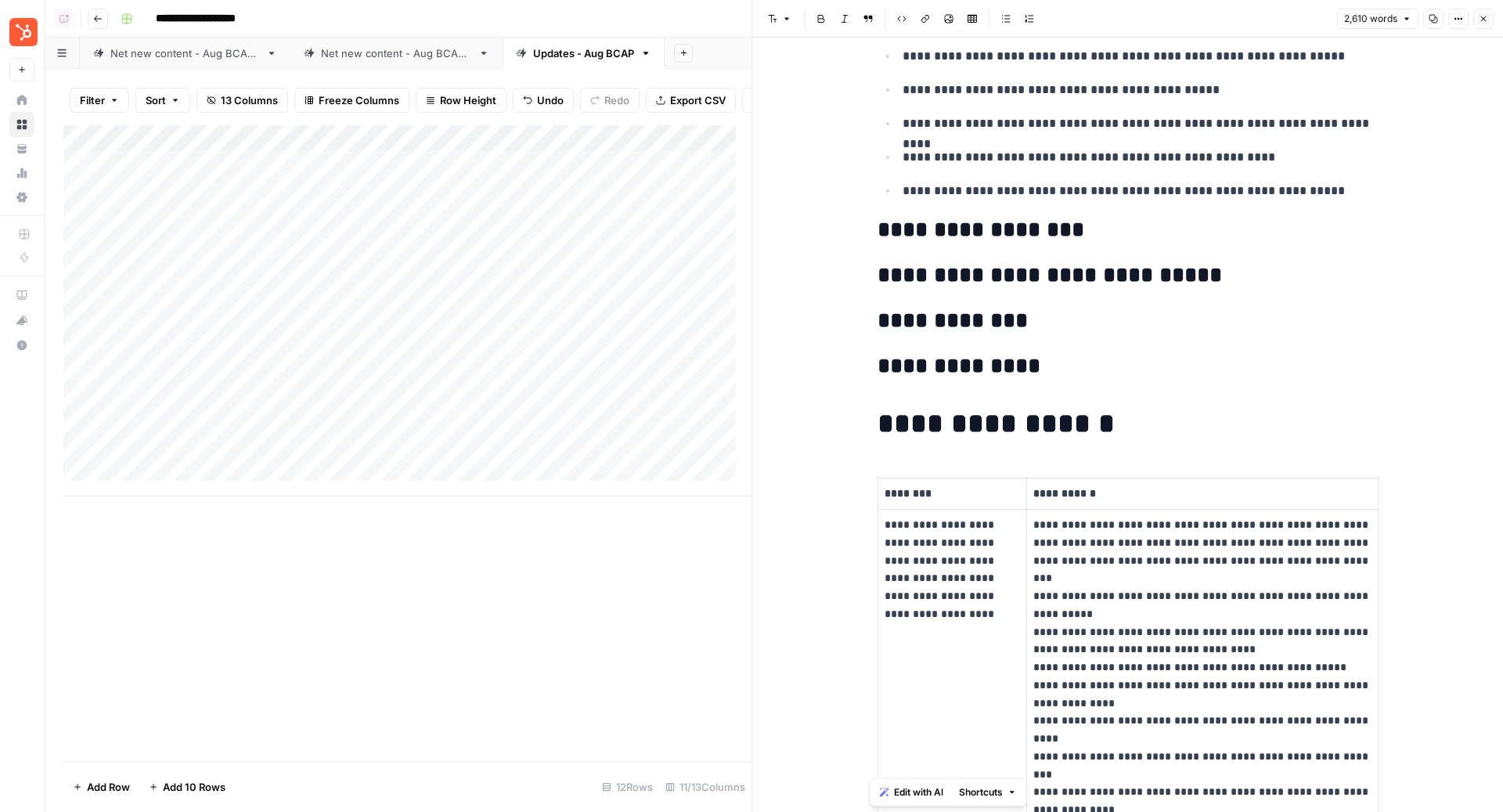
scroll to position [2984, 0]
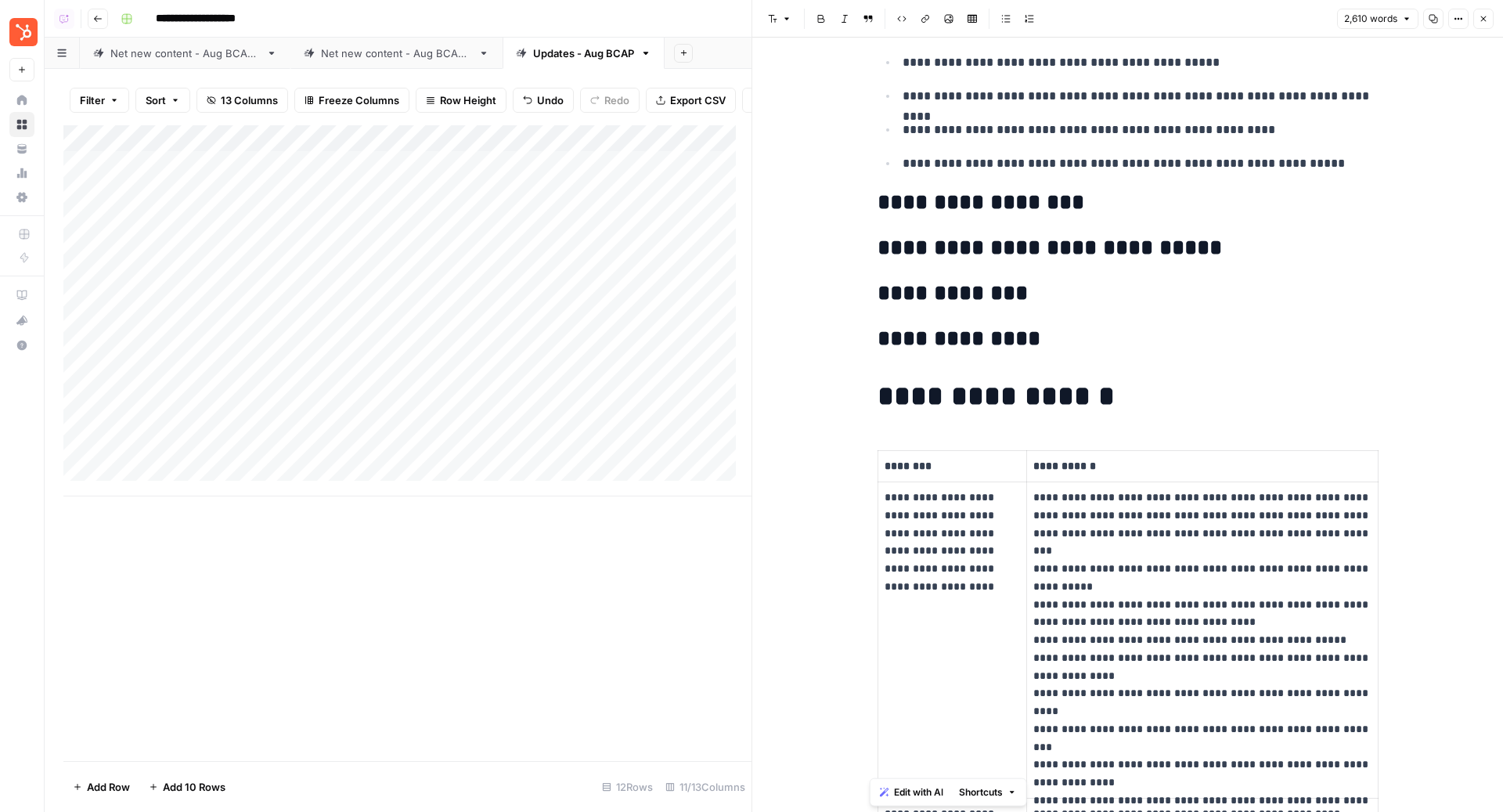
click at [918, 458] on p "********" at bounding box center [953, 466] width 136 height 18
drag, startPoint x: 1025, startPoint y: 454, endPoint x: 1092, endPoint y: 454, distance: 67.0
click at [1092, 458] on p "**********" at bounding box center [1202, 466] width 339 height 18
click at [1485, 14] on icon "button" at bounding box center [1484, 19] width 10 height 10
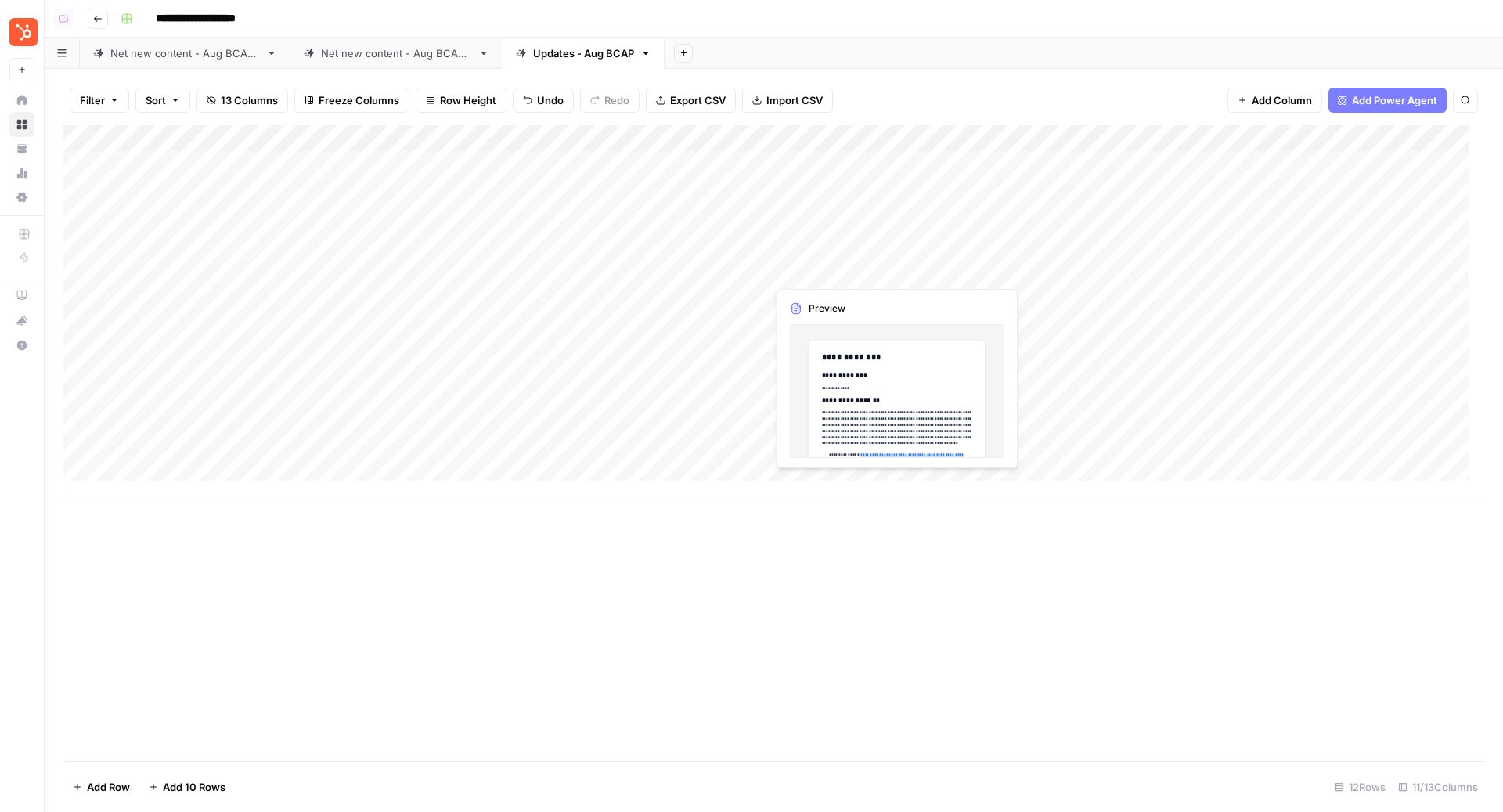
click at [895, 271] on div "Add Column" at bounding box center [774, 311] width 1421 height 371
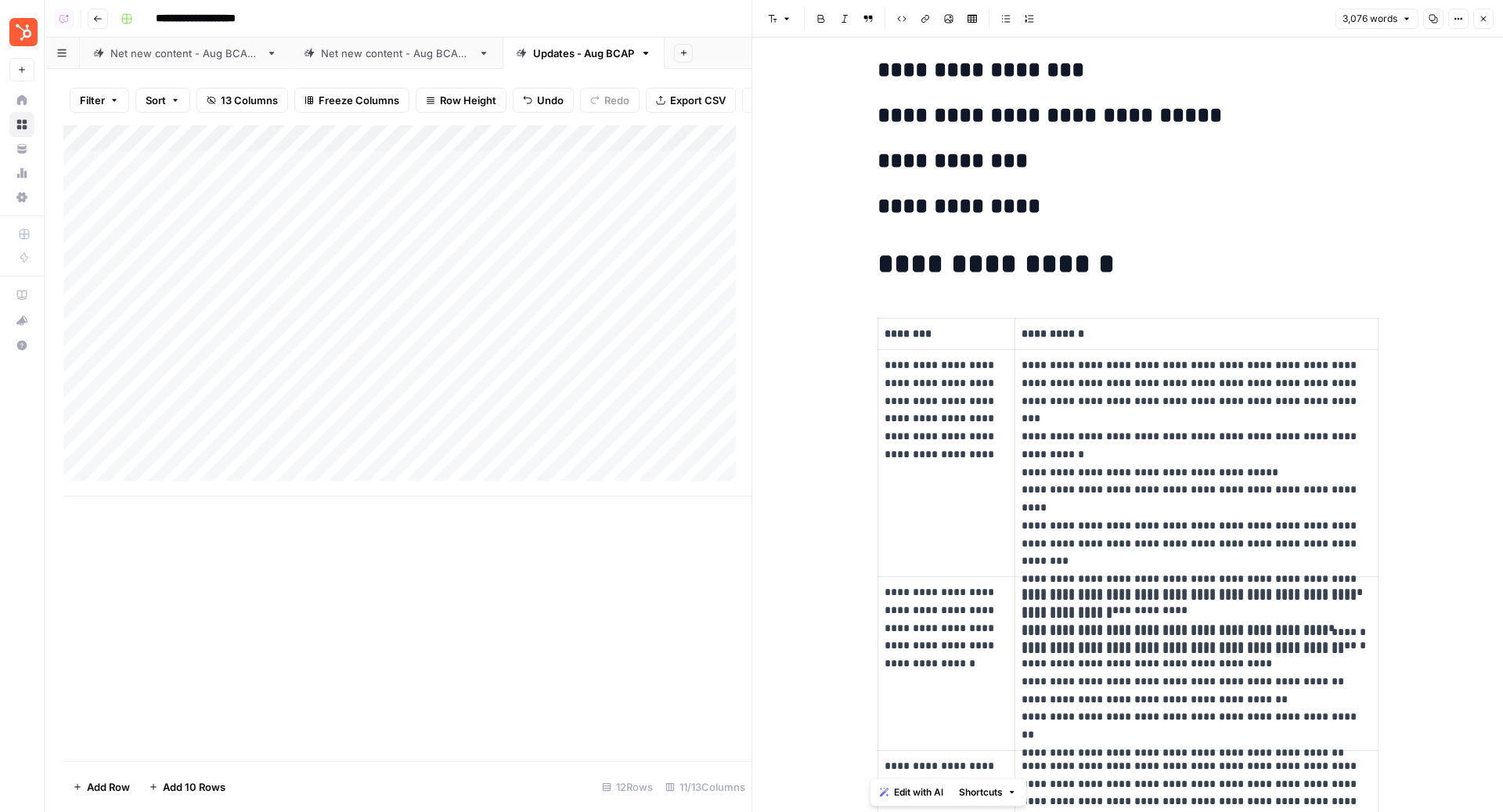
scroll to position [2627, 0]
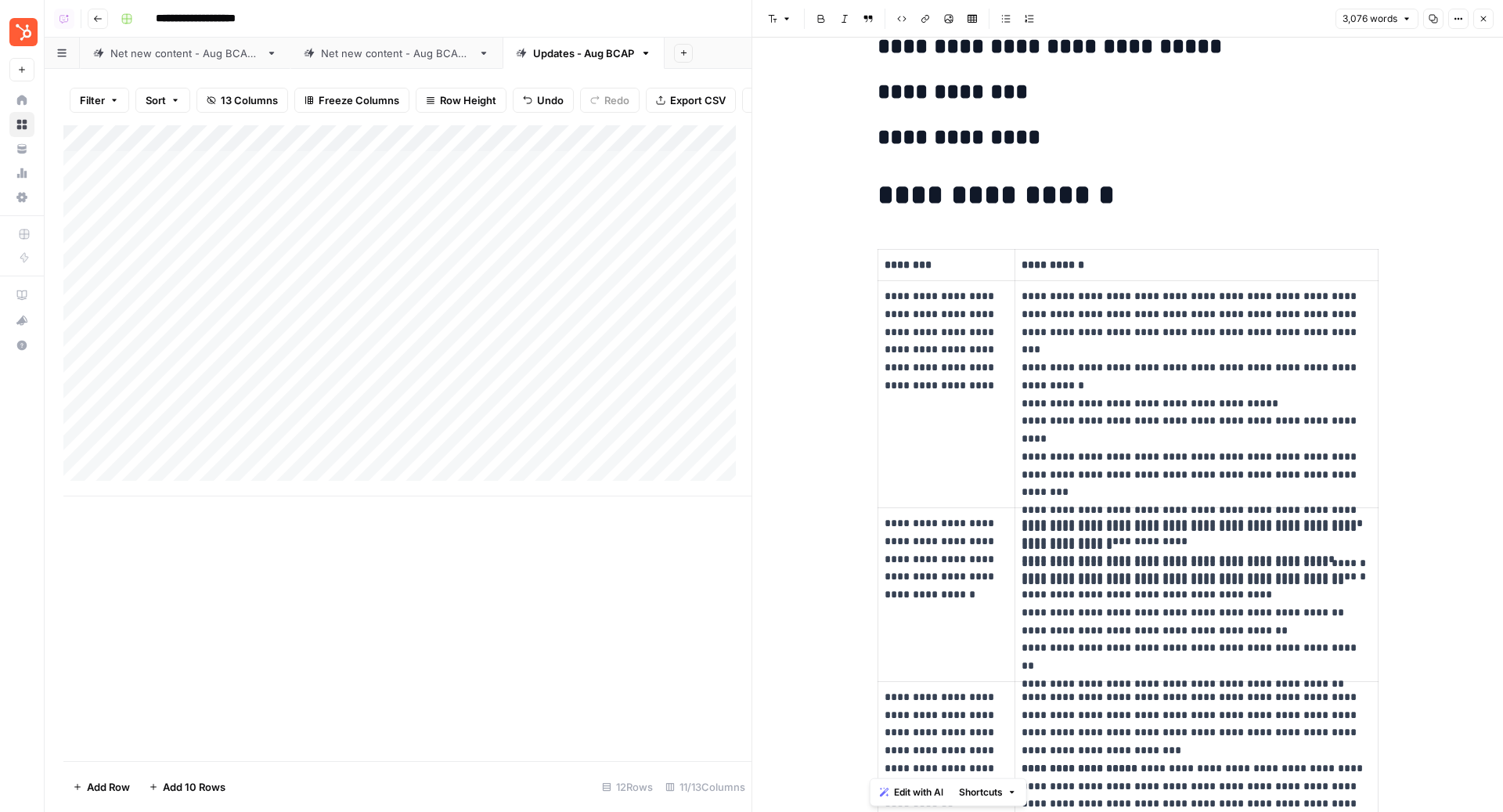
click at [916, 258] on p "********" at bounding box center [947, 265] width 125 height 18
drag, startPoint x: 1013, startPoint y: 251, endPoint x: 1094, endPoint y: 251, distance: 81.0
click at [1094, 256] on p "**********" at bounding box center [1197, 265] width 350 height 18
click at [1487, 16] on icon "button" at bounding box center [1484, 19] width 10 height 10
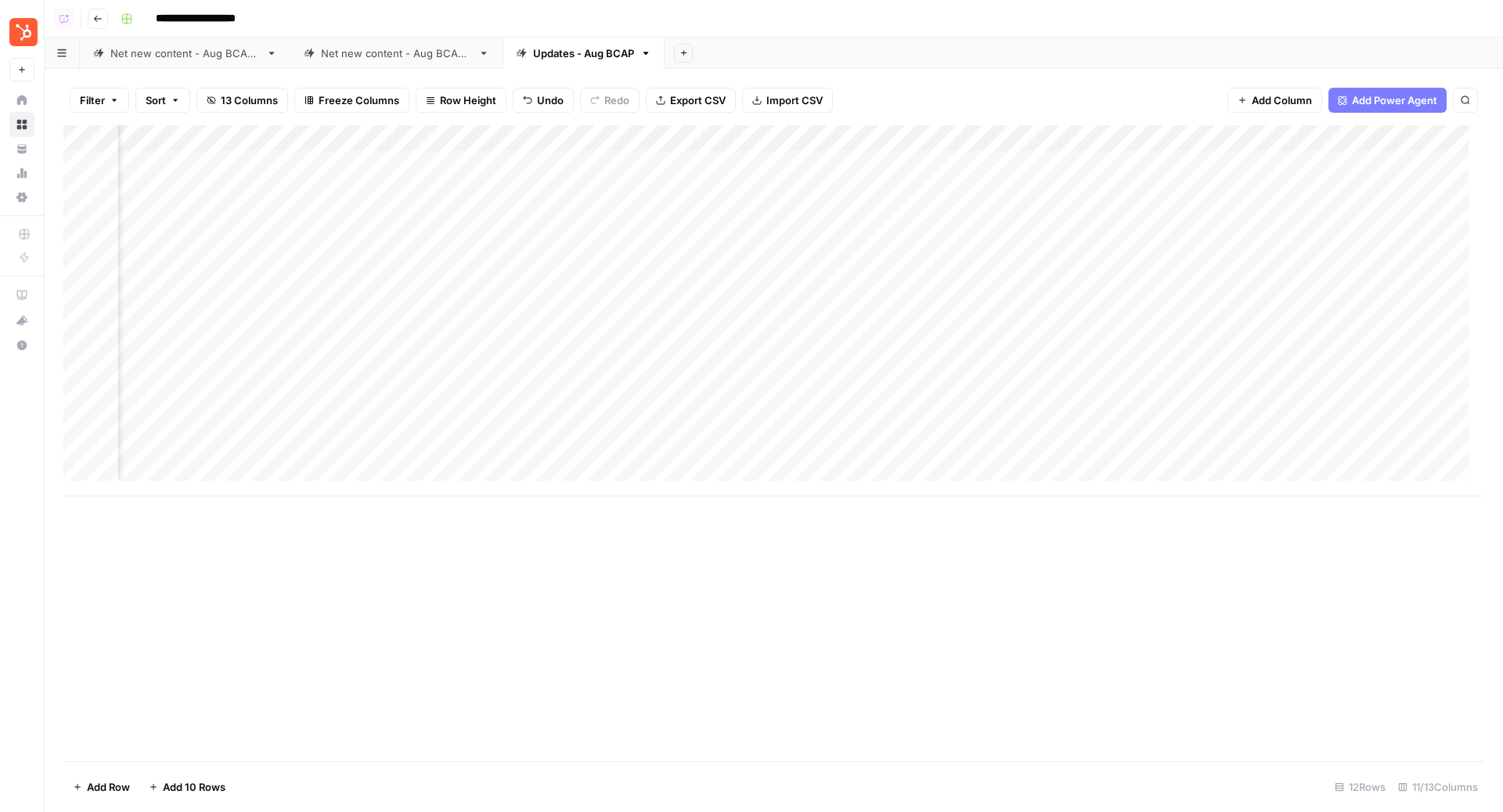
scroll to position [0, 254]
click at [1063, 164] on div "Add Column" at bounding box center [774, 311] width 1421 height 371
click at [1063, 190] on div "Add Column" at bounding box center [774, 311] width 1421 height 371
click at [1063, 217] on div "Add Column" at bounding box center [774, 311] width 1421 height 371
click at [1065, 239] on div "Add Column" at bounding box center [774, 311] width 1421 height 371
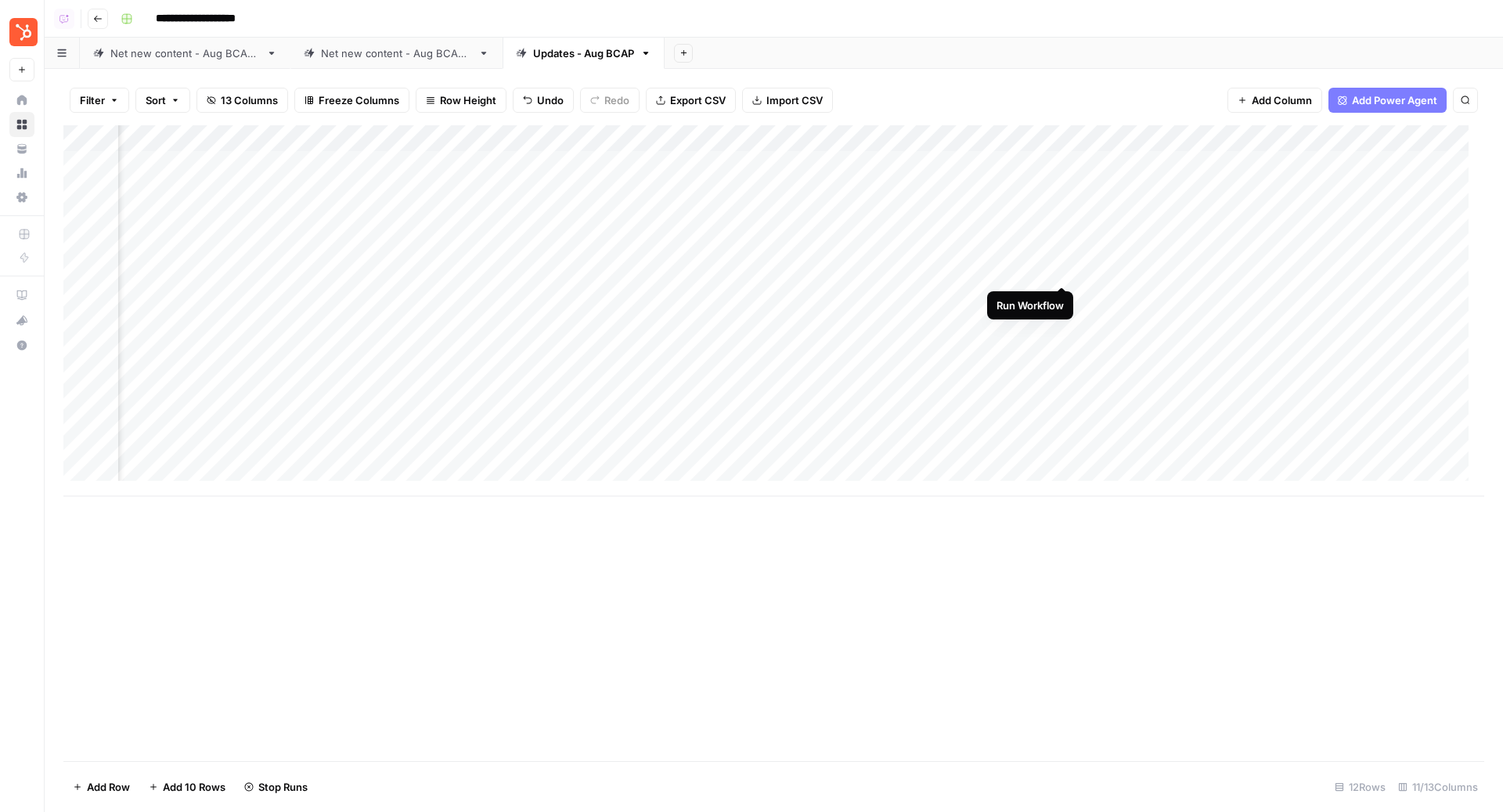
click at [1062, 271] on div "Add Column" at bounding box center [774, 311] width 1421 height 371
click at [1083, 164] on div "Add Column" at bounding box center [774, 311] width 1421 height 371
click at [892, 140] on div "Add Column" at bounding box center [774, 311] width 1421 height 371
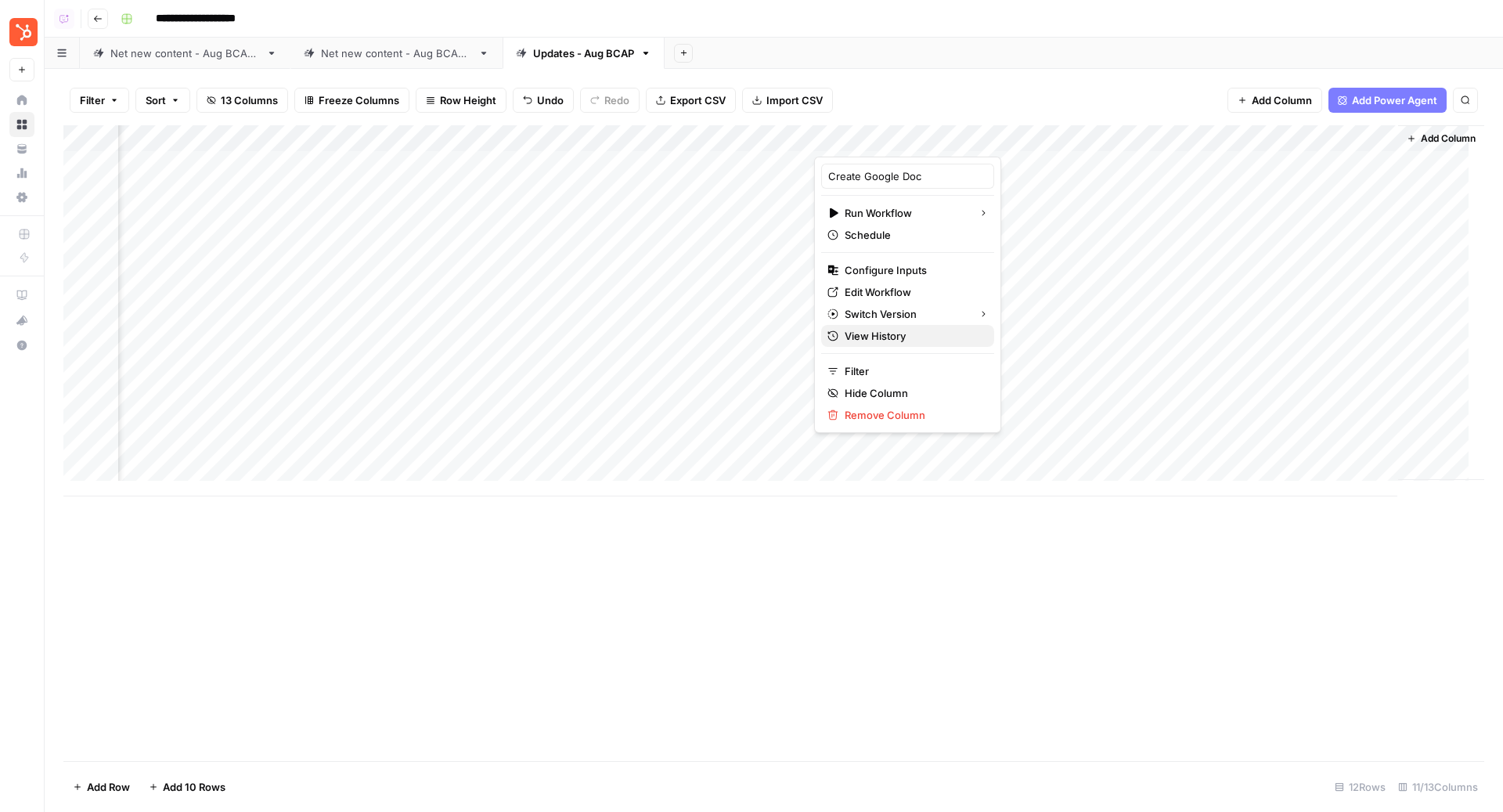
click at [887, 338] on span "View History" at bounding box center [913, 336] width 137 height 16
click at [418, 52] on div "Net new content - Aug BCAP 2" at bounding box center [397, 53] width 151 height 16
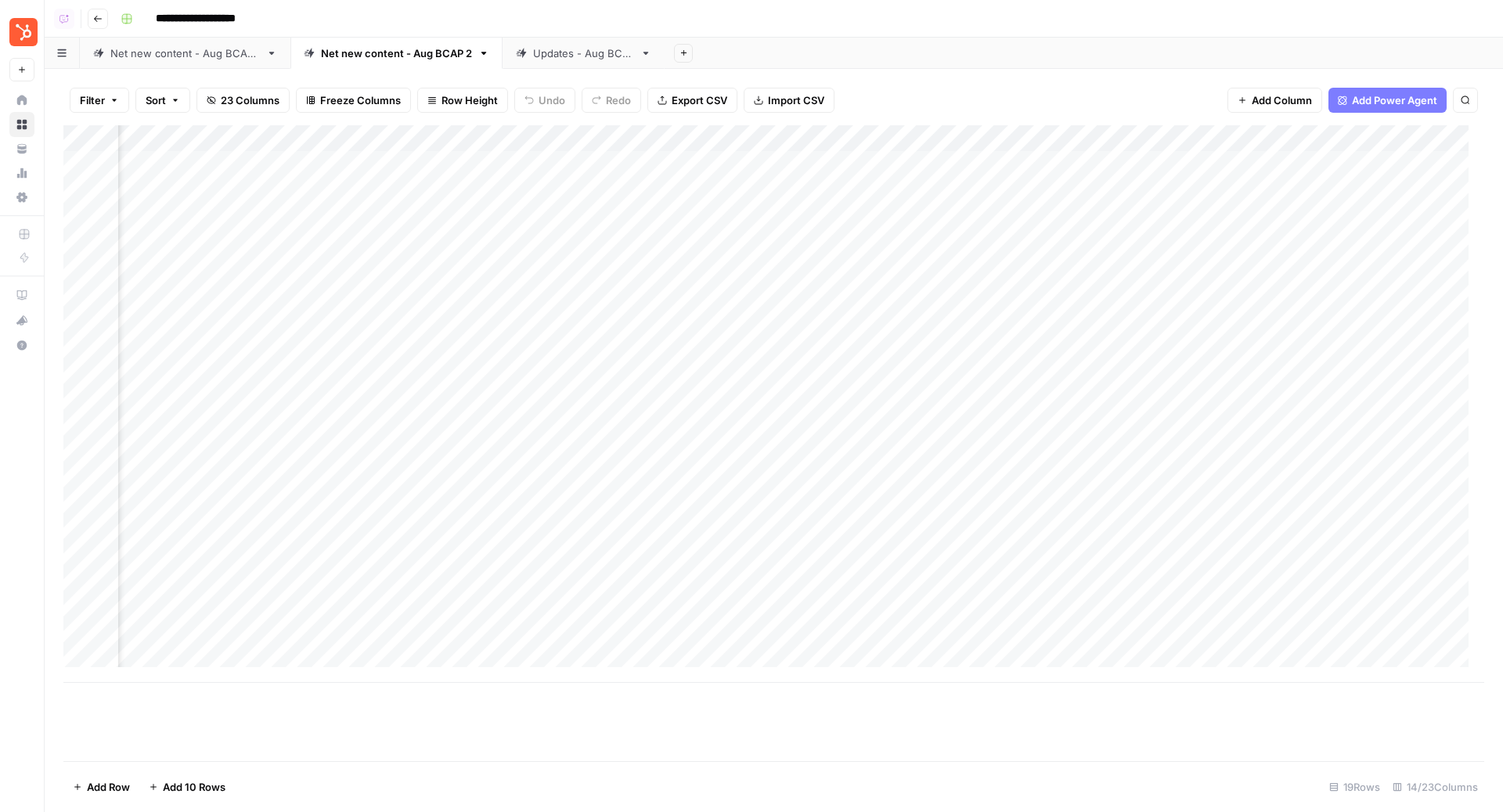
scroll to position [0, 1122]
click at [1226, 156] on div "Add Column" at bounding box center [774, 405] width 1421 height 558
click at [569, 53] on div "Updates - Aug BCAP" at bounding box center [584, 53] width 101 height 16
drag, startPoint x: 1038, startPoint y: 164, endPoint x: 1042, endPoint y: 270, distance: 106.1
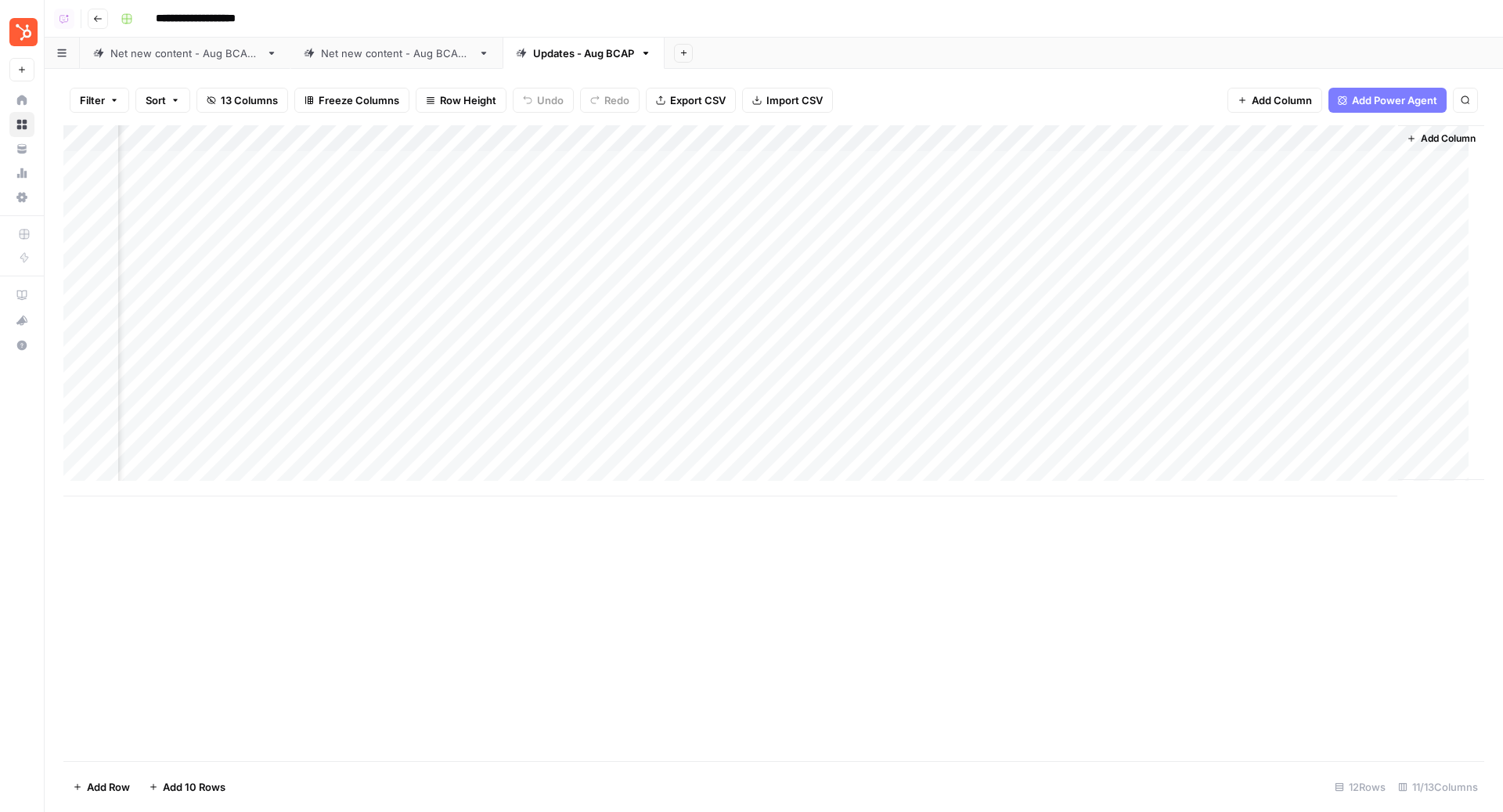
click at [1042, 270] on div "Add Column" at bounding box center [774, 311] width 1421 height 371
drag, startPoint x: 396, startPoint y: 172, endPoint x: 395, endPoint y: 264, distance: 92.0
click at [395, 264] on div "Add Column" at bounding box center [774, 311] width 1421 height 371
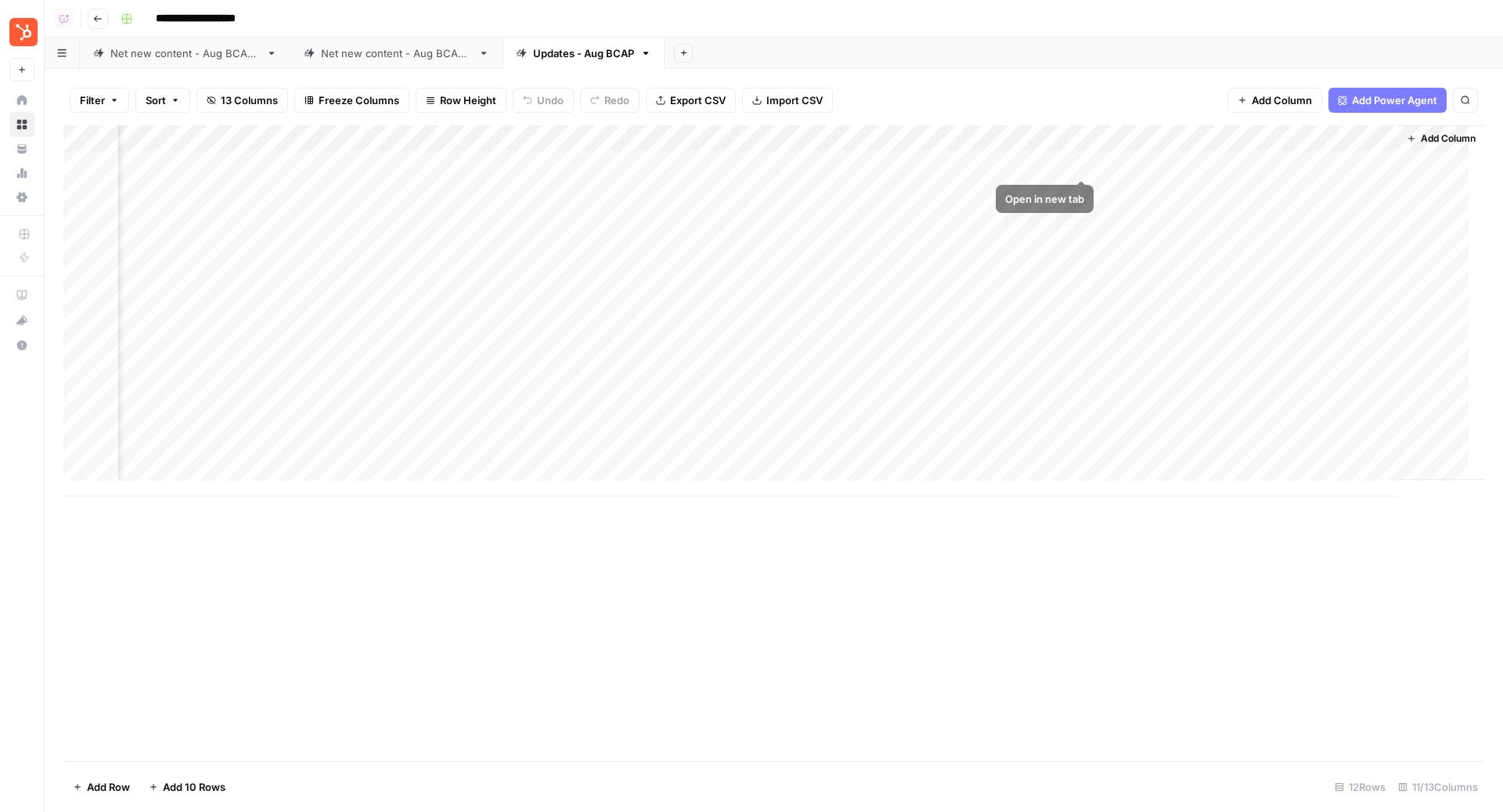
click at [1062, 175] on div "Add Column" at bounding box center [774, 311] width 1421 height 371
click at [1039, 199] on div "Add Column" at bounding box center [774, 311] width 1421 height 371
click at [1053, 222] on div "Add Column" at bounding box center [774, 311] width 1421 height 371
click at [1044, 252] on div "Add Column" at bounding box center [774, 311] width 1421 height 371
click at [1045, 276] on div "Add Column" at bounding box center [774, 311] width 1421 height 371
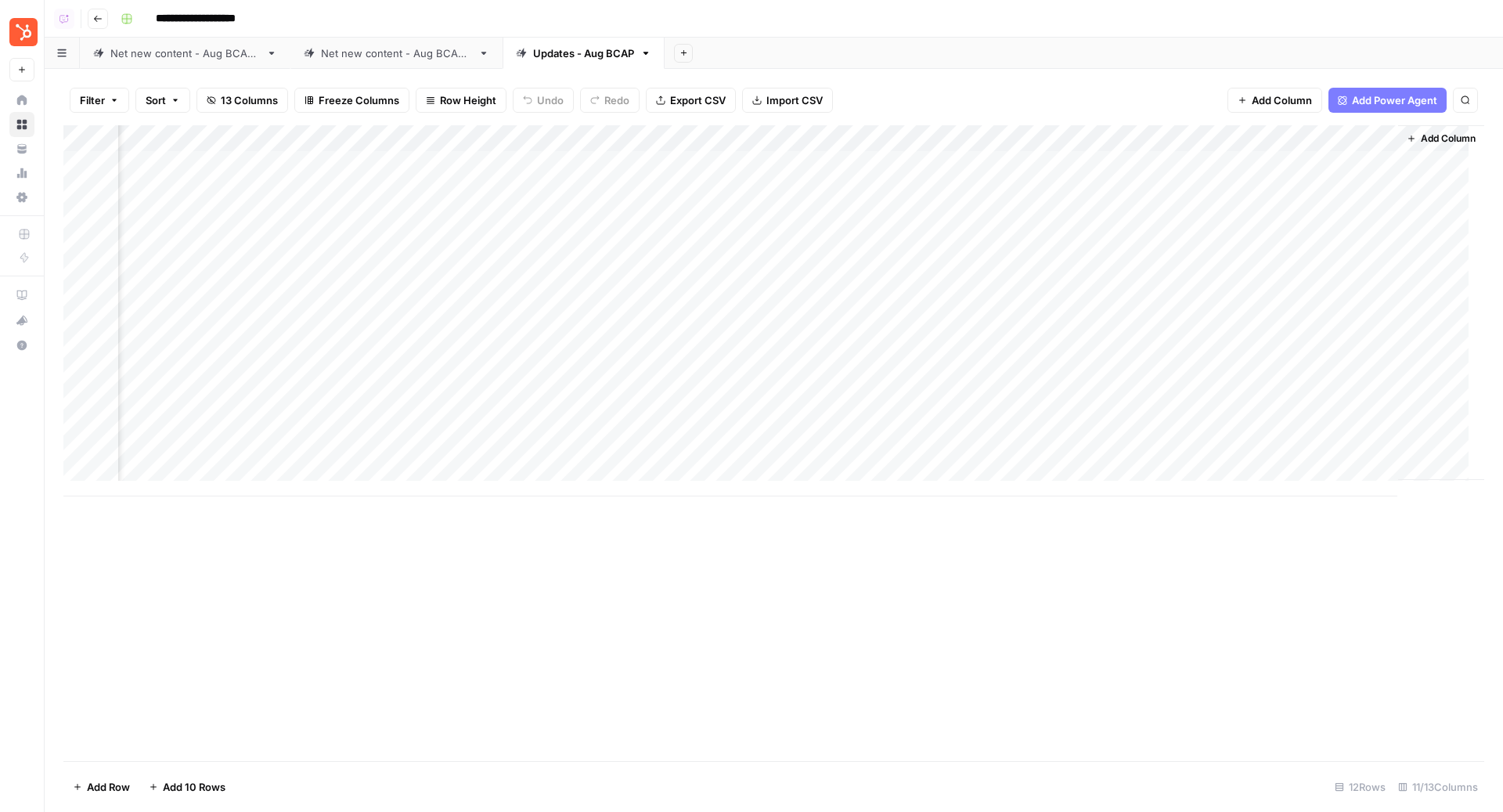
click at [979, 46] on div "Add Sheet" at bounding box center [1085, 53] width 839 height 31
click at [1081, 172] on div "Add Column" at bounding box center [774, 311] width 1421 height 371
click at [1081, 189] on div "Add Column" at bounding box center [774, 311] width 1421 height 371
click at [867, 141] on div "Add Column" at bounding box center [774, 311] width 1421 height 371
click at [899, 291] on span "Edit Workflow" at bounding box center [913, 292] width 137 height 16
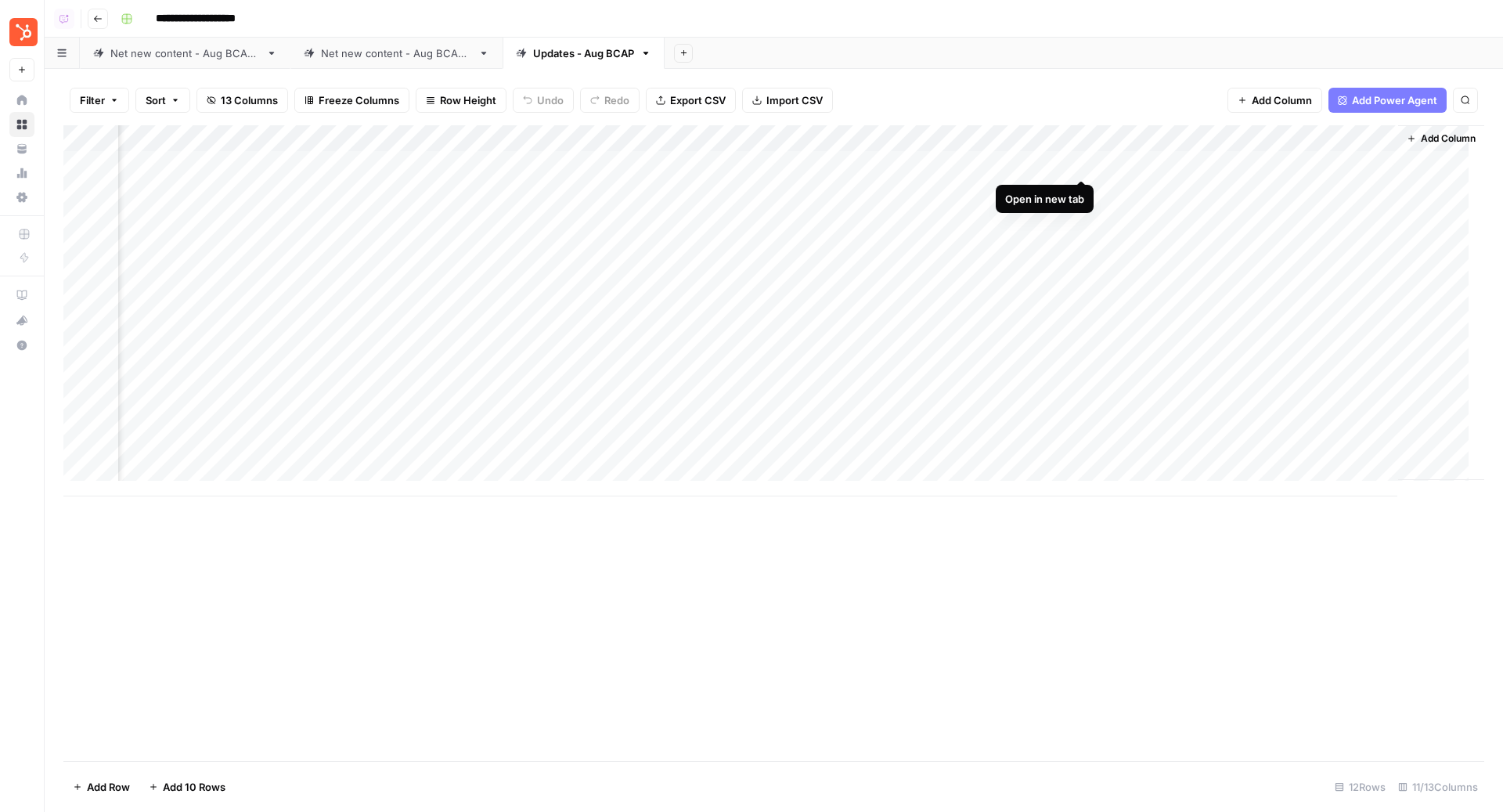
click at [1080, 165] on div "Add Column" at bounding box center [774, 311] width 1421 height 371
click at [1083, 190] on div "Add Column" at bounding box center [774, 311] width 1421 height 371
click at [1082, 329] on div "Add Column" at bounding box center [774, 311] width 1421 height 371
click at [922, 164] on div "Add Column" at bounding box center [774, 311] width 1421 height 371
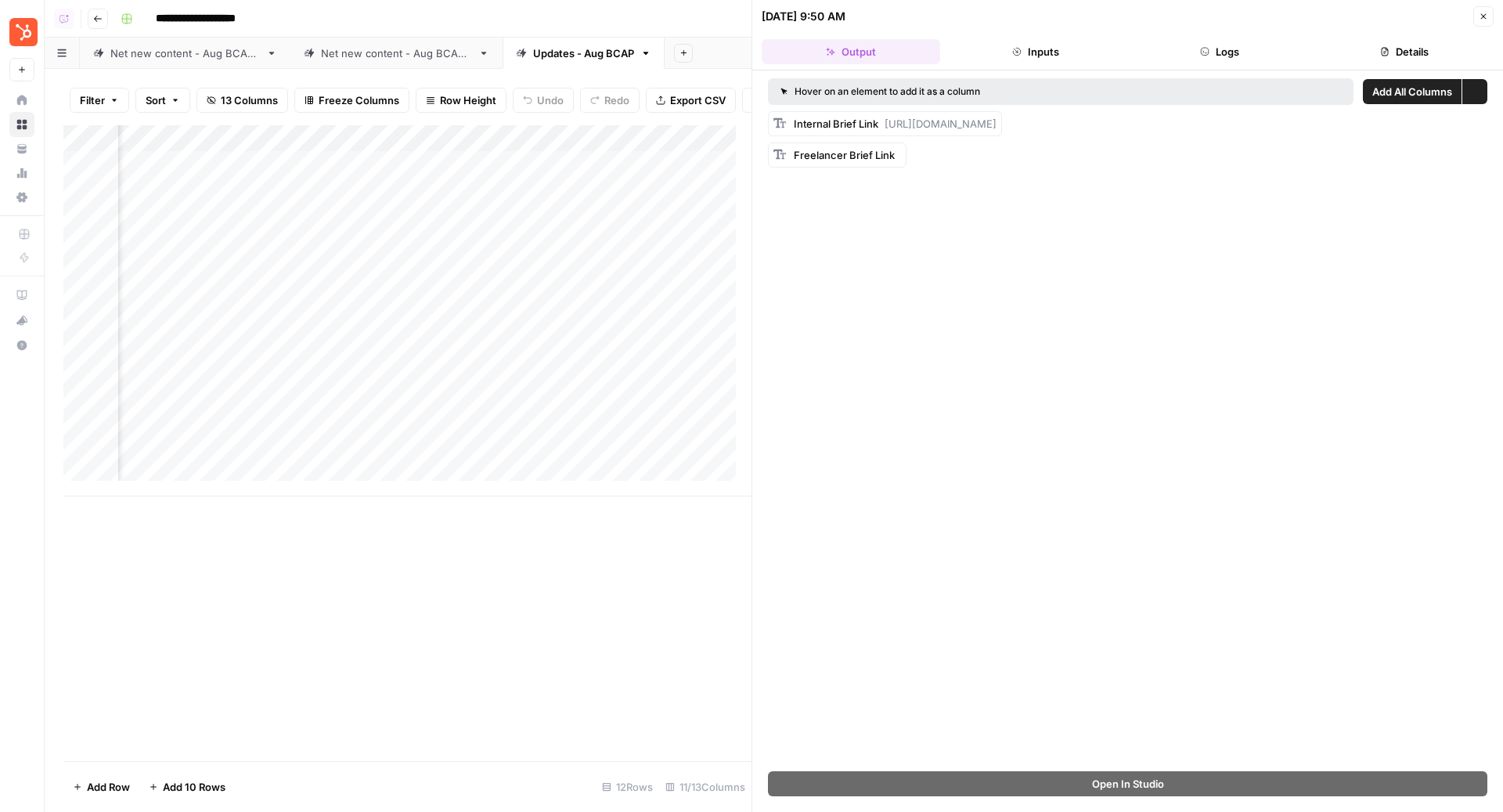
scroll to position [0, 962]
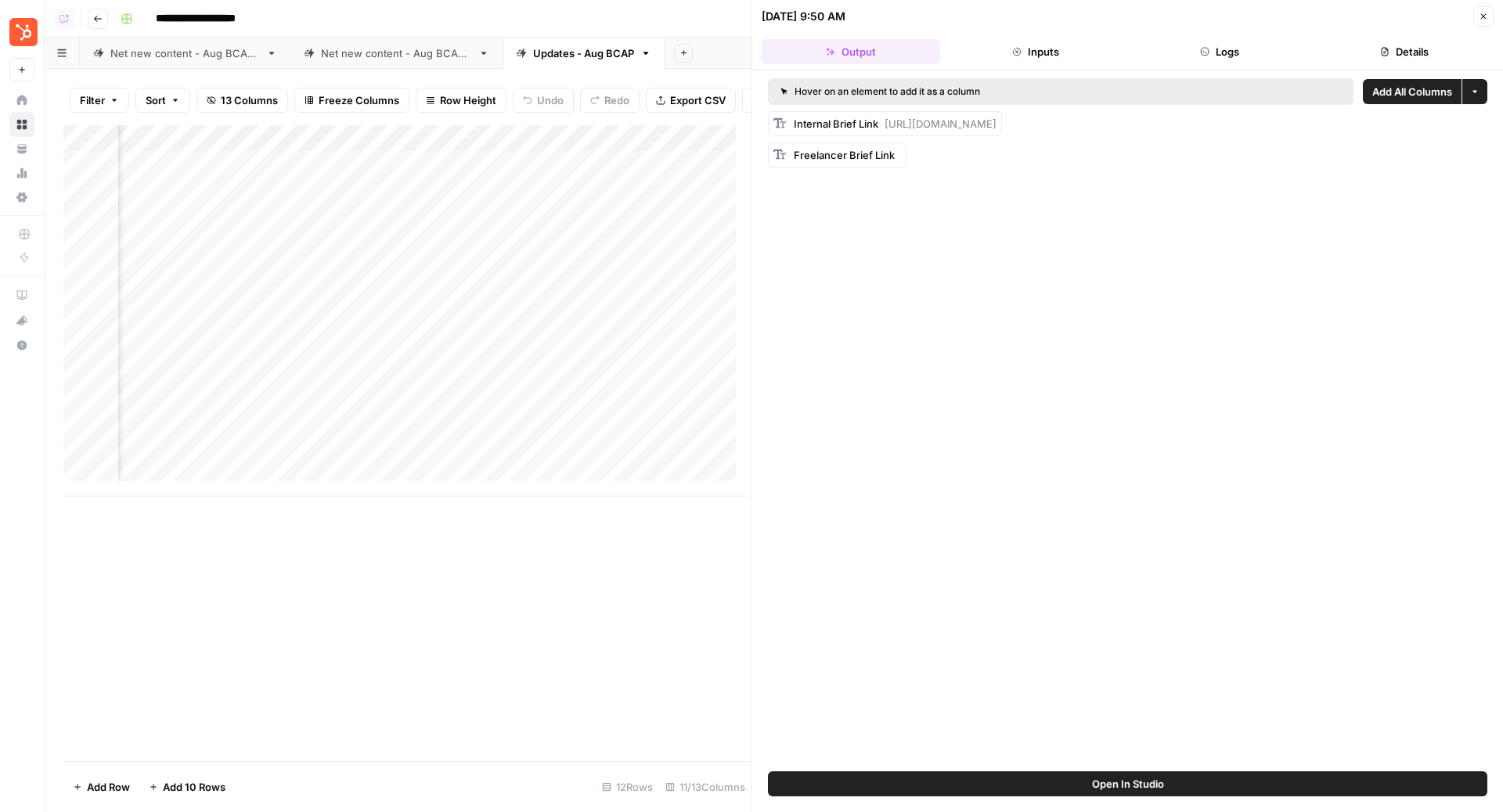
click at [1211, 46] on button "Logs" at bounding box center [1221, 52] width 179 height 26
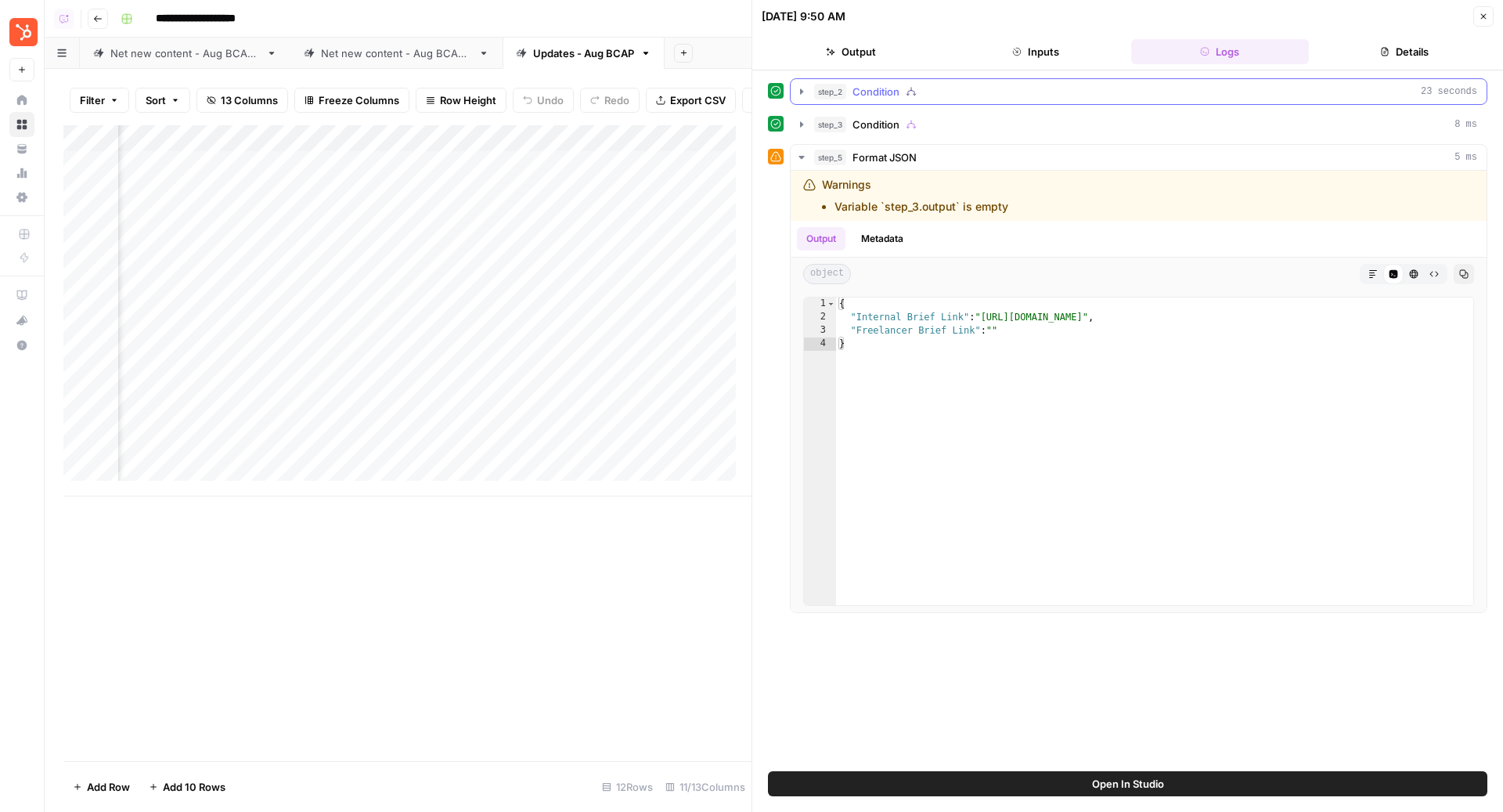
click at [944, 94] on div "step_2 Condition 23 seconds" at bounding box center [1145, 91] width 663 height 16
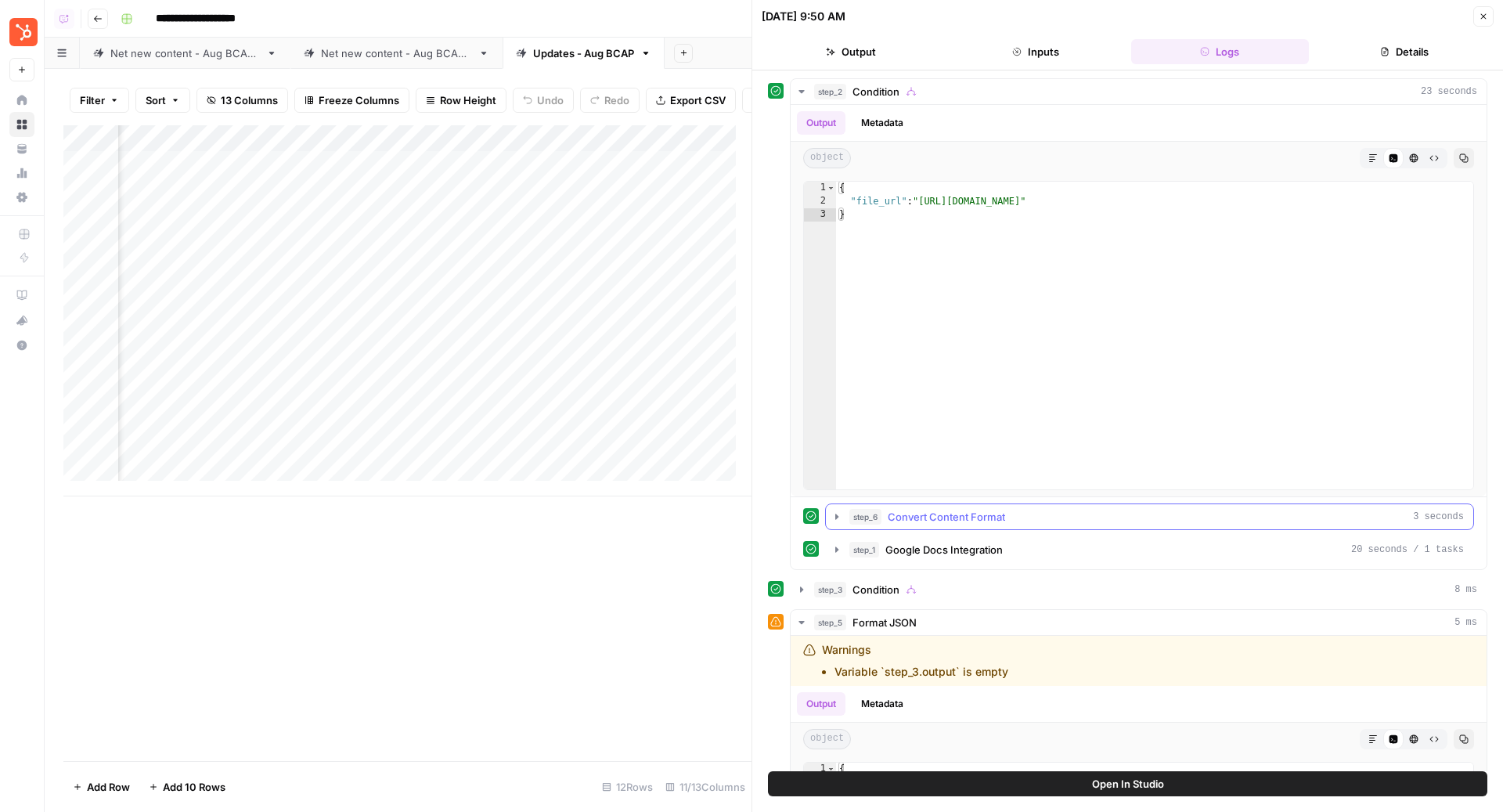
click at [974, 521] on span "Convert Content Format" at bounding box center [947, 516] width 118 height 16
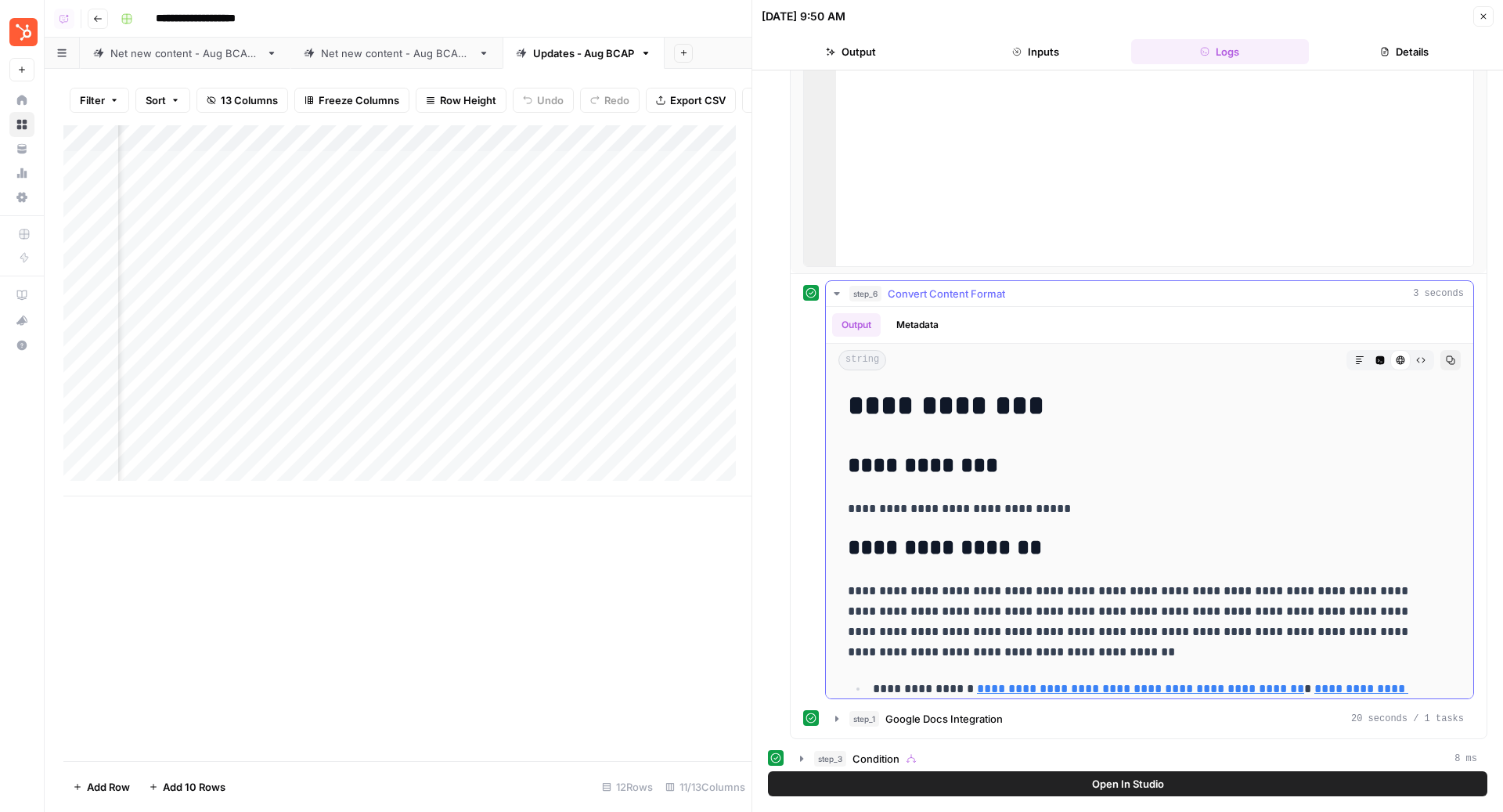
scroll to position [226, 0]
click at [990, 288] on span "Convert Content Format" at bounding box center [947, 292] width 118 height 16
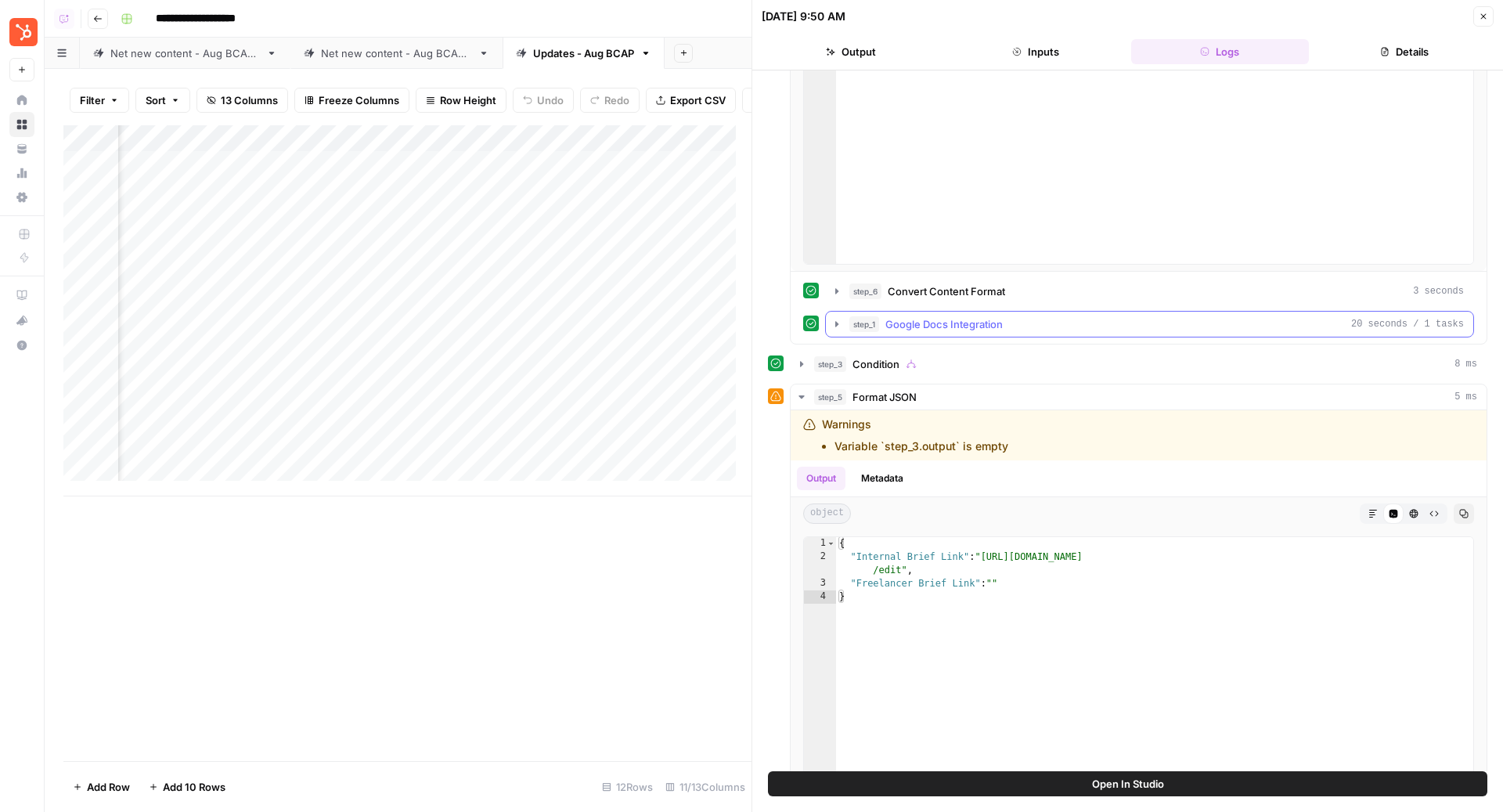
click at [948, 332] on button "step_1 Google Docs Integration 20 seconds / 1 tasks" at bounding box center [1149, 324] width 647 height 26
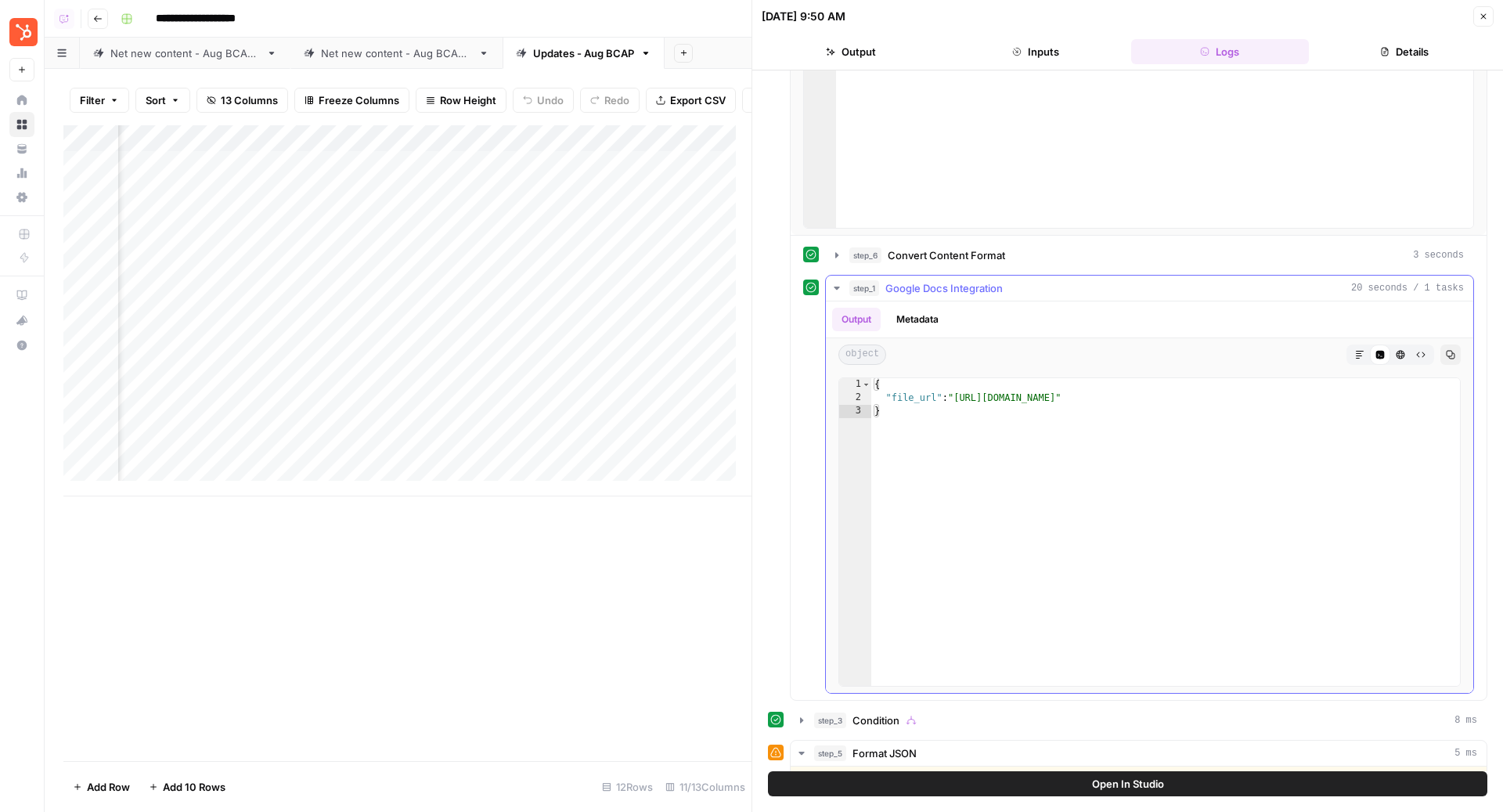
scroll to position [267, 0]
type textarea "**********"
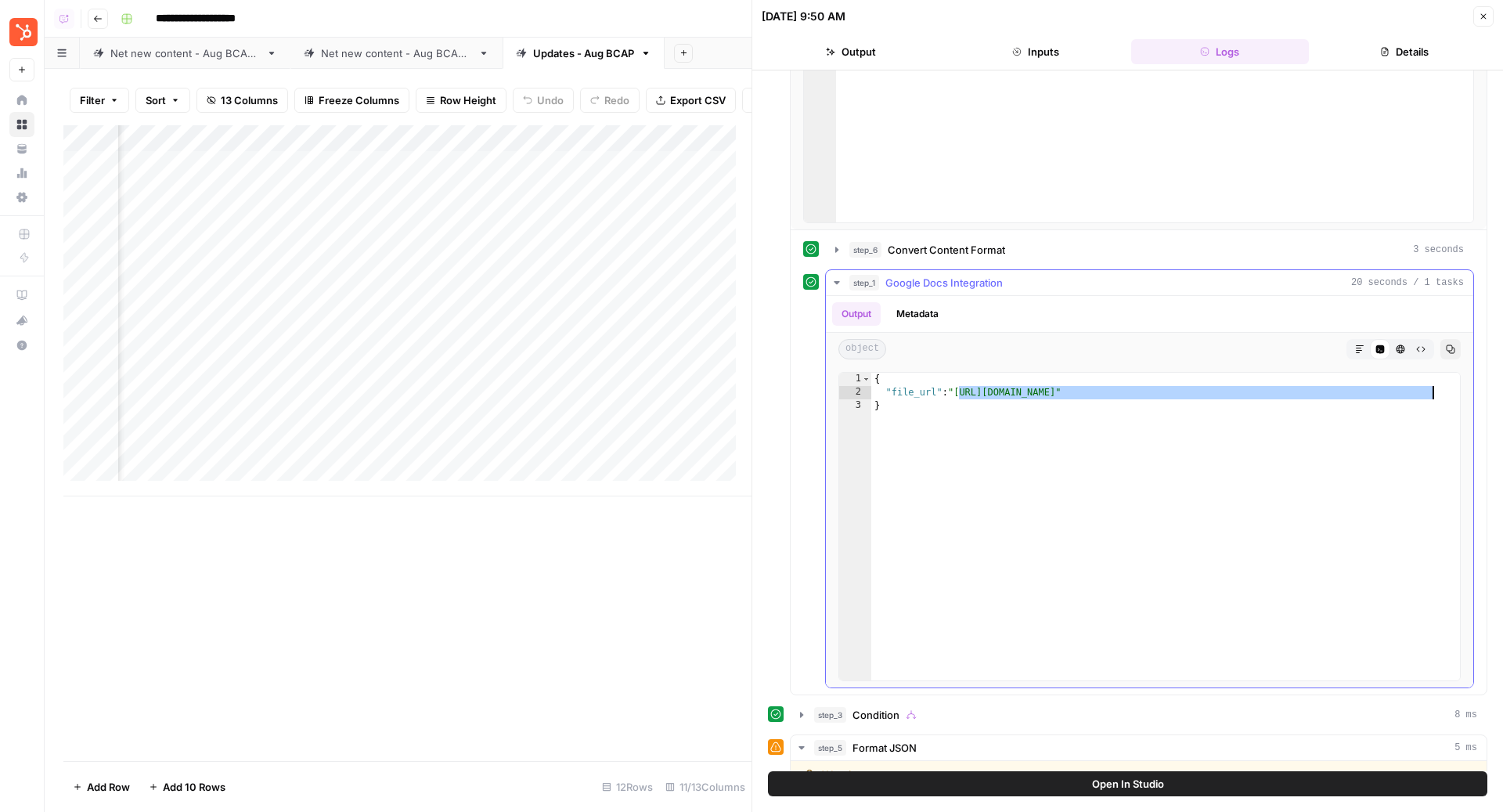
drag, startPoint x: 957, startPoint y: 390, endPoint x: 1429, endPoint y: 387, distance: 472.0
click at [1429, 387] on div "{ "file_url" : "https://docs.google.com/document/d/1_9aTPQ1iT_YnVu-ekPWdk35Ym6j…" at bounding box center [1165, 539] width 588 height 335
click at [1483, 14] on icon "button" at bounding box center [1484, 17] width 10 height 10
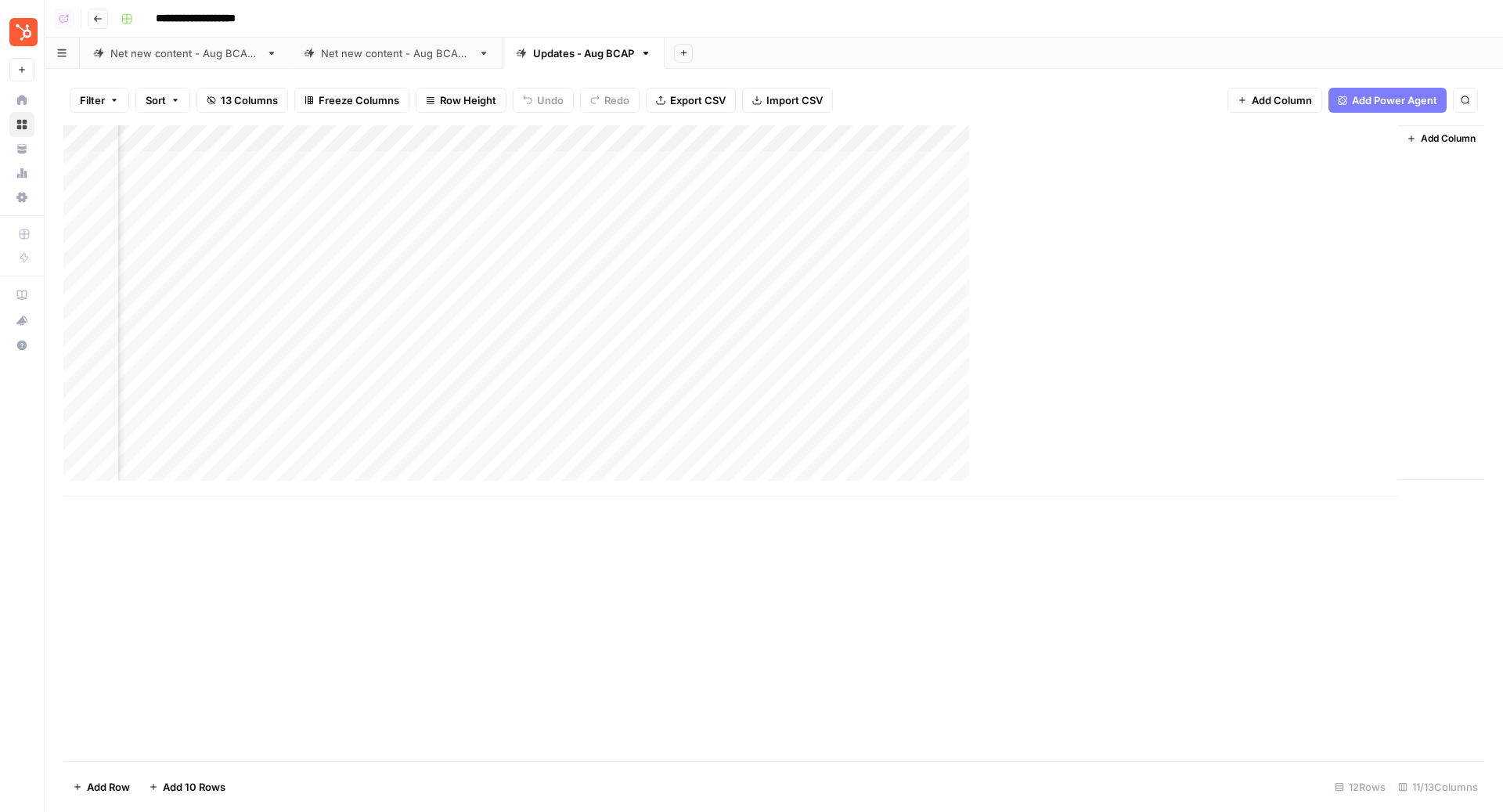
scroll to position [0, 372]
click at [886, 136] on div "Add Column" at bounding box center [774, 311] width 1421 height 371
click at [863, 287] on span "Edit Workflow" at bounding box center [916, 292] width 137 height 16
click at [944, 164] on div "Add Column" at bounding box center [774, 311] width 1421 height 371
click at [1086, 159] on div "Add Column" at bounding box center [774, 311] width 1421 height 371
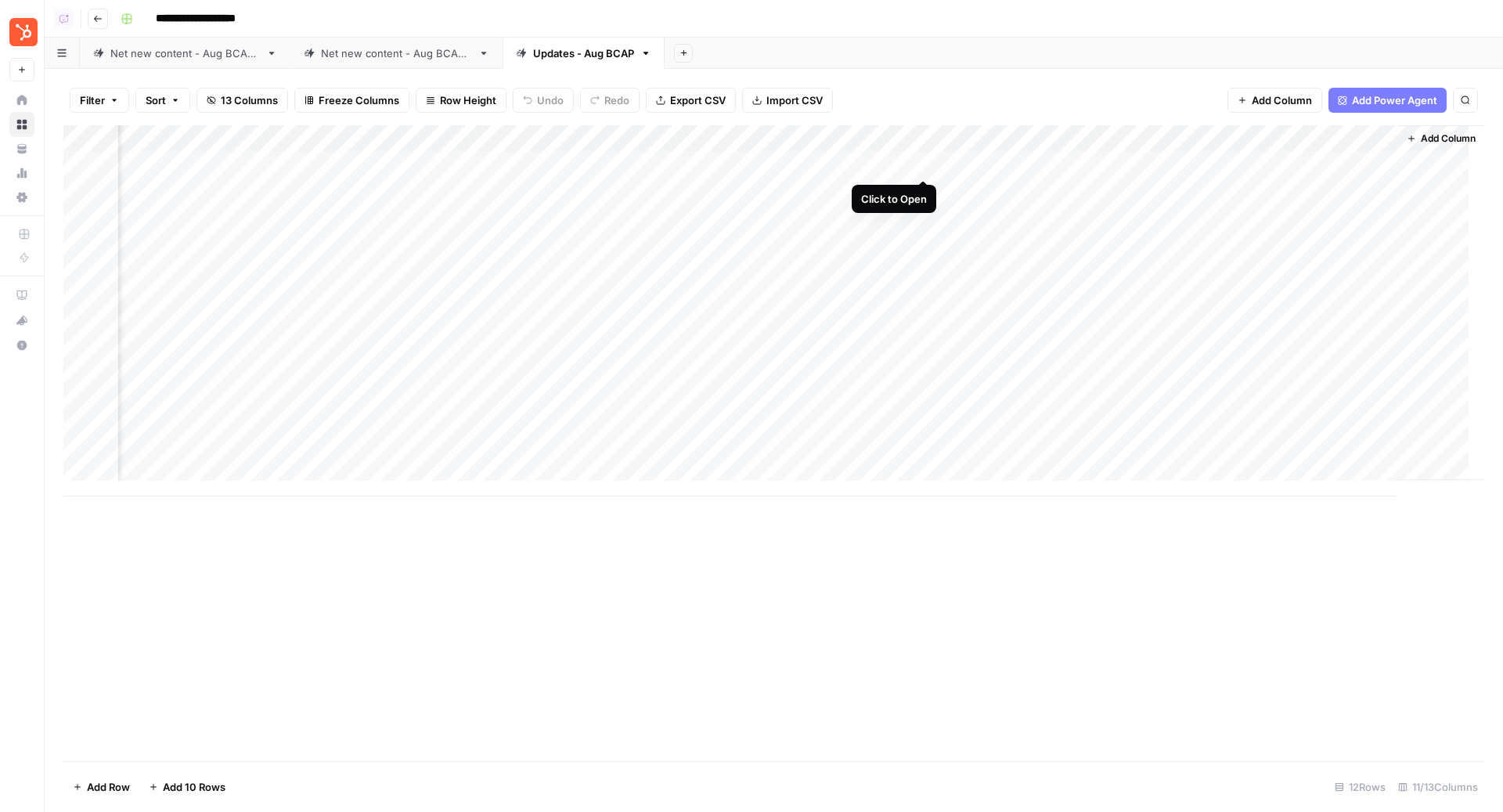
click at [926, 163] on div "Add Column" at bounding box center [774, 311] width 1421 height 371
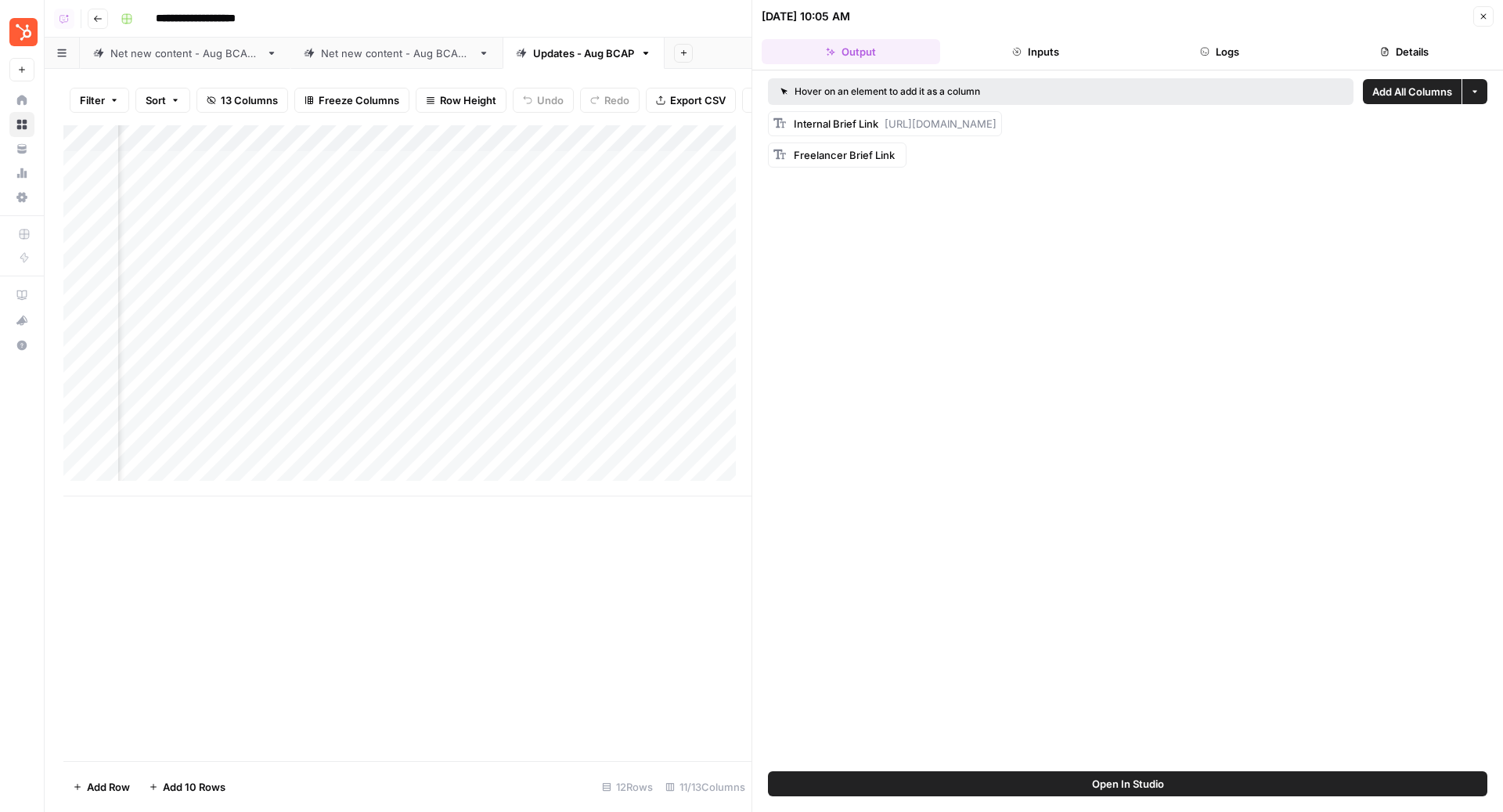
click at [977, 778] on button "Open In Studio" at bounding box center [1128, 784] width 720 height 26
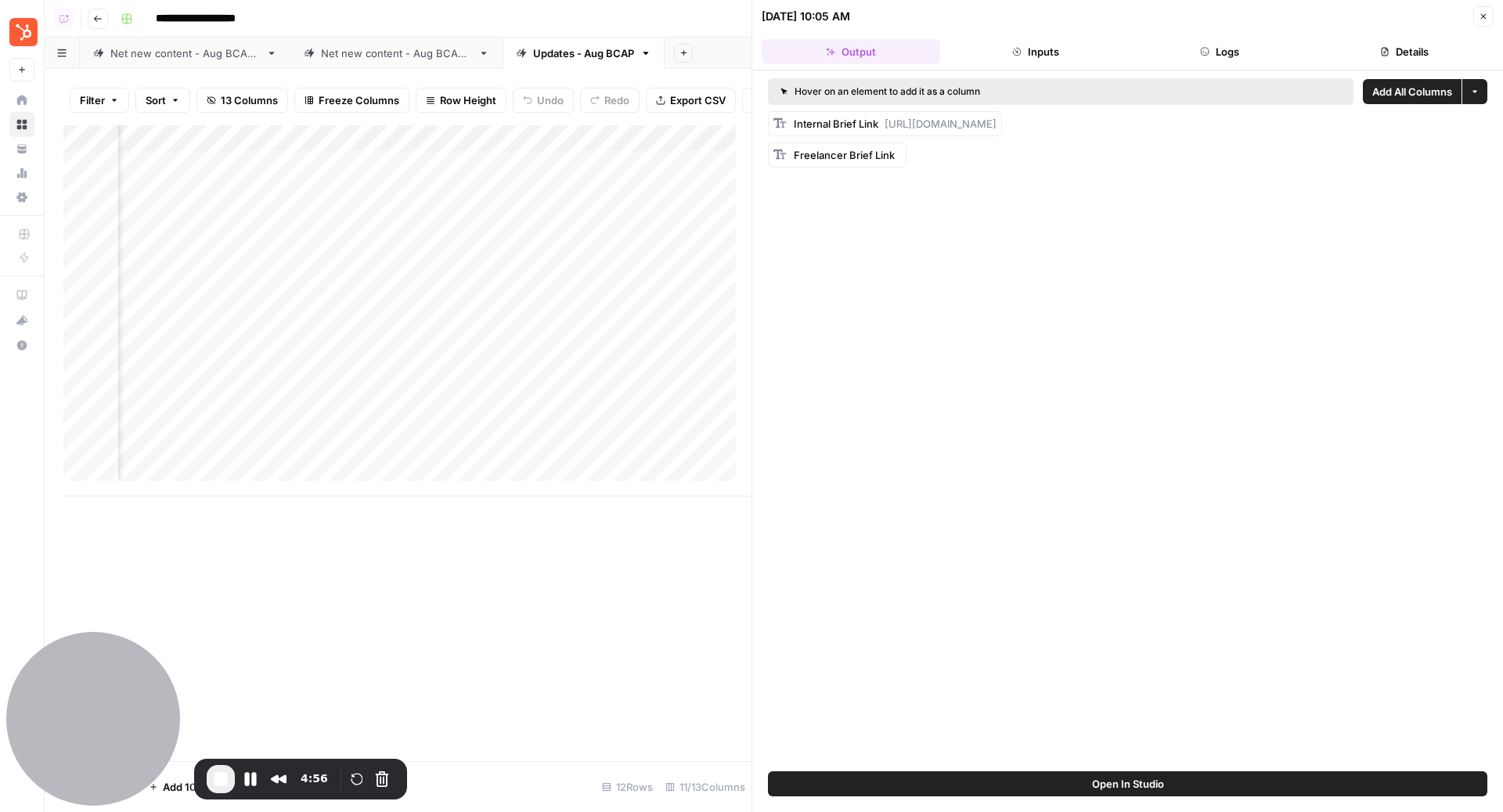
click at [1491, 18] on button "Close" at bounding box center [1483, 16] width 21 height 21
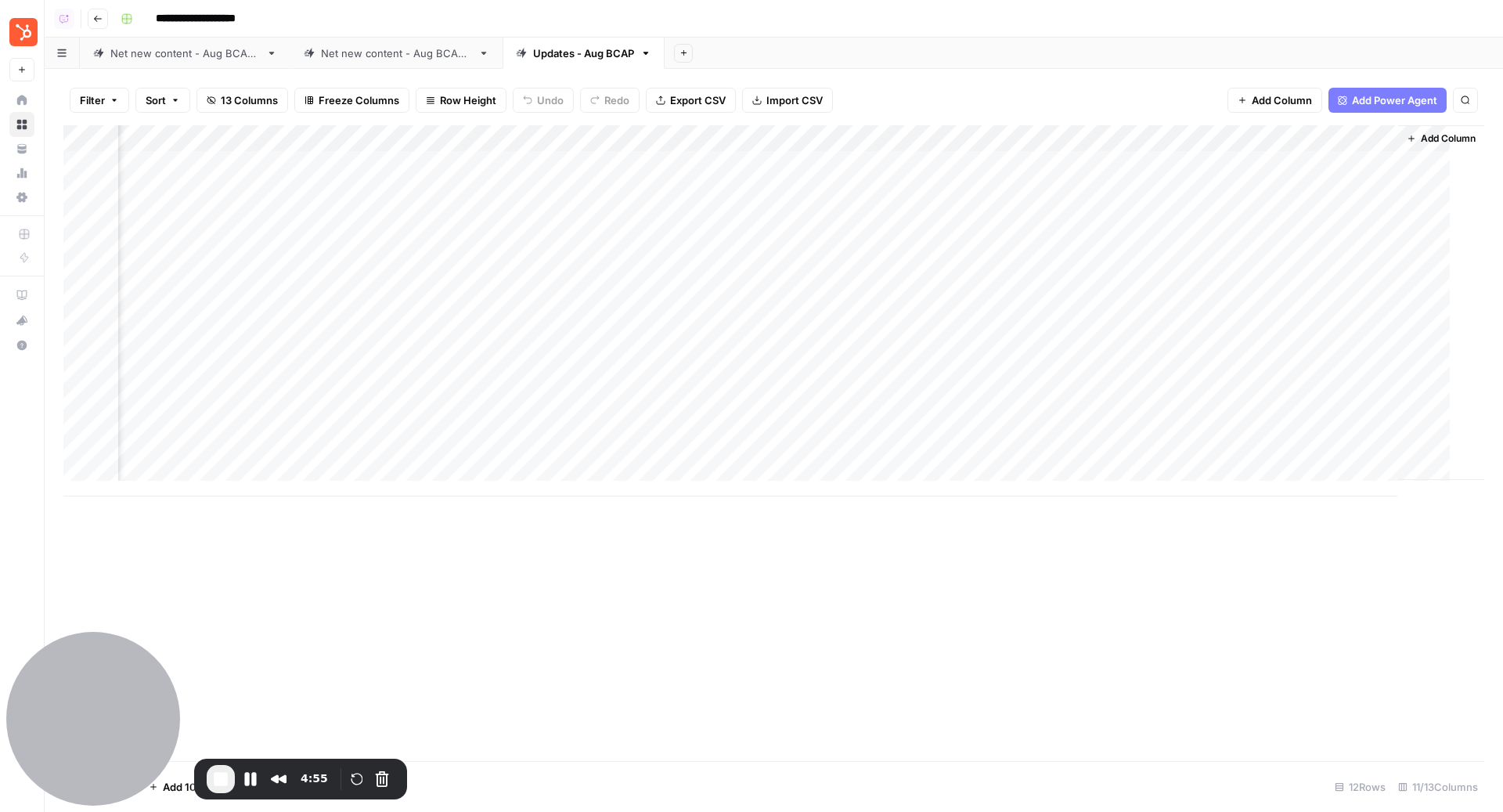
scroll to position [0, 357]
click at [1100, 162] on div "Add Column" at bounding box center [774, 311] width 1421 height 371
click at [1037, 70] on div "Filter Sort 13 Columns Freeze Columns Row Height Undo Redo Export CSV Import CS…" at bounding box center [773, 440] width 1459 height 742
click at [959, 163] on div "Add Column" at bounding box center [774, 311] width 1421 height 371
click at [252, 777] on button "Pause Recording" at bounding box center [250, 779] width 26 height 26
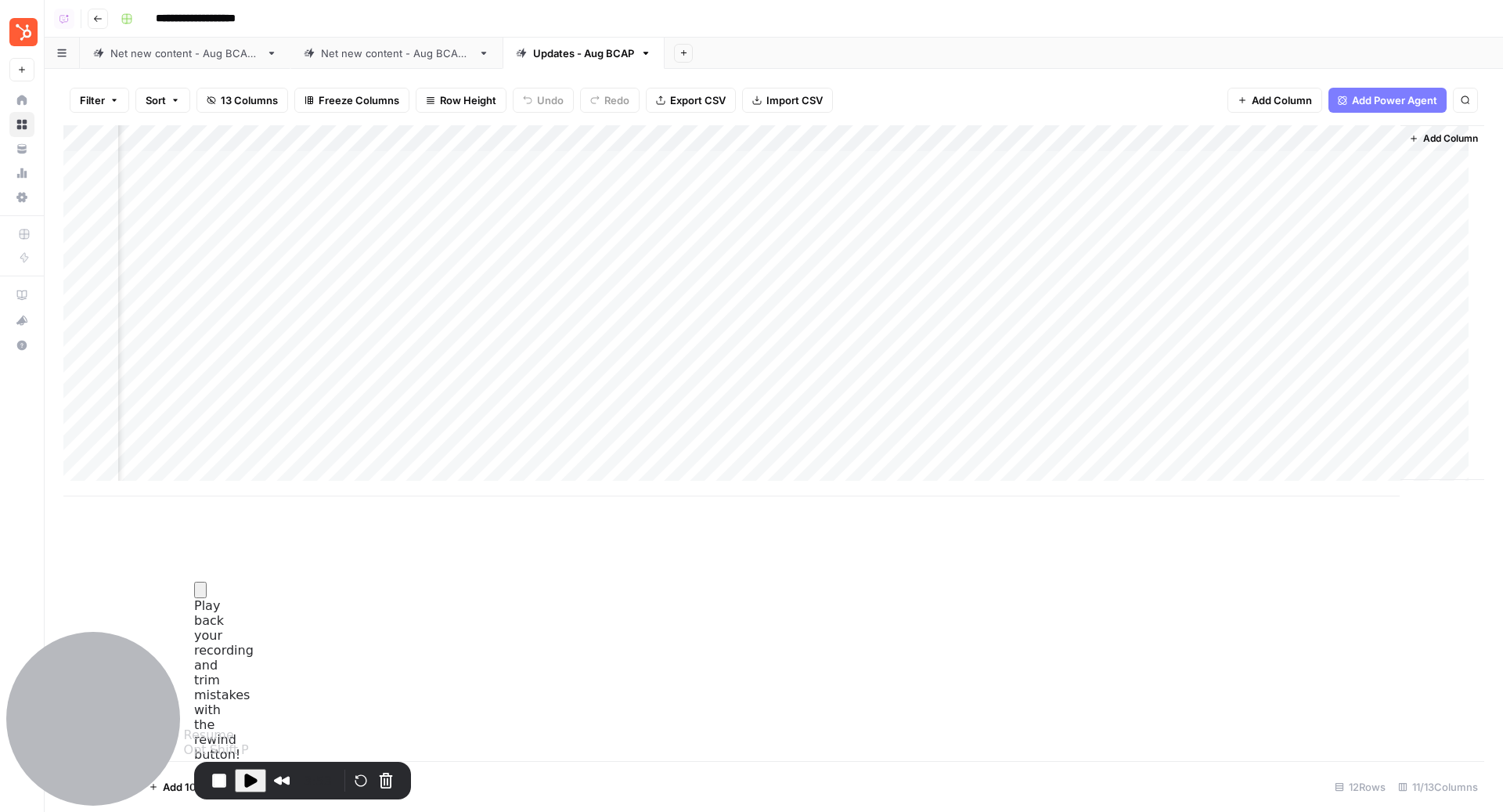
click at [252, 777] on span "Play Recording" at bounding box center [250, 780] width 19 height 19
click at [1100, 161] on div "Add Column" at bounding box center [774, 311] width 1421 height 371
click at [1098, 164] on div "Add Column" at bounding box center [774, 311] width 1421 height 371
click at [225, 778] on span "End Recording" at bounding box center [220, 779] width 19 height 19
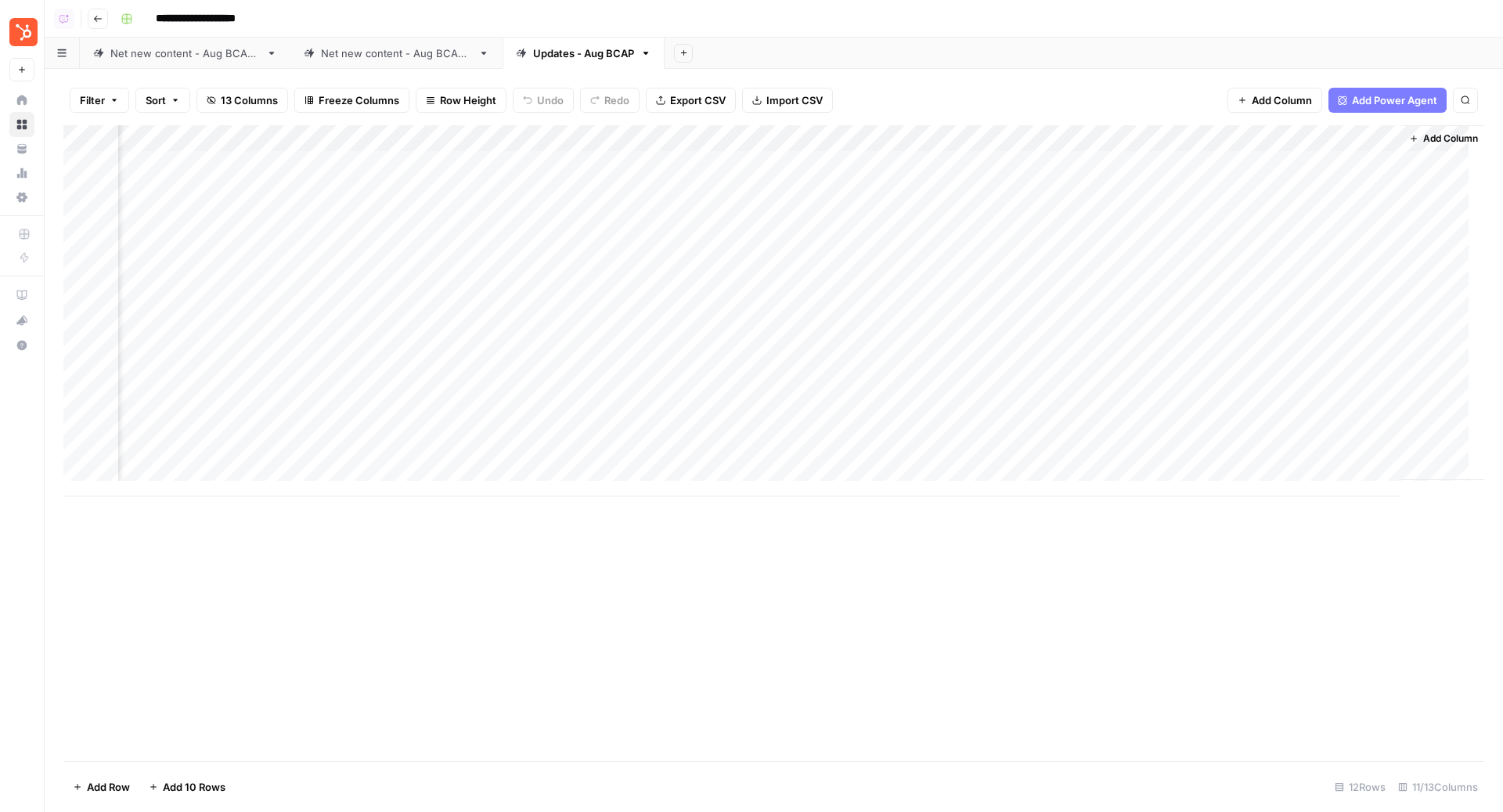
click at [855, 52] on div "Add Sheet" at bounding box center [1085, 53] width 839 height 31
click at [844, 36] on header "**********" at bounding box center [773, 19] width 1459 height 37
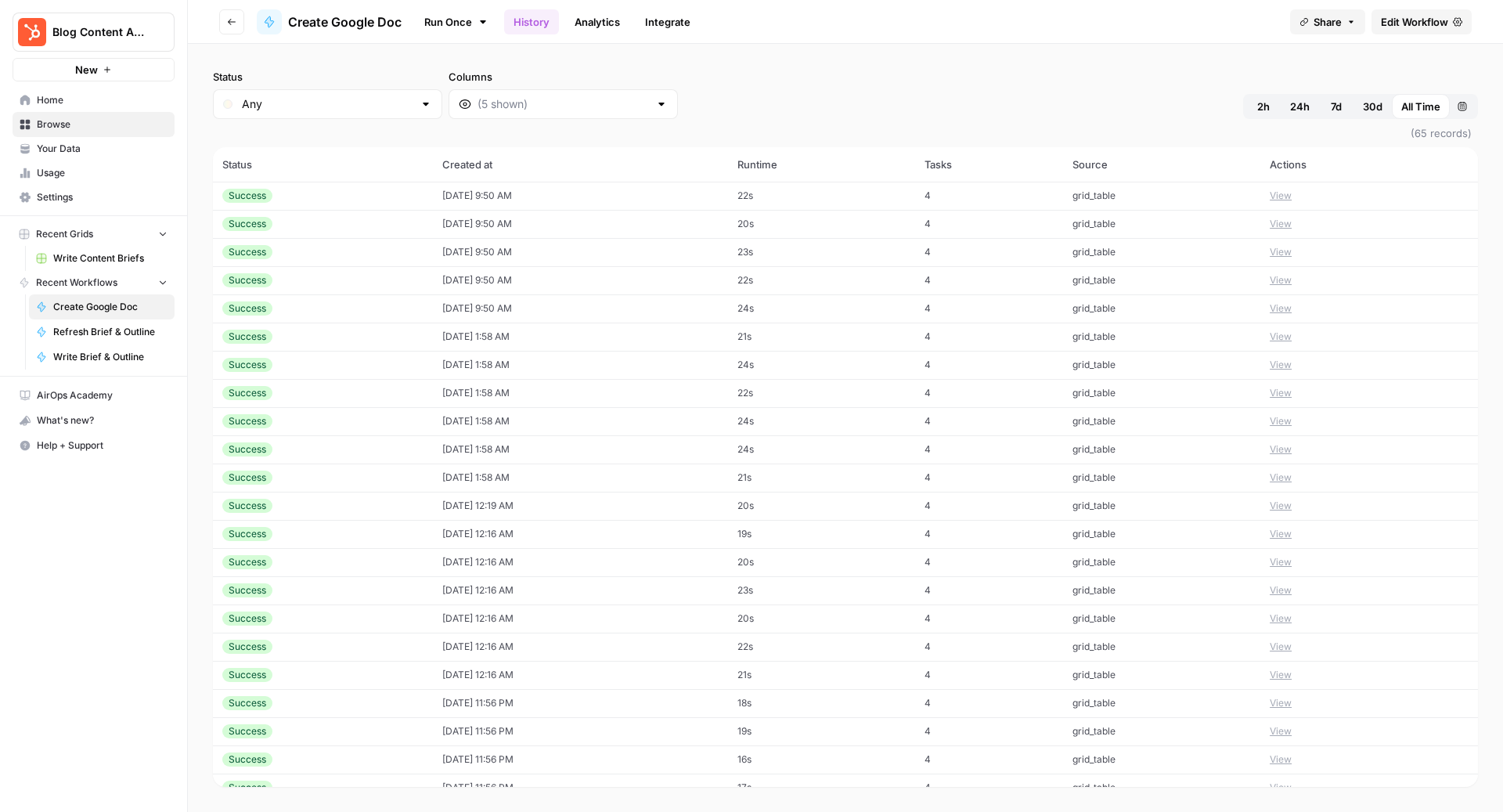
click at [1272, 388] on button "View" at bounding box center [1281, 393] width 22 height 14
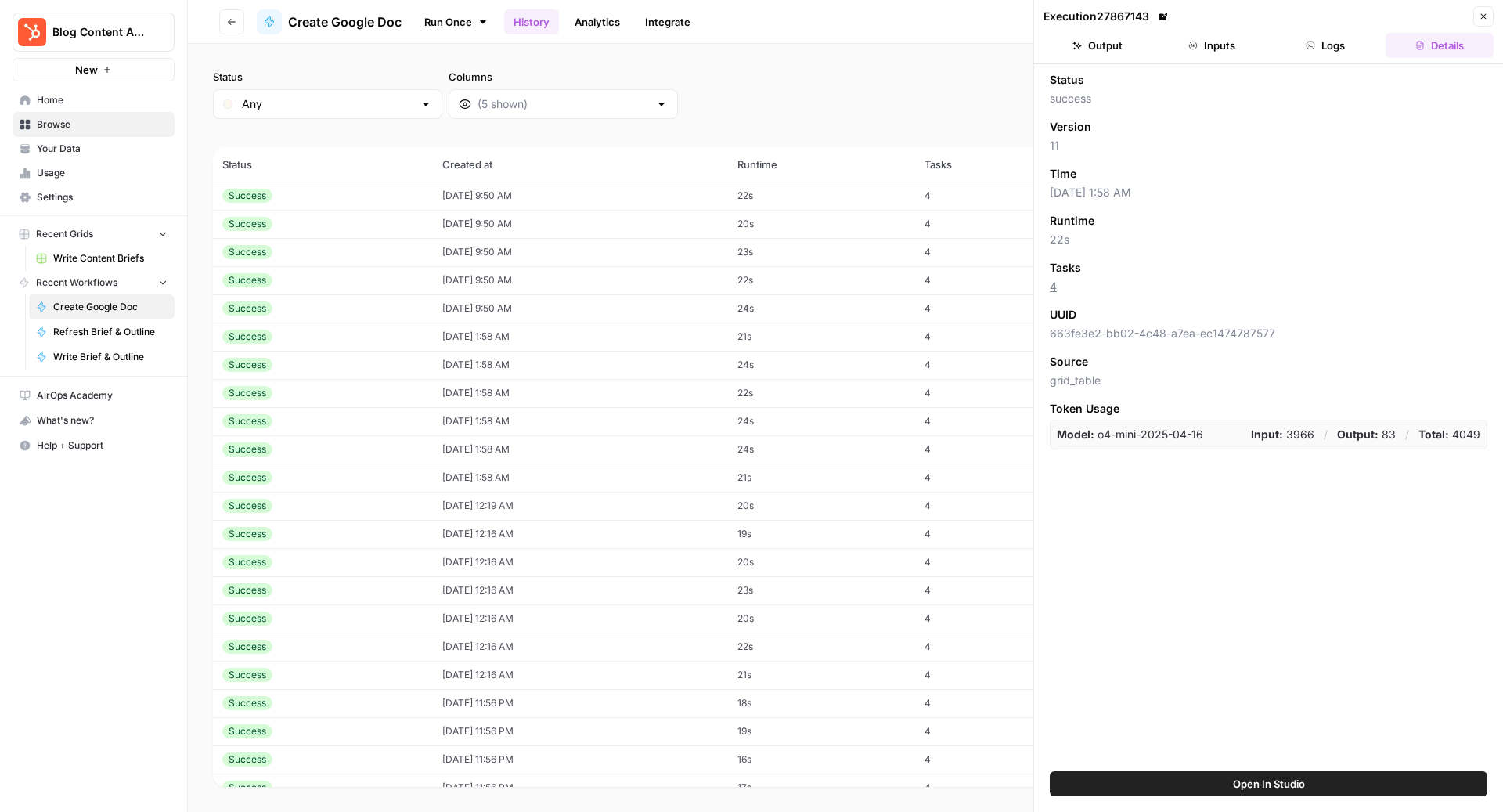
click at [1220, 46] on button "Inputs" at bounding box center [1212, 45] width 108 height 26
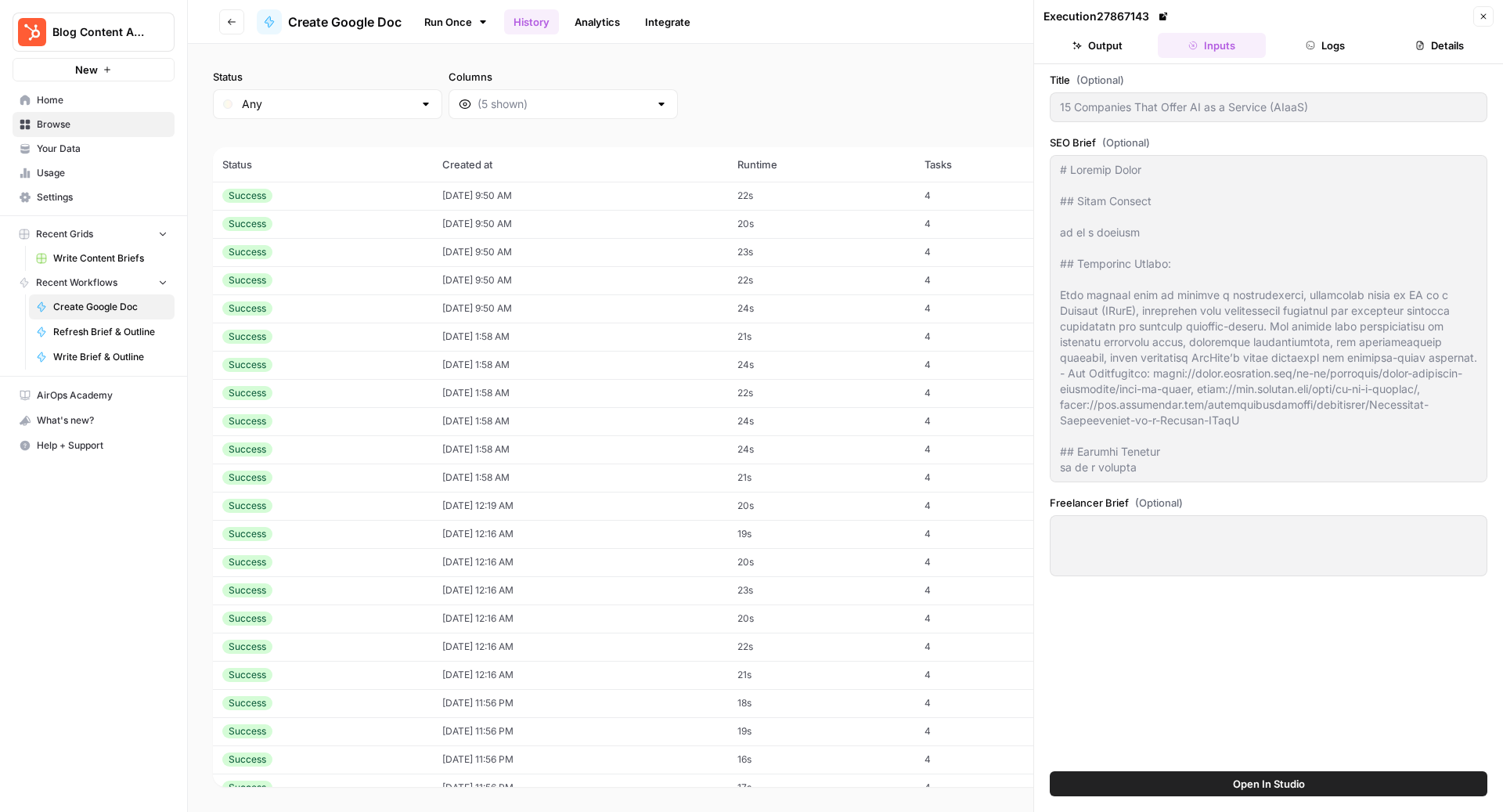
click at [1123, 46] on button "Output" at bounding box center [1098, 45] width 108 height 26
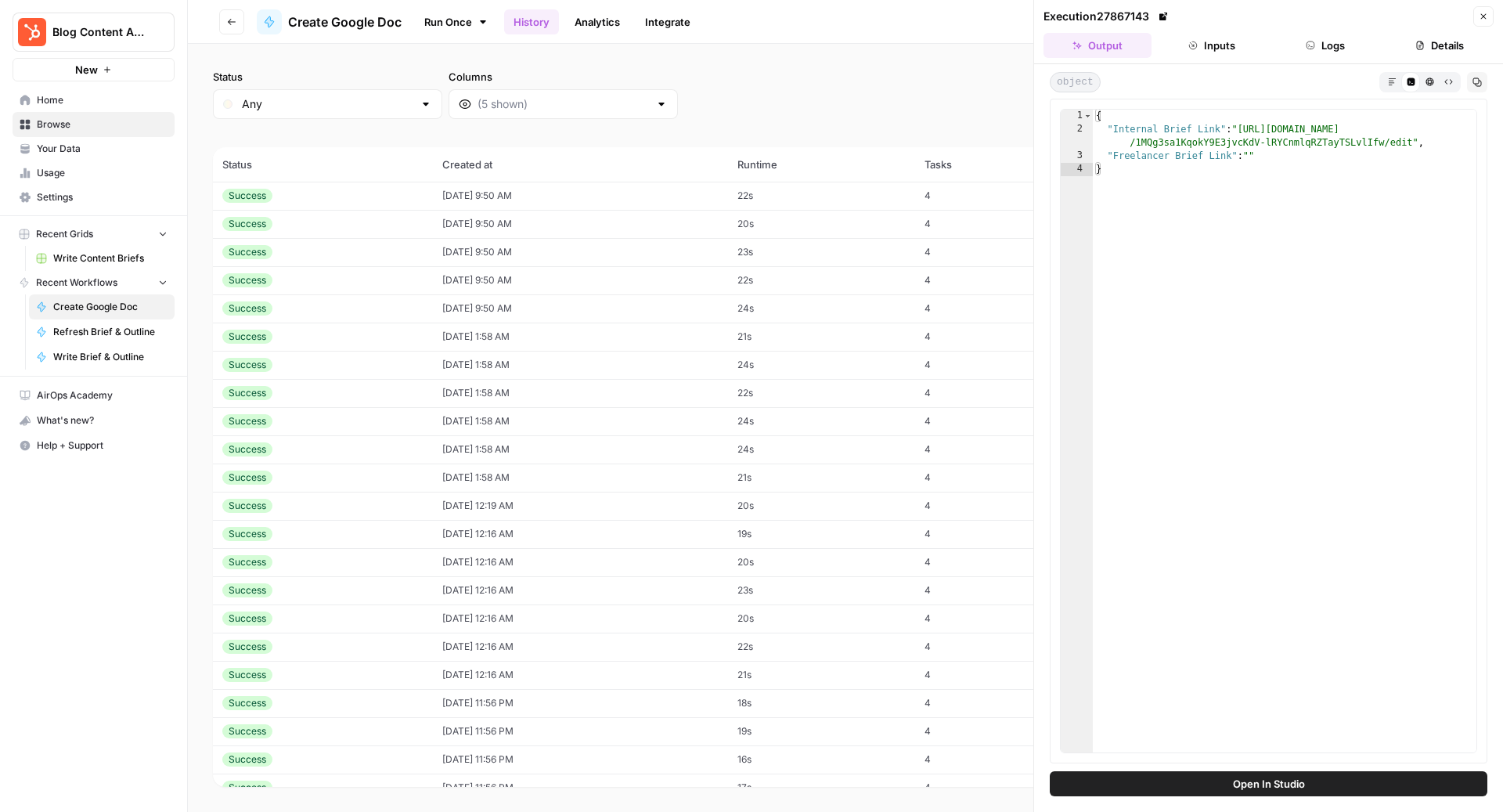
type textarea "**********"
drag, startPoint x: 1244, startPoint y: 130, endPoint x: 1411, endPoint y: 137, distance: 167.1
click at [1411, 137] on div "{ "Internal Brief Link" : "https://docs.google.com/document/d /1MQg3sa1KqokY9E3…" at bounding box center [1286, 445] width 385 height 671
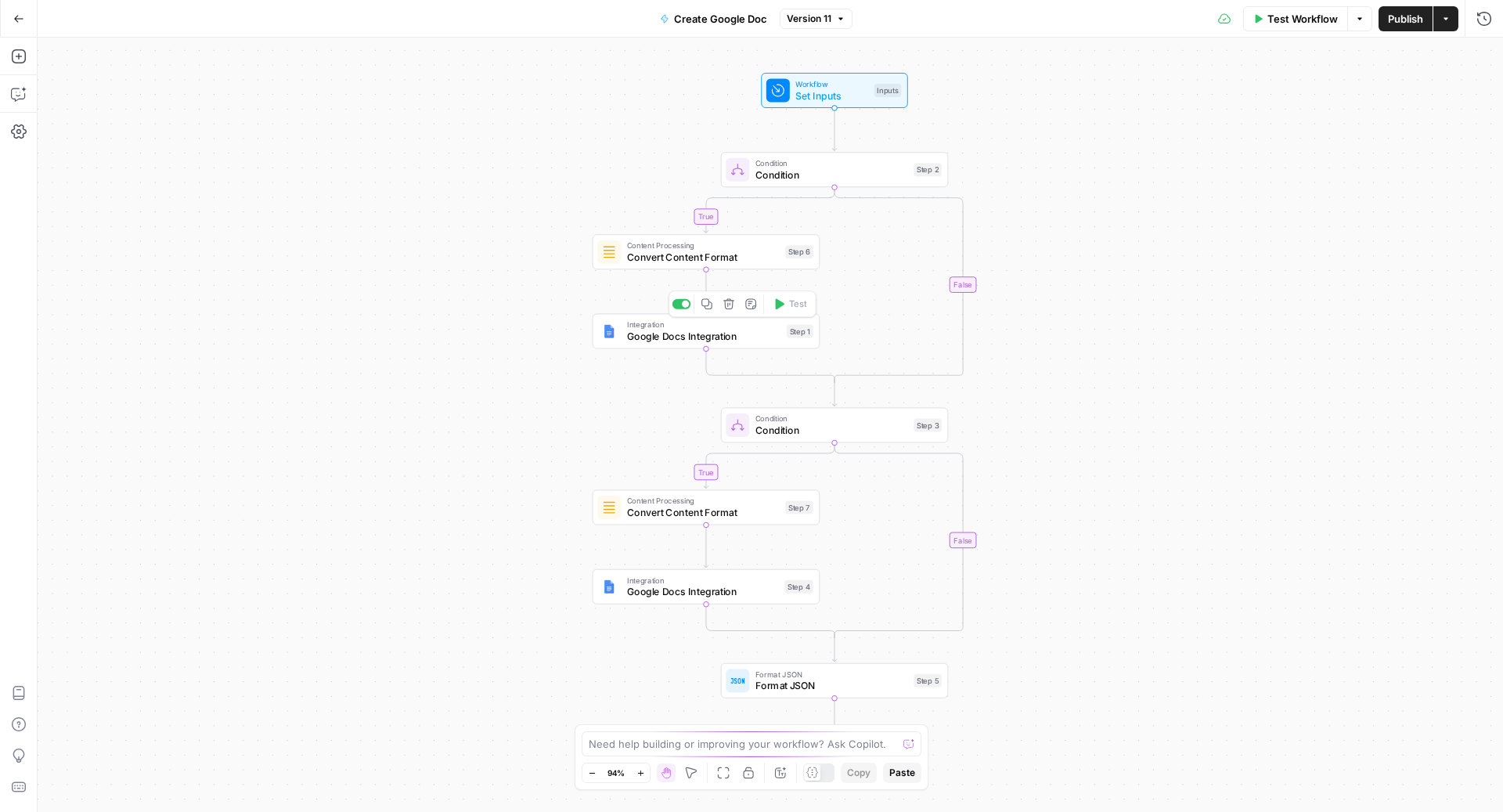
click at [636, 339] on span "Google Docs Integration" at bounding box center [703, 336] width 154 height 15
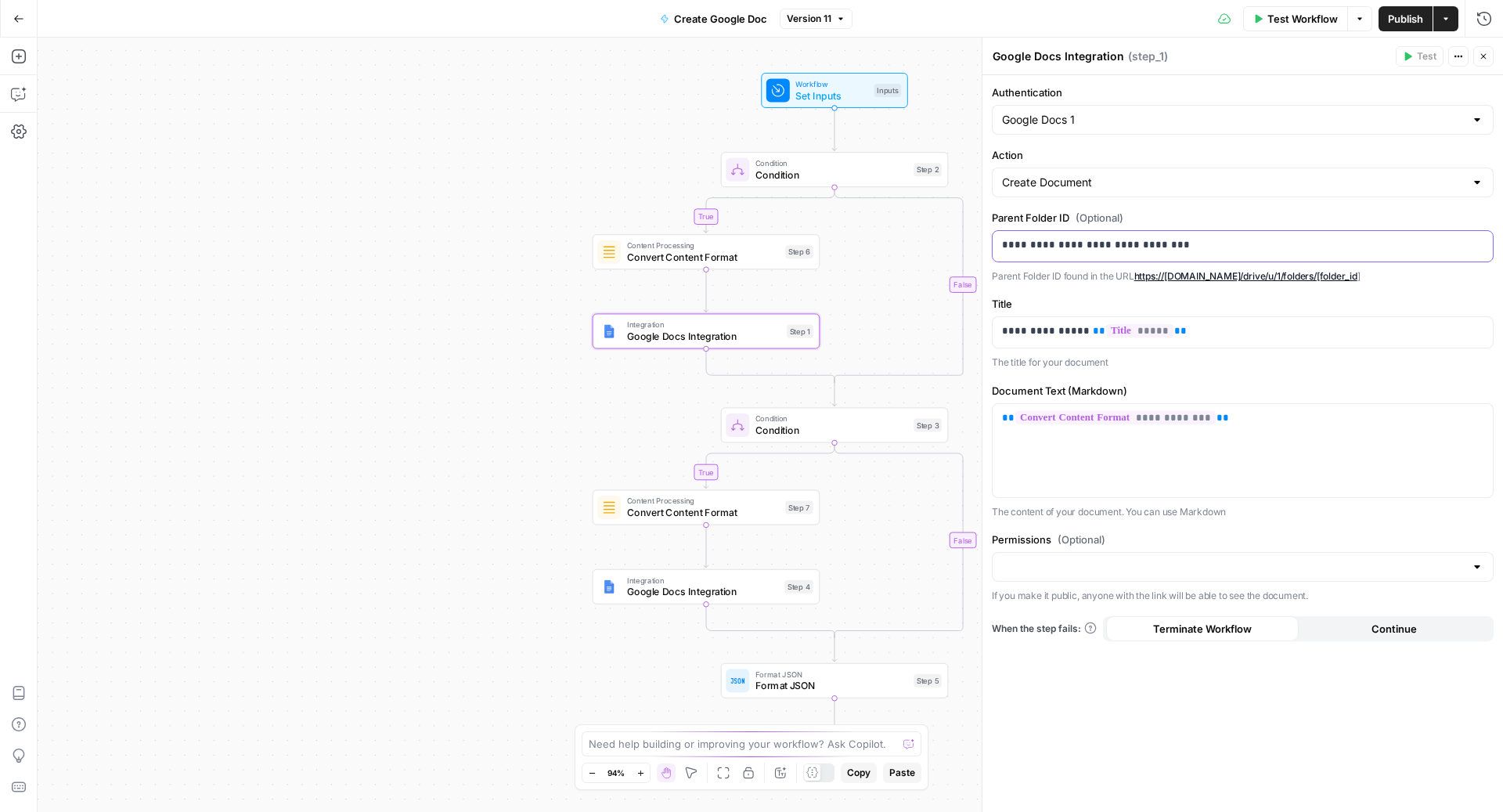
click at [1104, 242] on p "**********" at bounding box center [1243, 245] width 482 height 16
copy p "**********"
click at [646, 256] on span "Convert Content Format" at bounding box center [702, 256] width 152 height 15
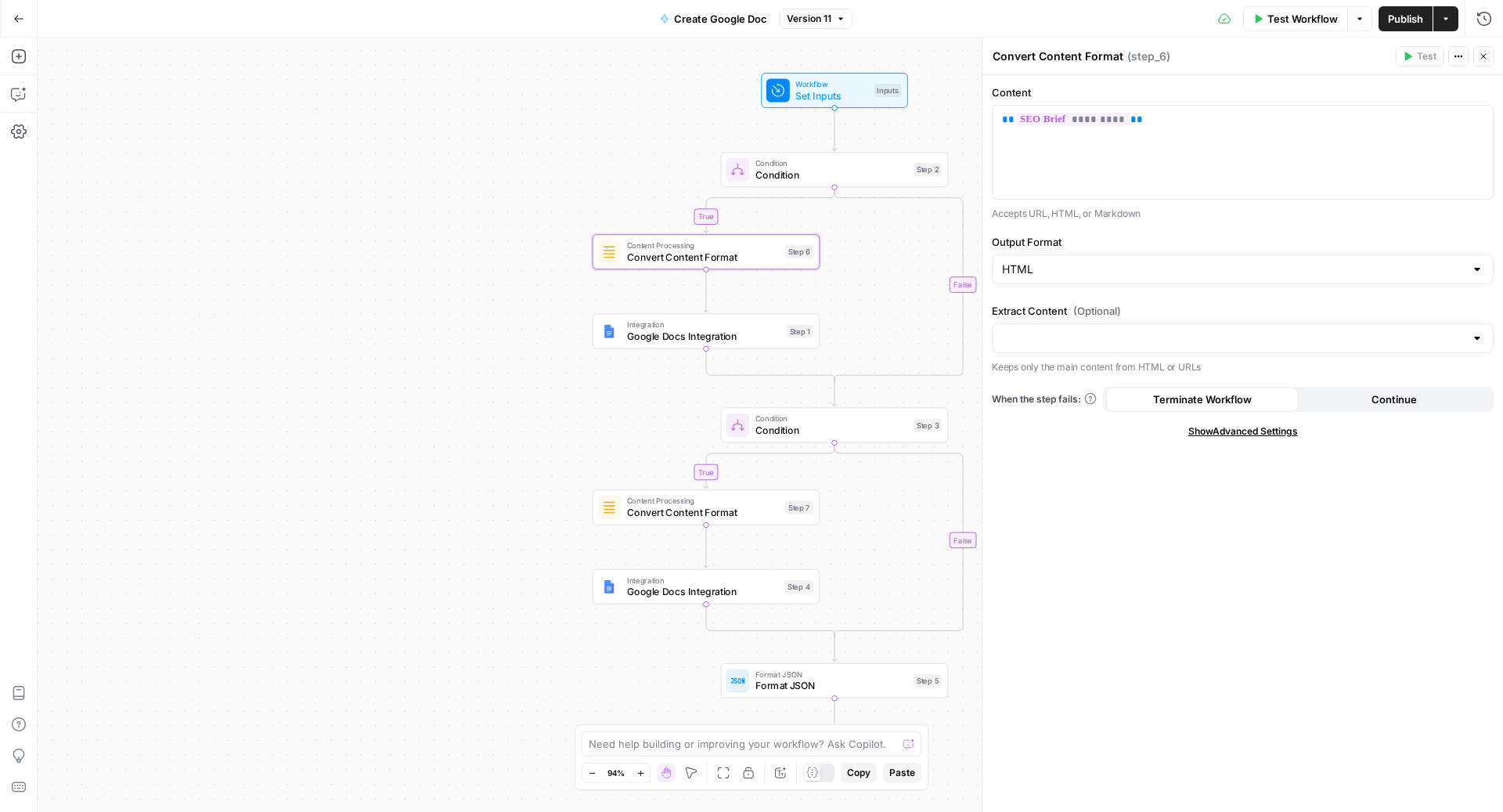
click at [756, 174] on span "Condition" at bounding box center [831, 175] width 152 height 15
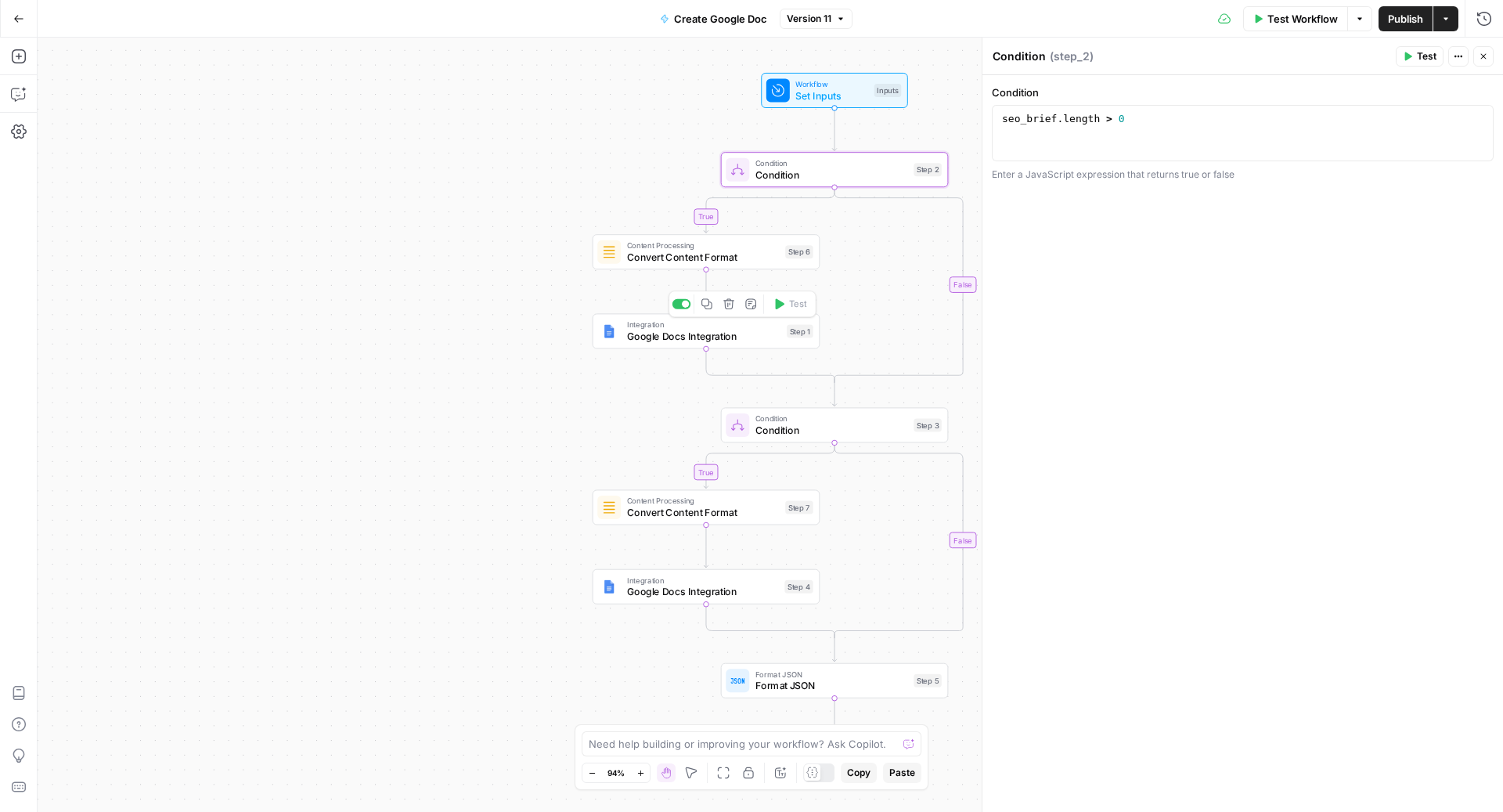
click at [631, 337] on span "Google Docs Integration" at bounding box center [703, 336] width 154 height 15
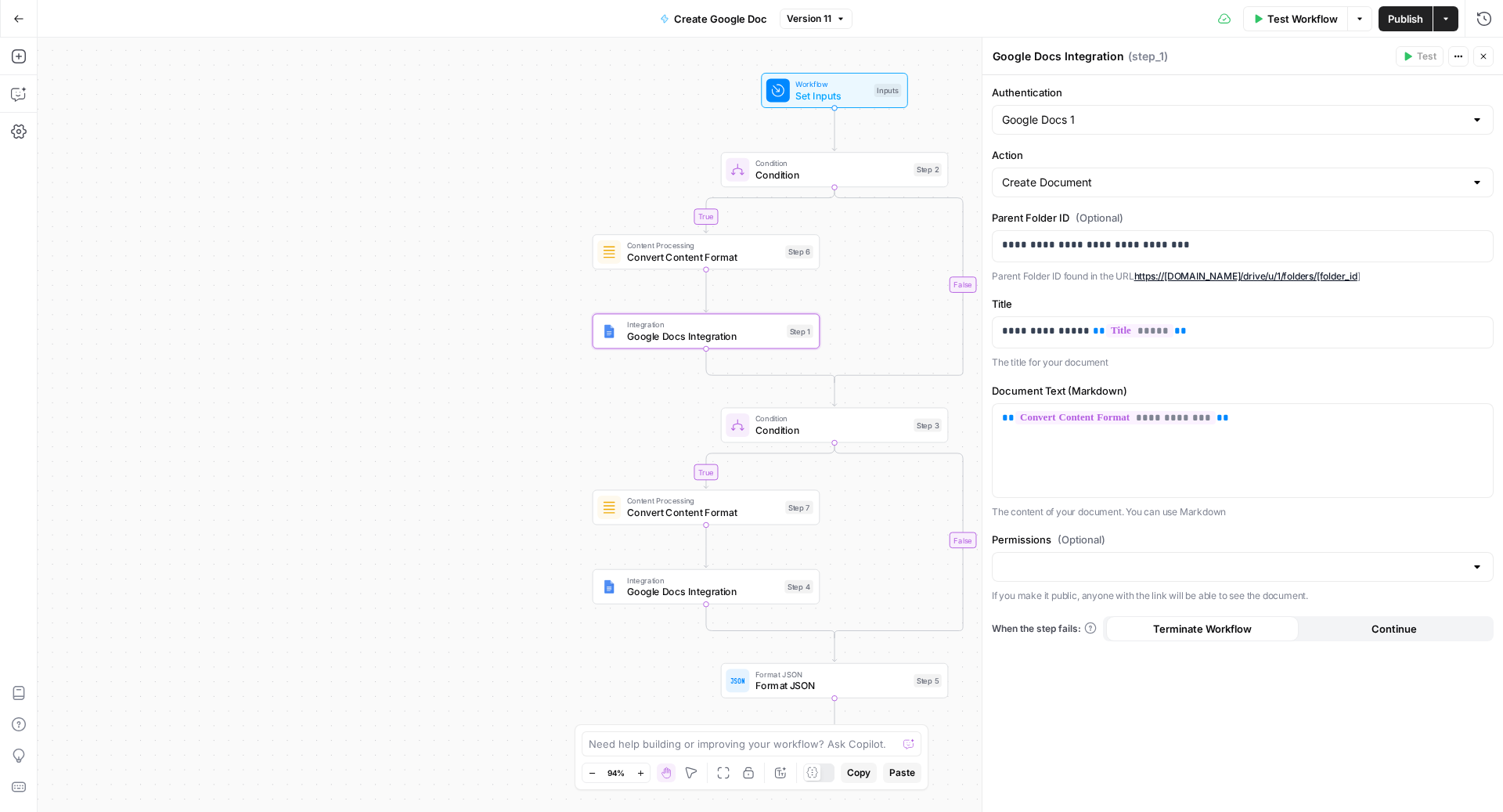
click at [1179, 275] on link "https://drive.google.com/drive/u/1/folders/[folder_id" at bounding box center [1246, 276] width 223 height 12
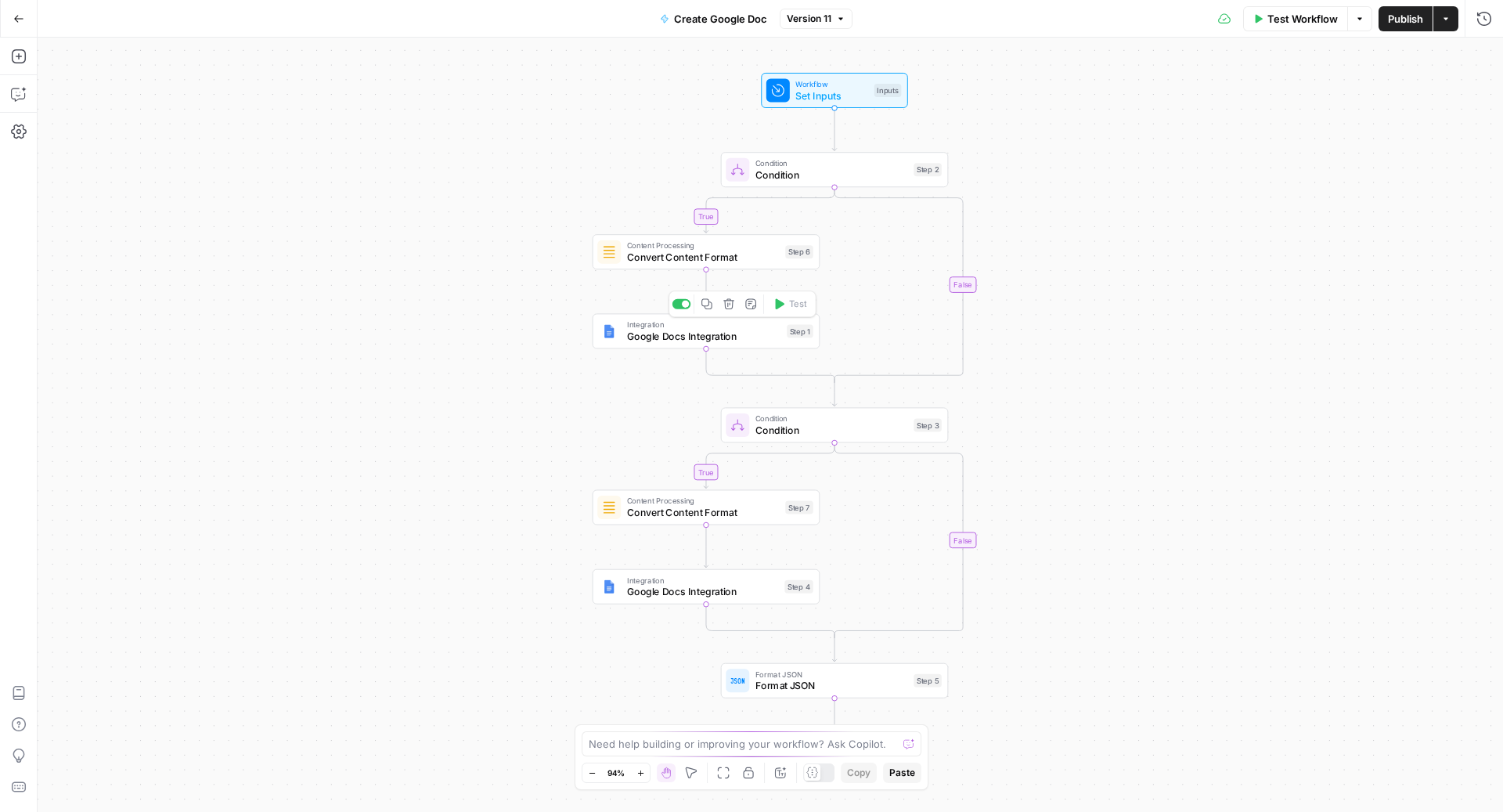
click at [629, 345] on div "Integration Google Docs Integration Step 1 Copy step Delete step Add Note Test" at bounding box center [706, 331] width 228 height 35
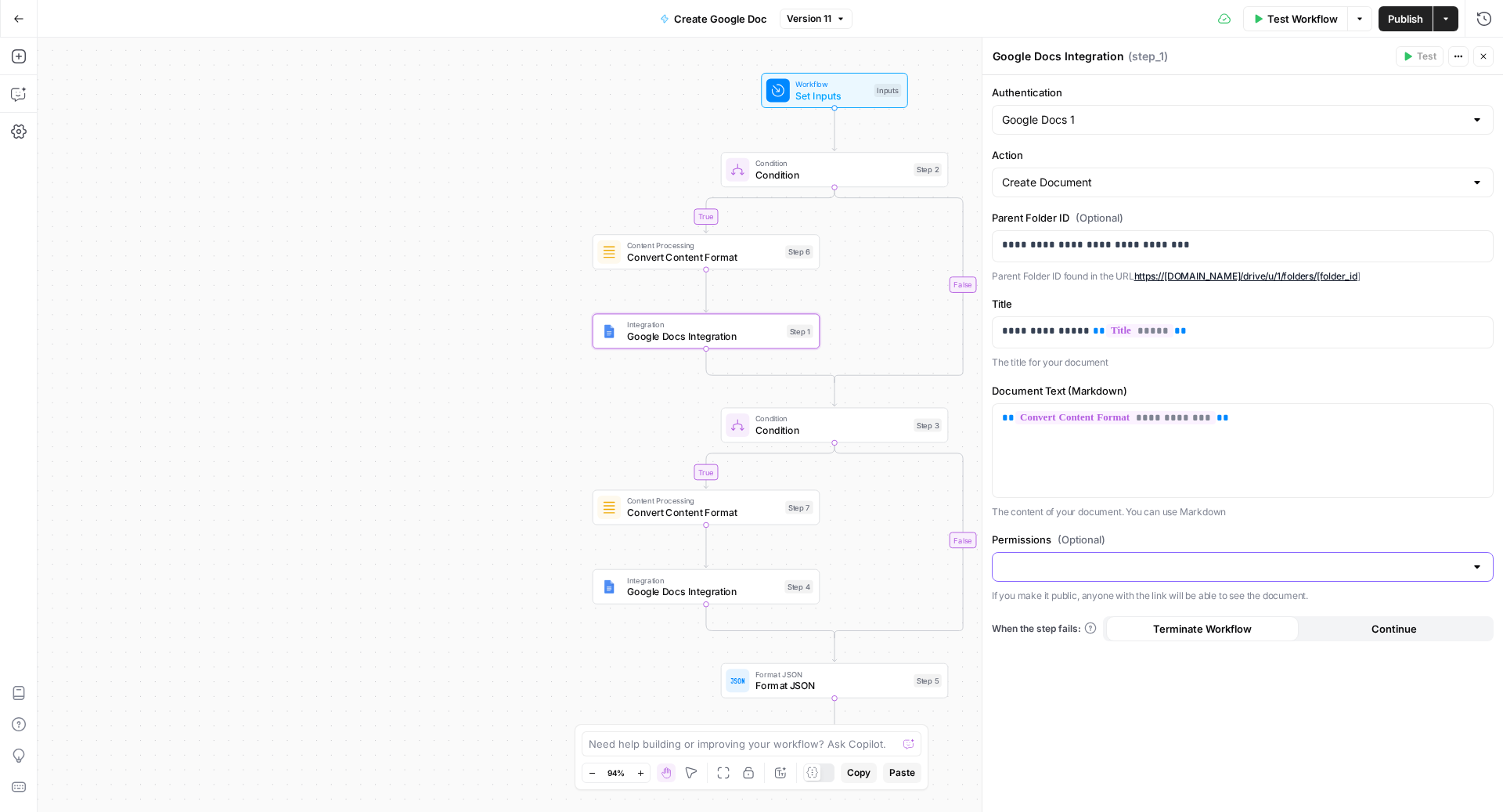
click at [1091, 561] on input "Permissions (Optional)" at bounding box center [1233, 567] width 463 height 16
click at [1042, 681] on div "**********" at bounding box center [1243, 444] width 521 height 736
click at [633, 578] on span "Integration" at bounding box center [702, 579] width 152 height 12
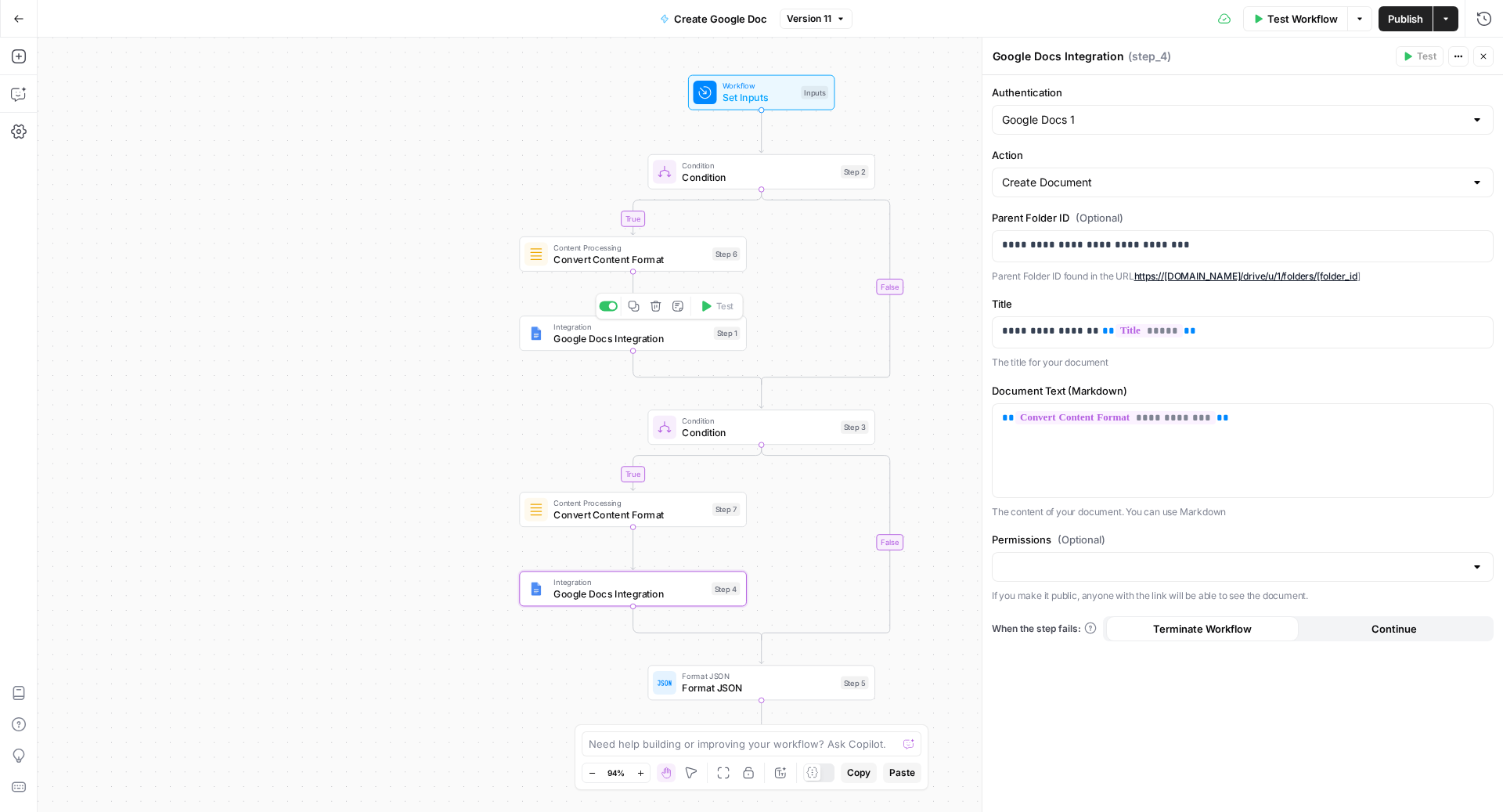
click at [593, 337] on span "Google Docs Integration" at bounding box center [631, 338] width 154 height 15
click at [1187, 239] on p "**********" at bounding box center [1243, 245] width 482 height 16
copy p "**********"
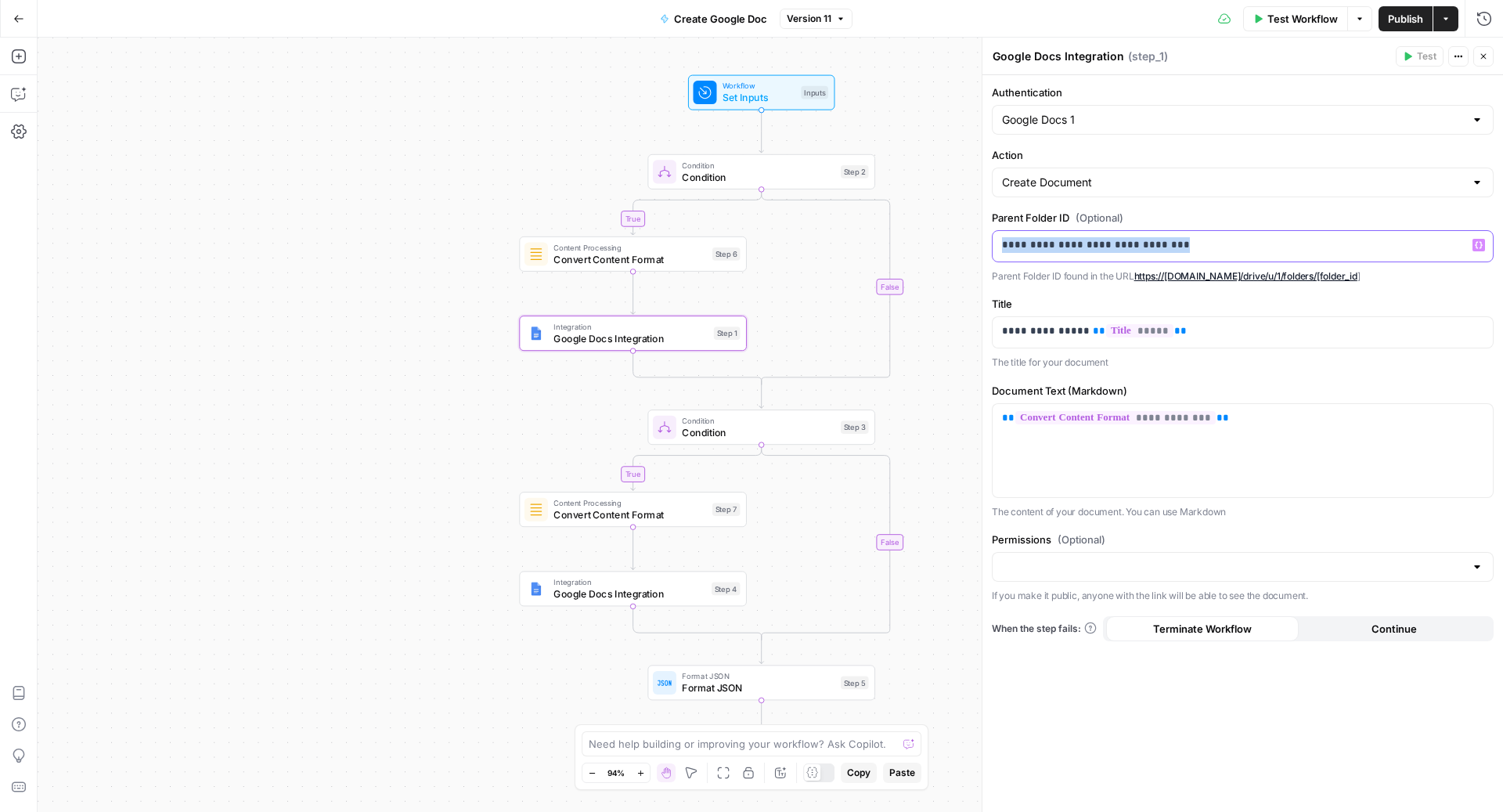
click at [1209, 248] on p "**********" at bounding box center [1243, 245] width 482 height 16
click at [1135, 568] on input "Permissions (Optional)" at bounding box center [1233, 567] width 463 height 16
click at [1076, 620] on span "Public" at bounding box center [1239, 624] width 469 height 16
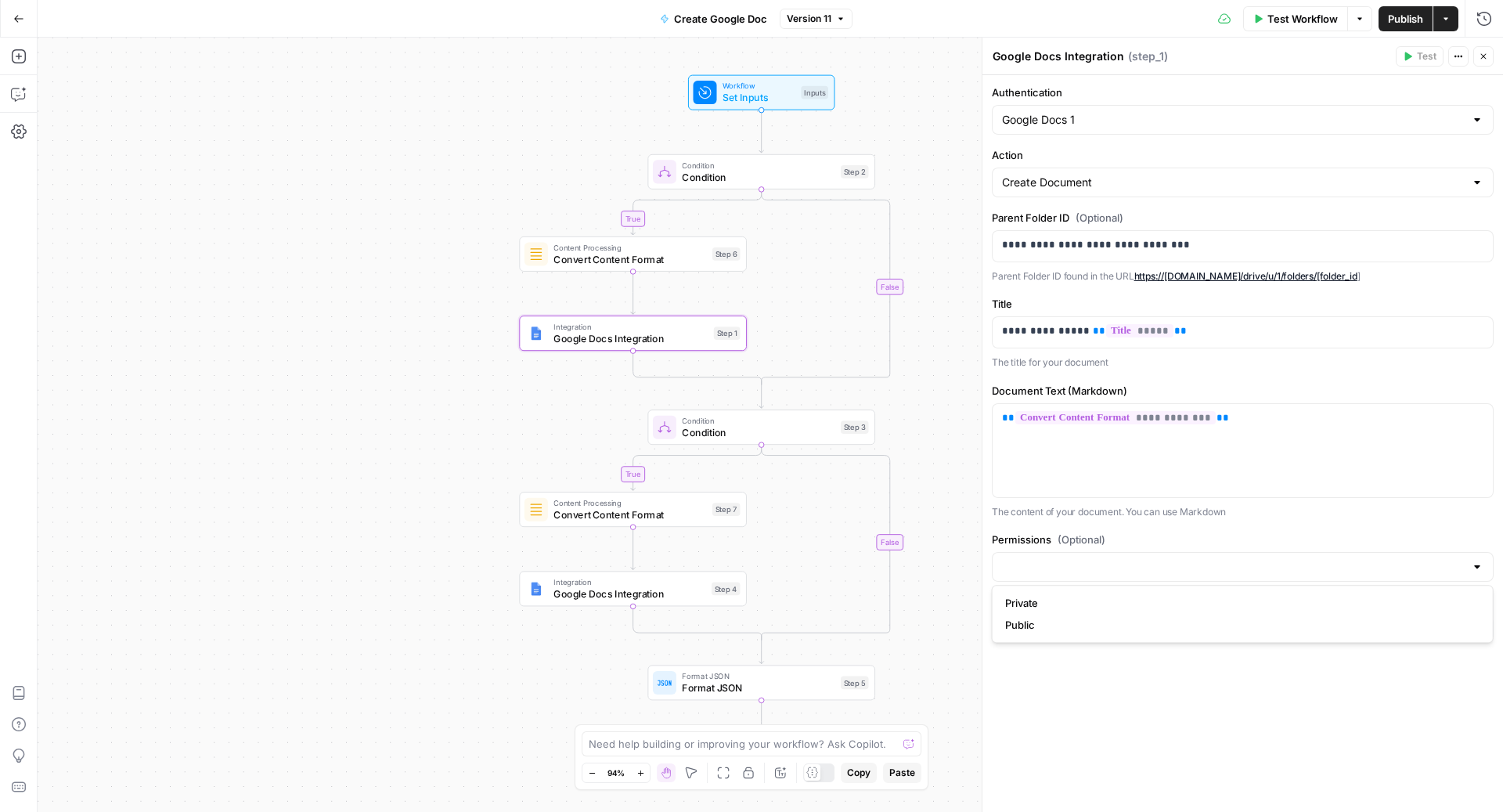
type input "Public"
click at [592, 588] on span "Google Docs Integration" at bounding box center [630, 593] width 152 height 15
click at [1075, 569] on input "Permissions (Optional)" at bounding box center [1233, 567] width 463 height 16
click at [1080, 625] on span "Public" at bounding box center [1239, 624] width 469 height 16
type input "Public"
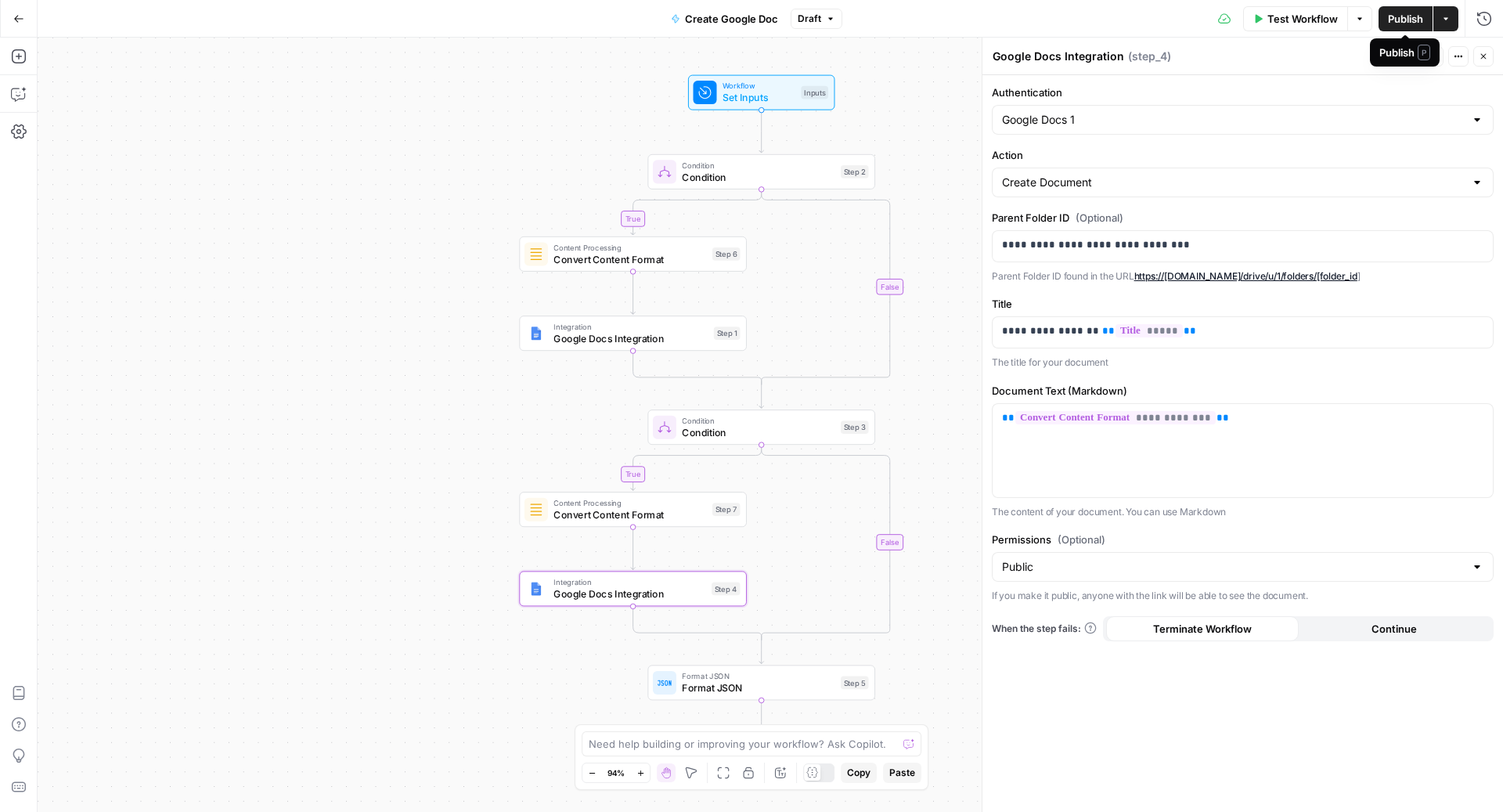
click at [1400, 13] on span "Publish" at bounding box center [1406, 19] width 35 height 16
click at [574, 333] on span "Google Docs Integration" at bounding box center [631, 338] width 154 height 15
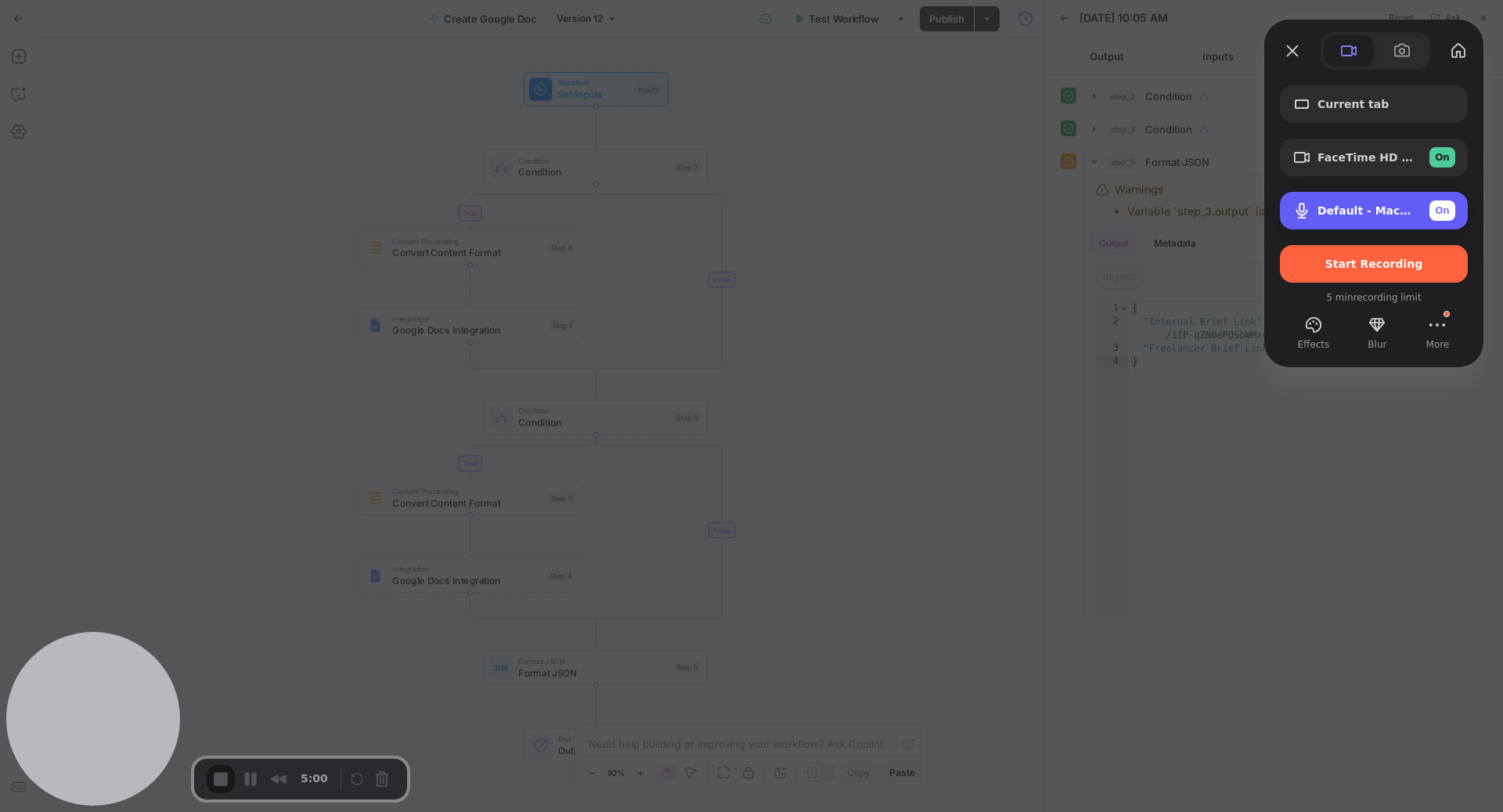
click at [1367, 202] on div "Default - MacBook Pro Microphone (Built-in) On" at bounding box center [1387, 210] width 138 height 21
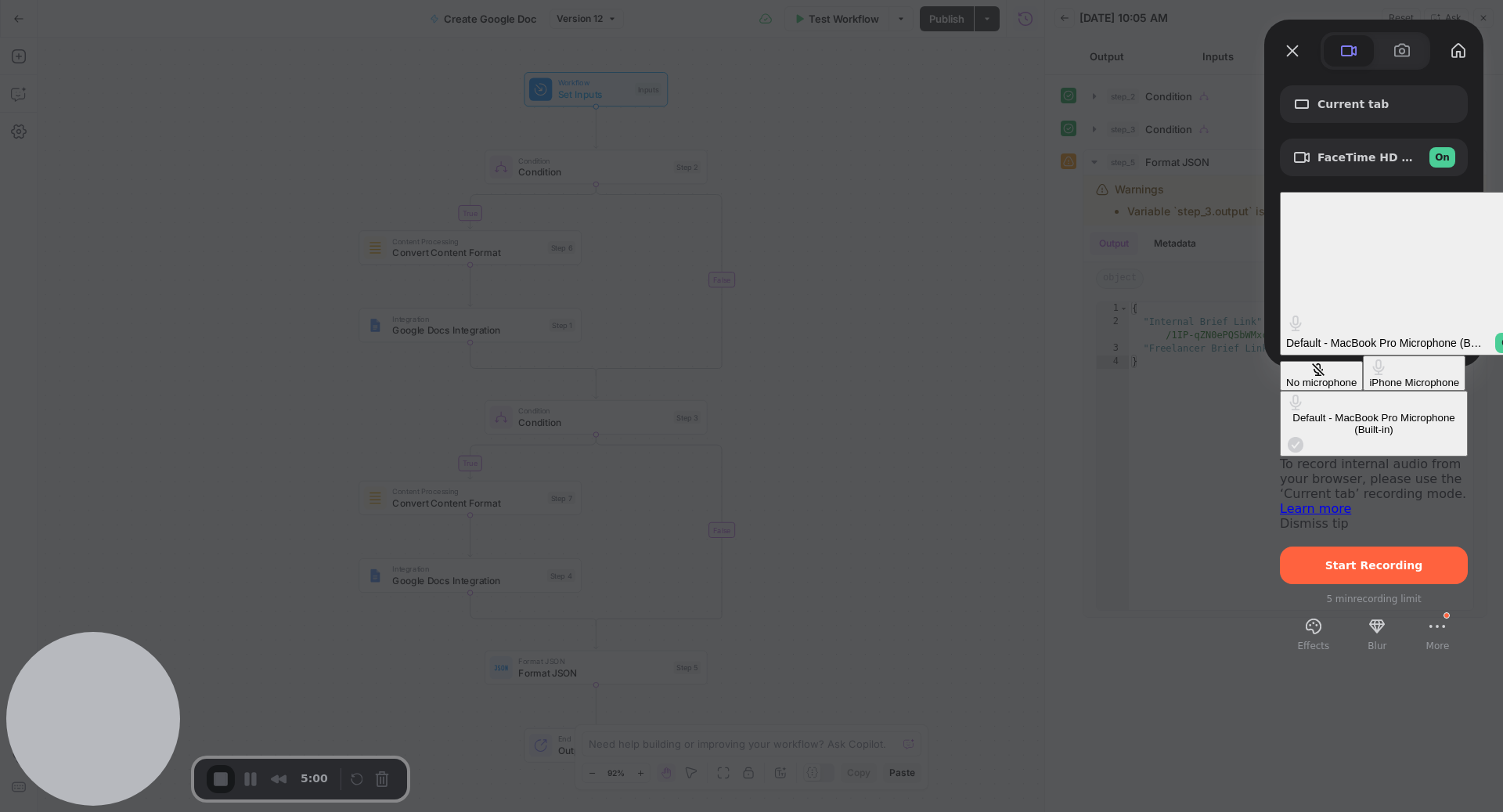
click at [1369, 376] on div "iPhone Microphone" at bounding box center [1415, 382] width 90 height 12
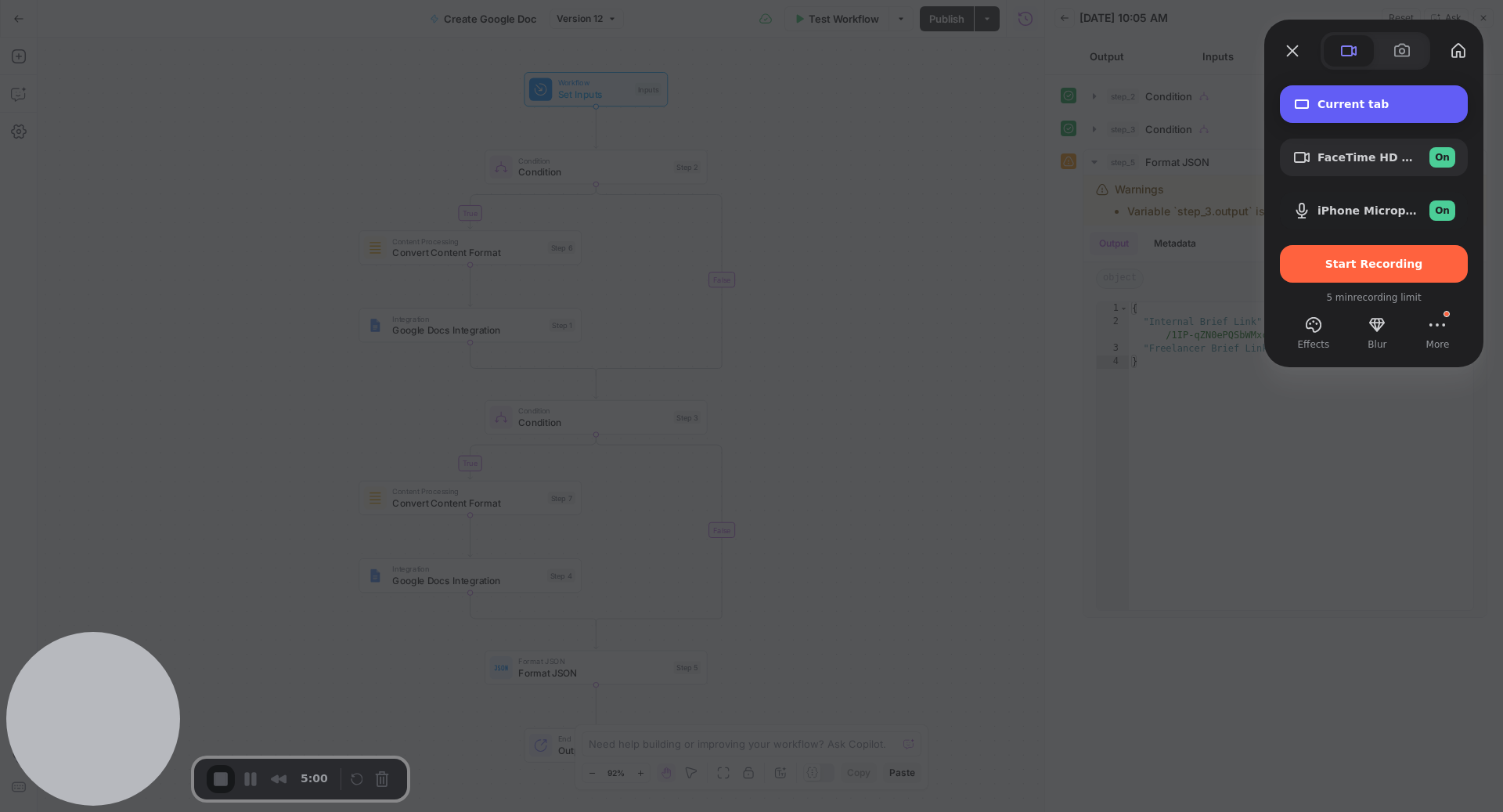
click at [1372, 110] on span "Current tab" at bounding box center [1387, 104] width 138 height 13
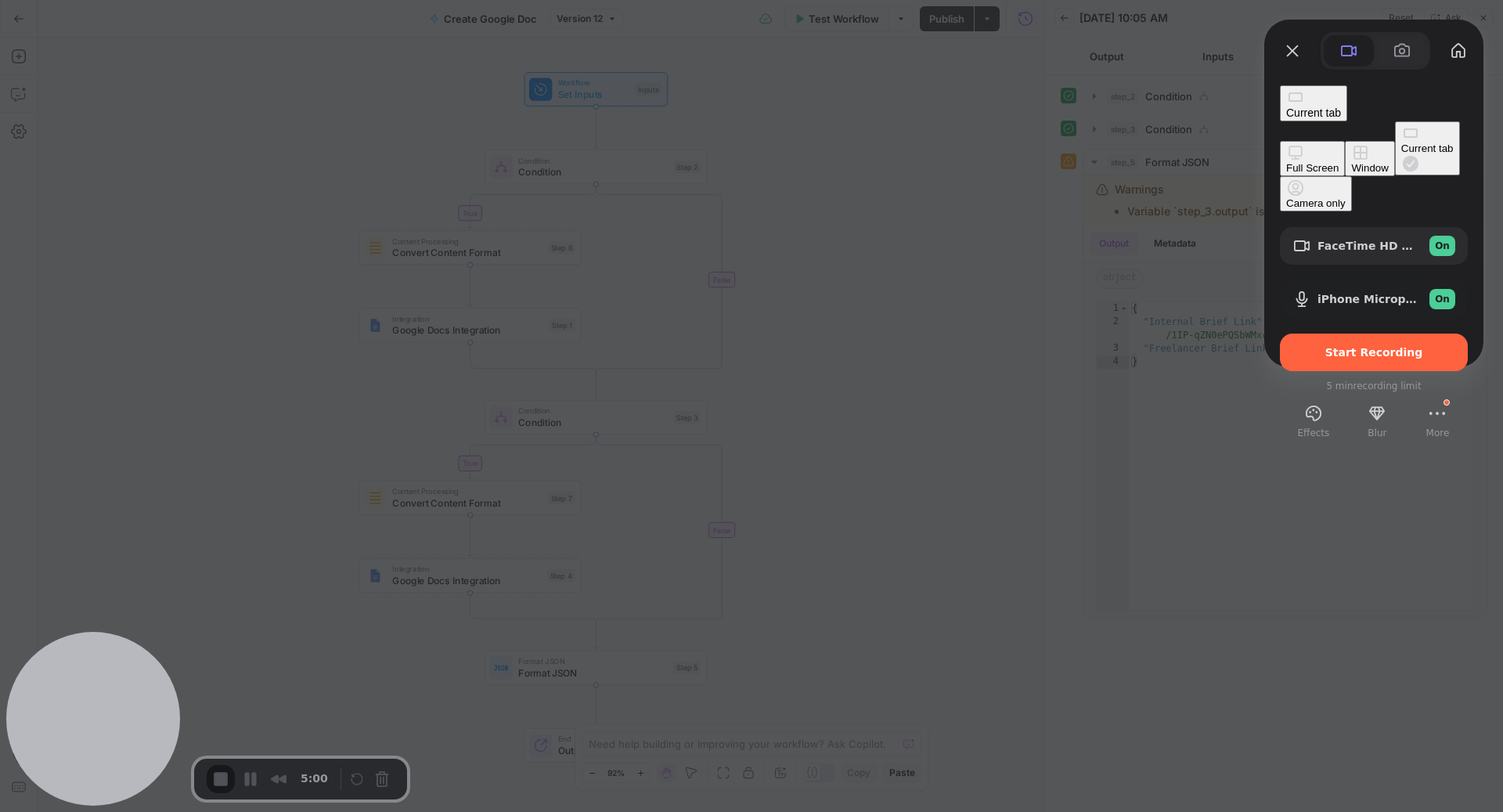
click at [1352, 162] on div "Window" at bounding box center [1369, 168] width 36 height 12
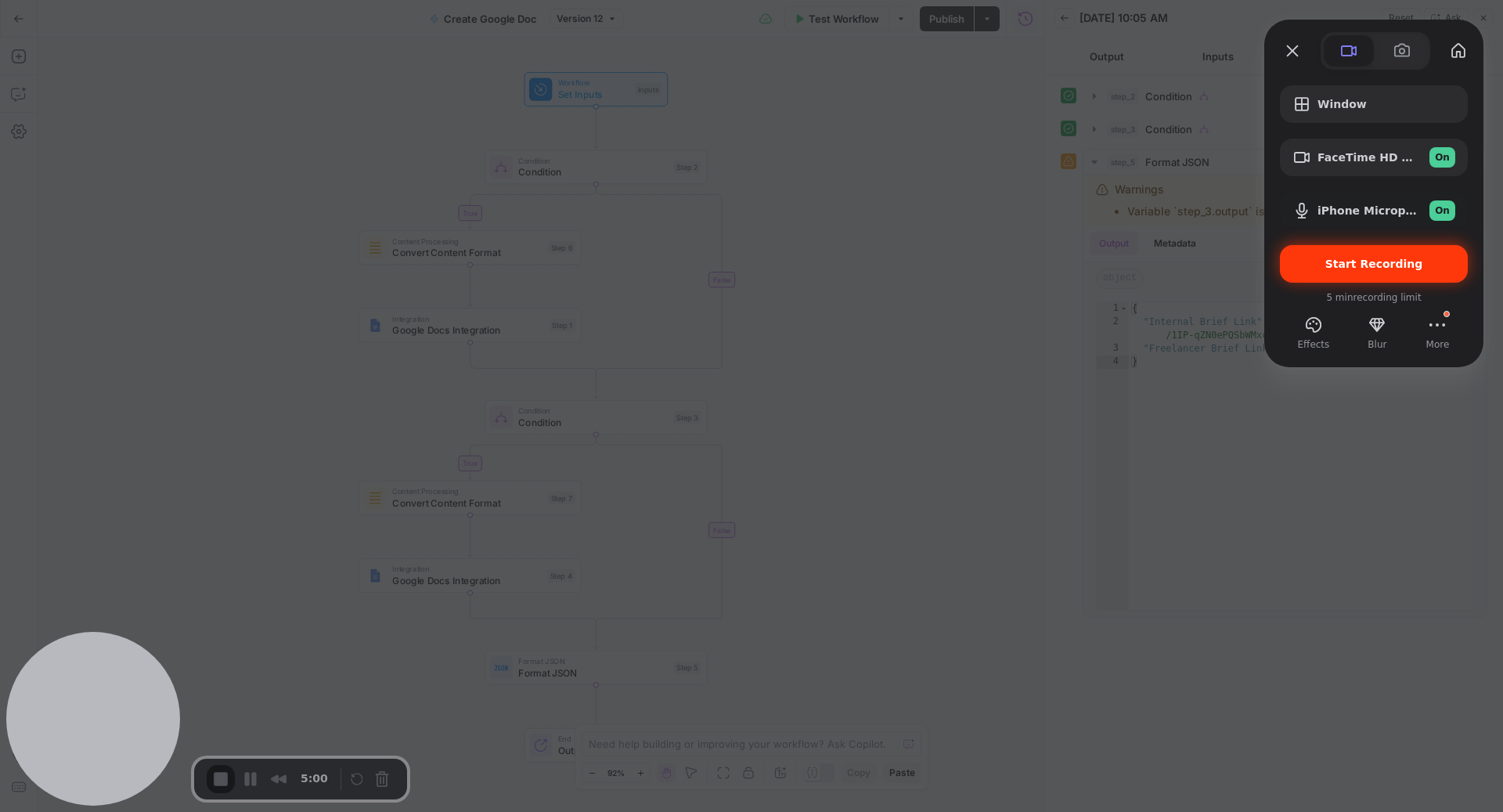
click at [1440, 266] on span "Start Recording" at bounding box center [1374, 263] width 163 height 13
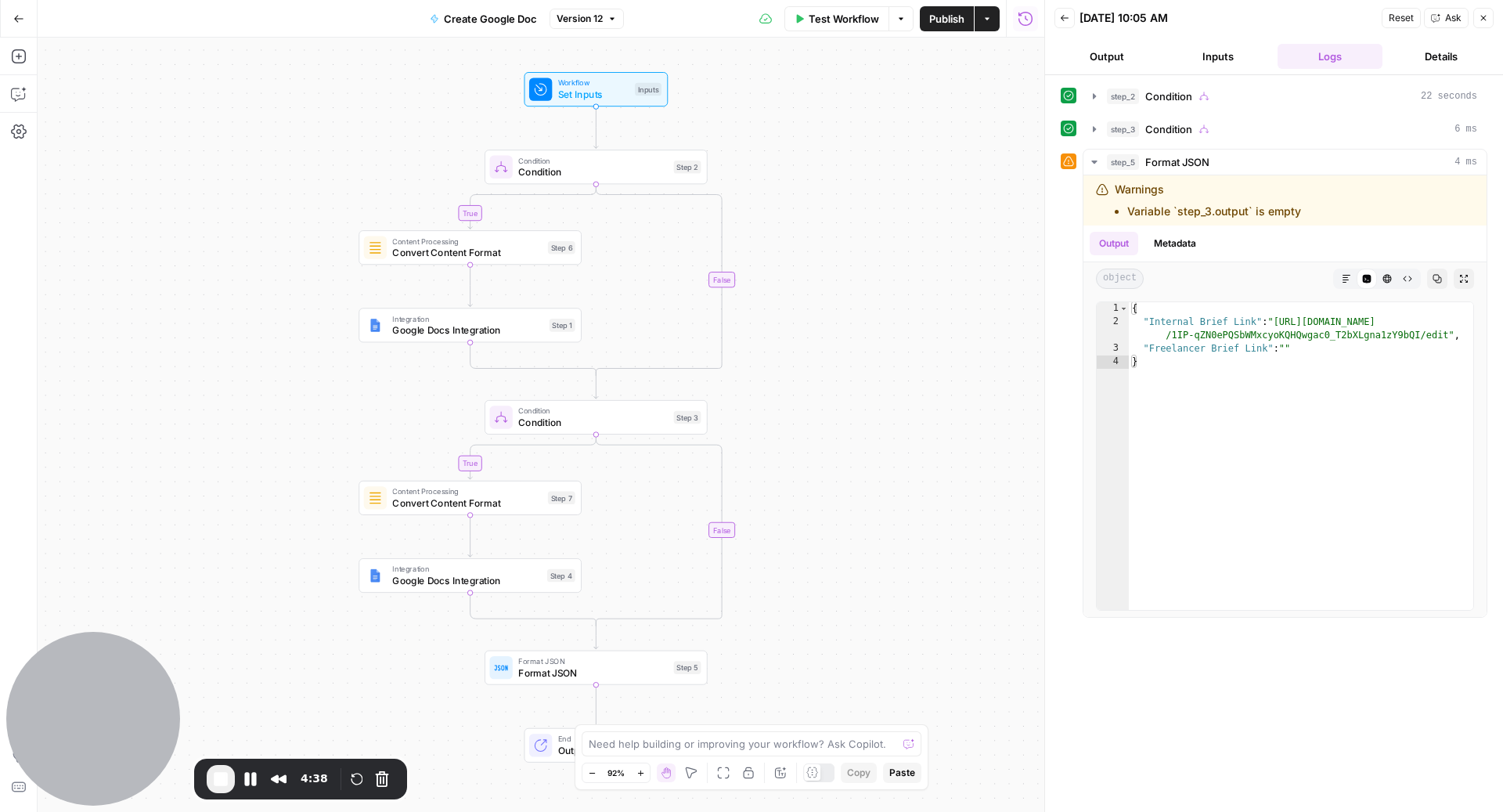
click at [410, 327] on span "Google Docs Integration" at bounding box center [468, 330] width 151 height 14
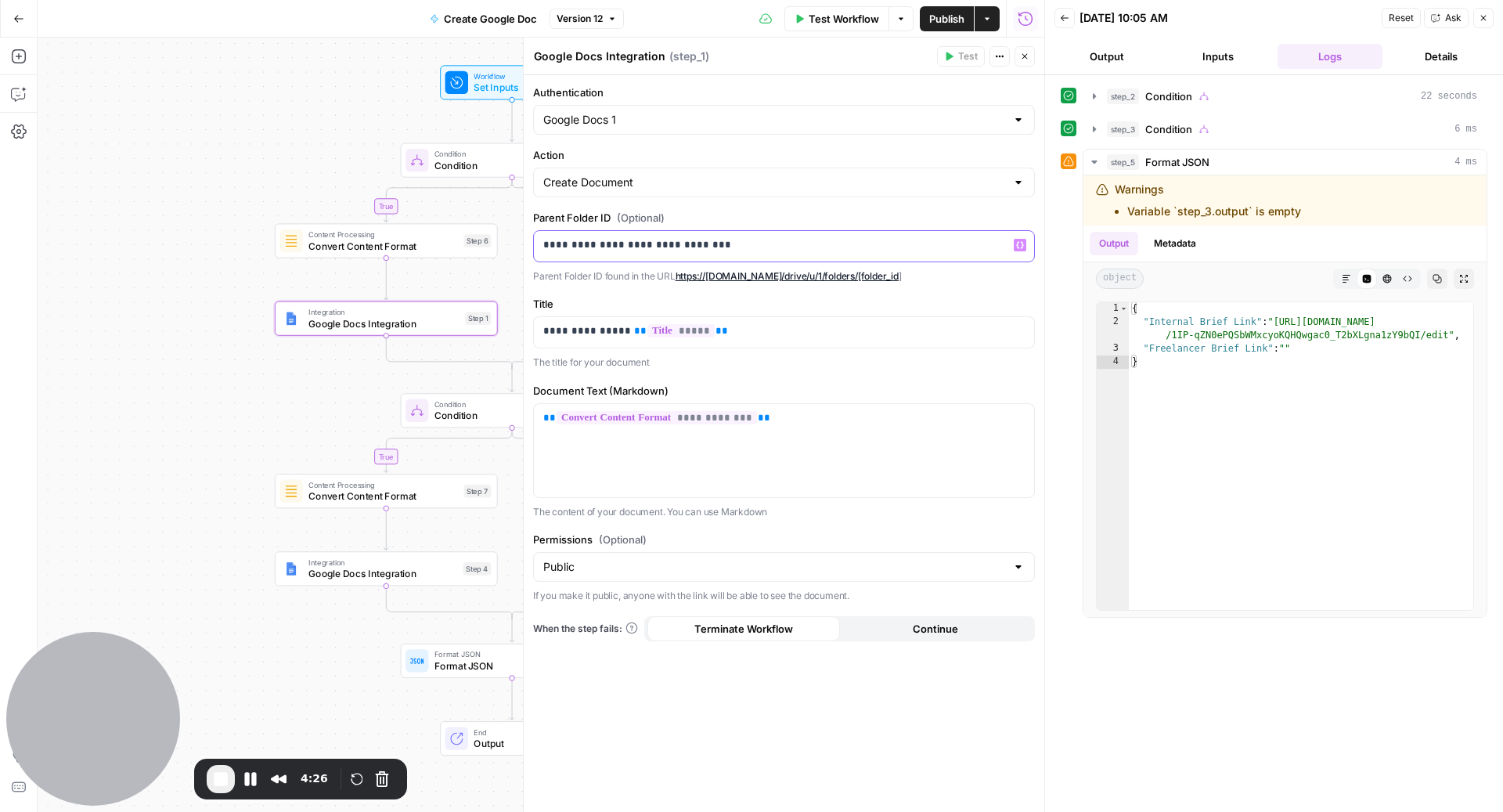
click at [671, 238] on p "**********" at bounding box center [784, 245] width 482 height 16
copy p "**********"
click at [655, 244] on p "**********" at bounding box center [784, 245] width 482 height 16
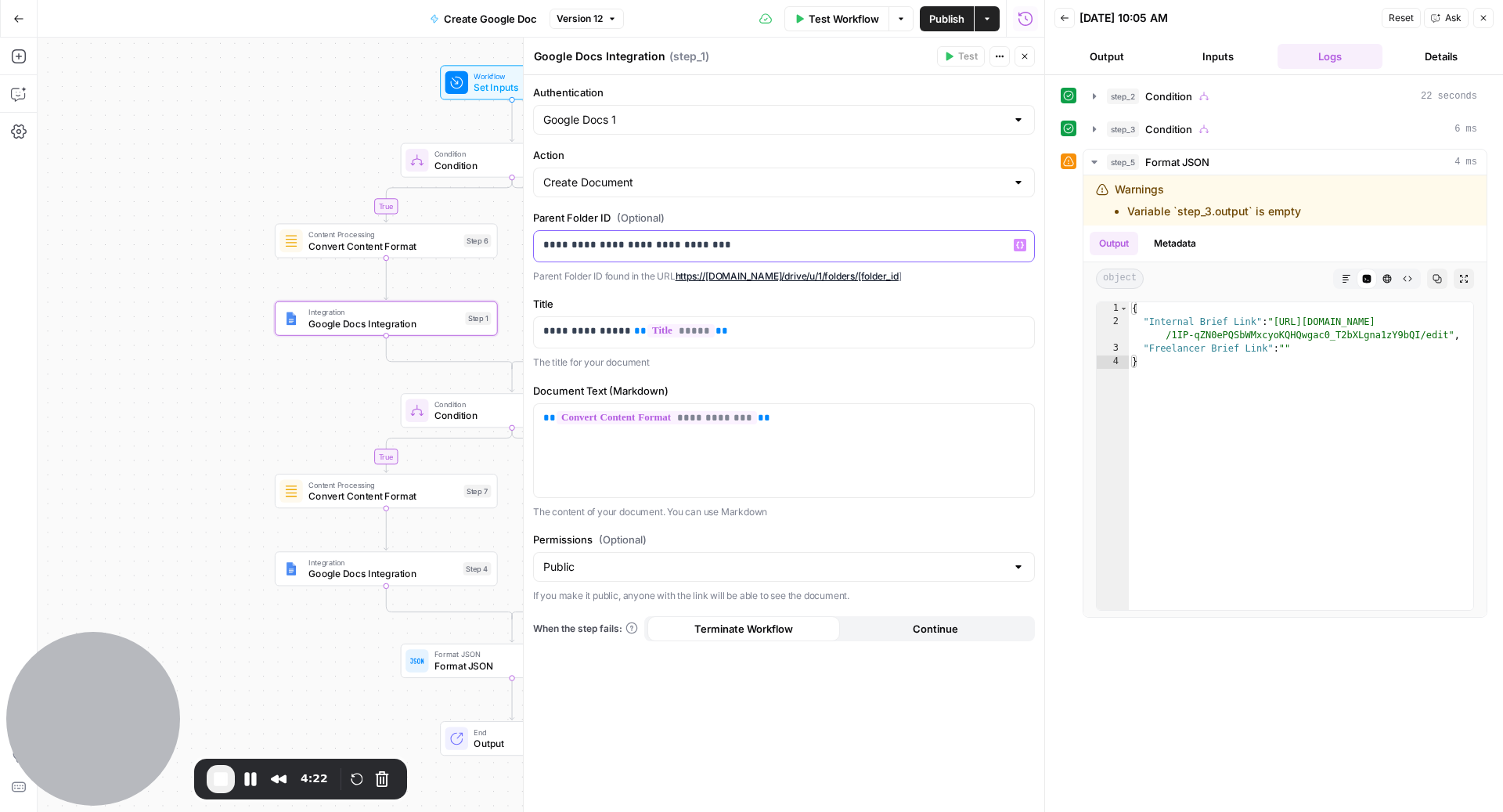
drag, startPoint x: 545, startPoint y: 244, endPoint x: 563, endPoint y: 246, distance: 18.1
click at [563, 245] on p "**********" at bounding box center [784, 245] width 482 height 16
drag, startPoint x: 705, startPoint y: 243, endPoint x: 735, endPoint y: 246, distance: 30.1
click at [738, 246] on p "**********" at bounding box center [784, 245] width 482 height 16
click at [696, 249] on p "**********" at bounding box center [784, 245] width 482 height 16
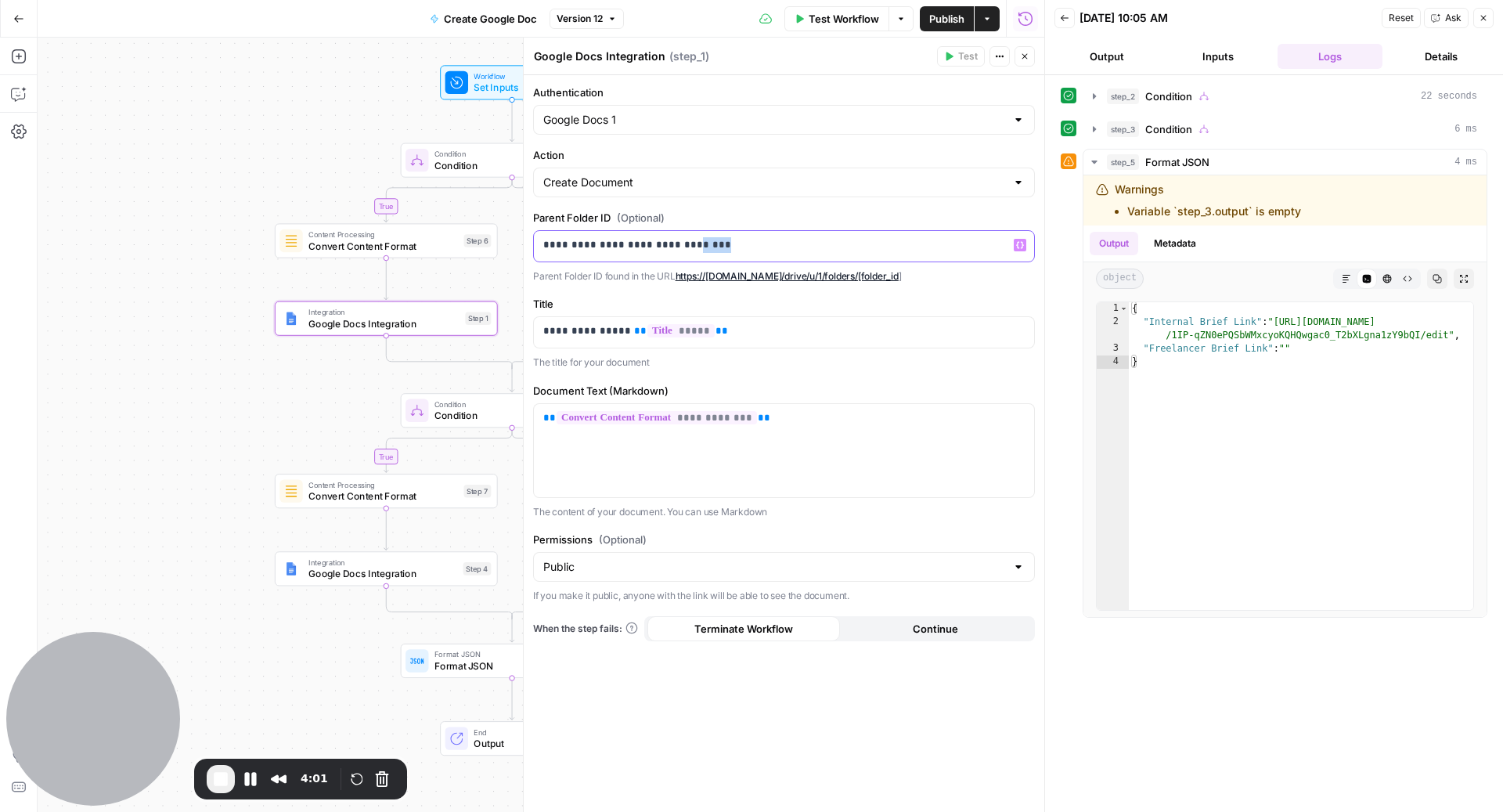
click at [696, 249] on p "**********" at bounding box center [784, 245] width 482 height 16
